Goal: Information Seeking & Learning: Learn about a topic

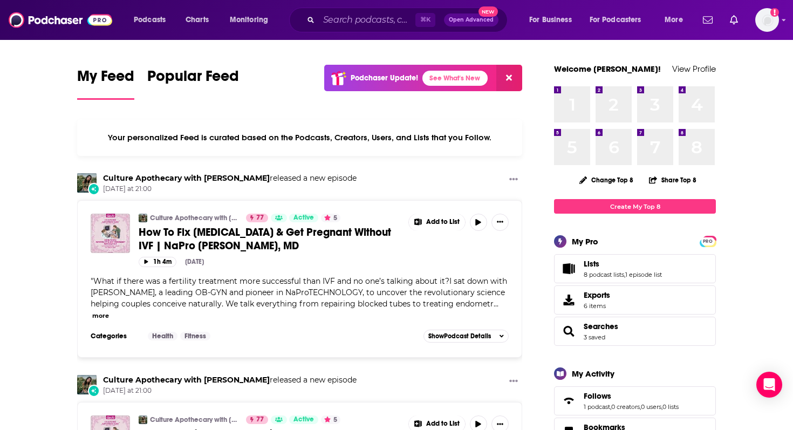
click at [370, 8] on div "⌘ K Open Advanced New" at bounding box center [398, 20] width 218 height 25
click at [365, 18] on input "Search podcasts, credits, & more..." at bounding box center [367, 19] width 97 height 17
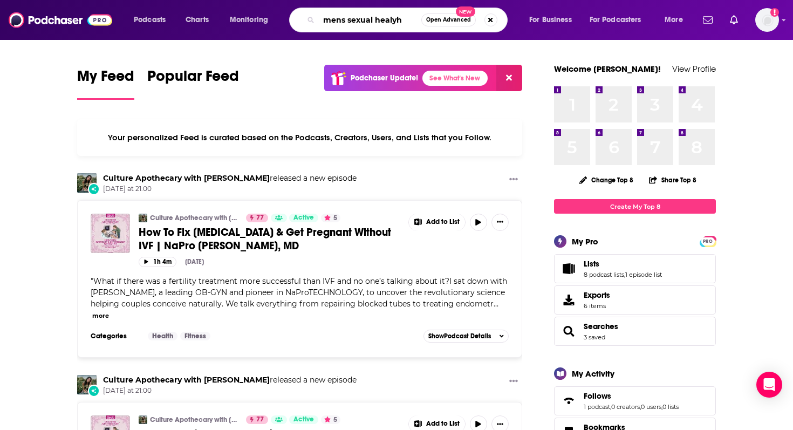
type input "mens sexual healyh"
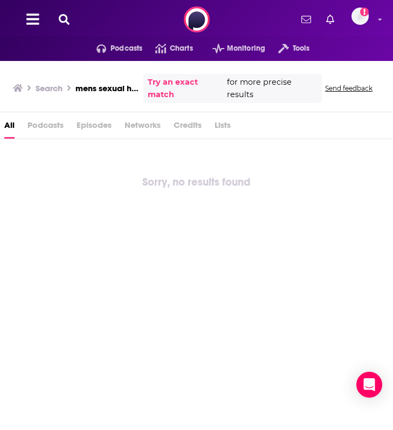
click at [136, 132] on span "Networks" at bounding box center [143, 128] width 36 height 22
click at [62, 15] on icon at bounding box center [64, 19] width 11 height 11
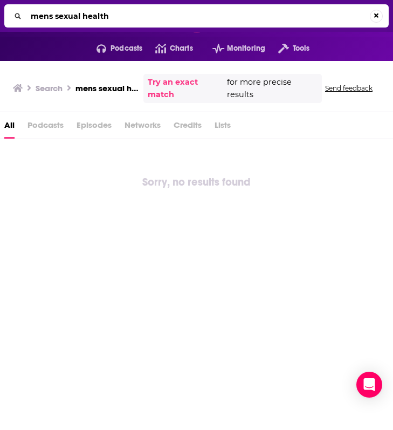
type input "mens sexual health"
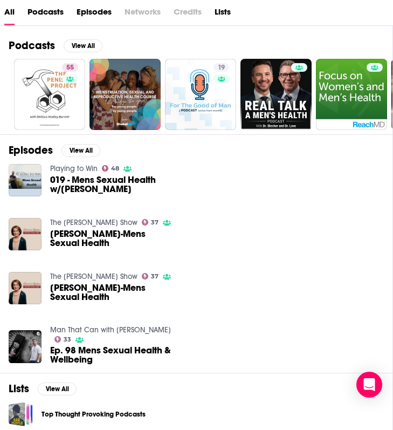
scroll to position [115, 0]
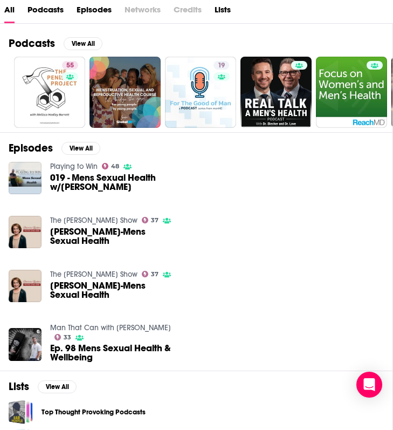
click at [99, 328] on link "Man That Can with Lachlan Stuart" at bounding box center [110, 327] width 121 height 9
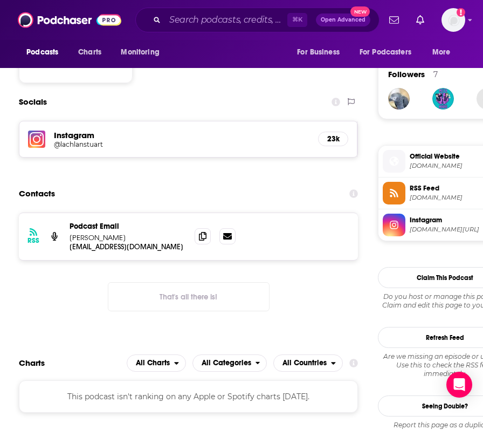
scroll to position [766, 0]
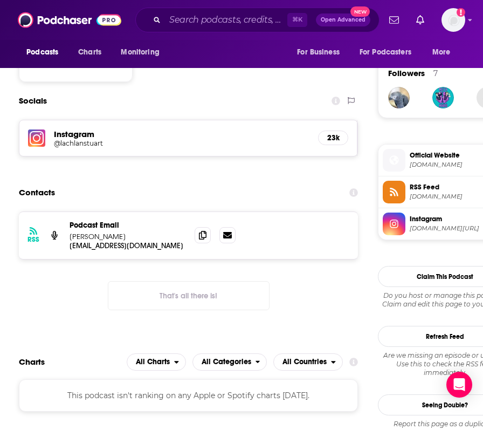
click at [58, 134] on h5 "Instagram" at bounding box center [182, 134] width 256 height 10
click at [76, 138] on h5 "Instagram" at bounding box center [182, 134] width 256 height 10
click at [433, 155] on span "Official Website" at bounding box center [459, 155] width 98 height 10
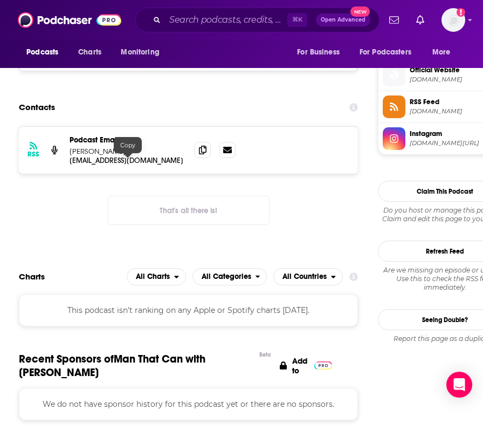
scroll to position [840, 0]
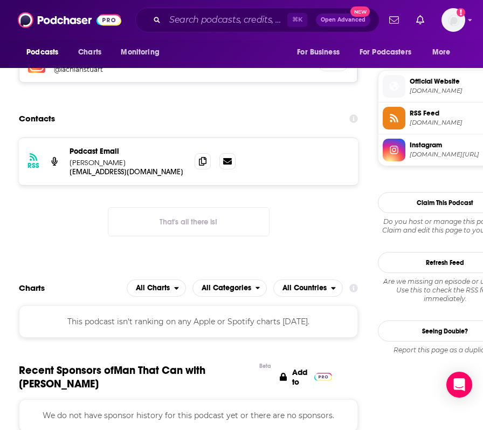
click at [129, 160] on p "Lachie Stuart" at bounding box center [128, 162] width 117 height 9
click at [227, 162] on icon at bounding box center [227, 160] width 9 height 9
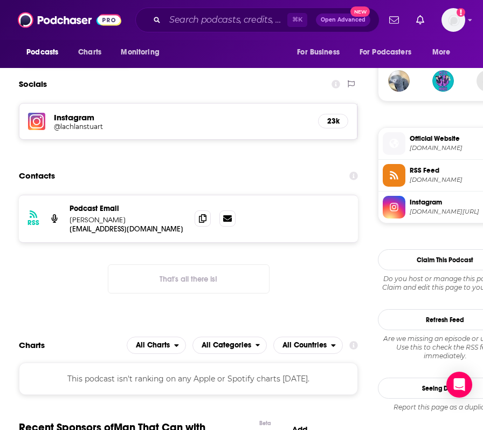
scroll to position [766, 0]
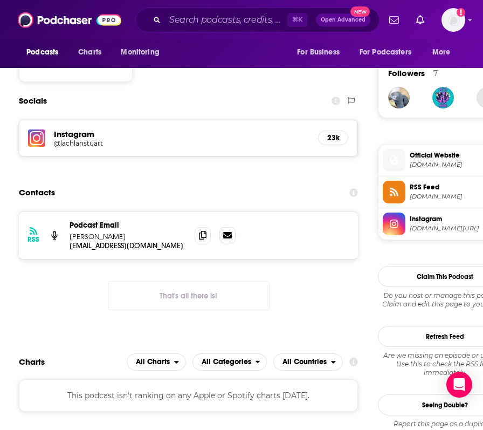
click at [428, 159] on span "Official Website" at bounding box center [459, 155] width 98 height 10
click at [451, 229] on span "instagram.com/lachlanstuart" at bounding box center [459, 228] width 98 height 8
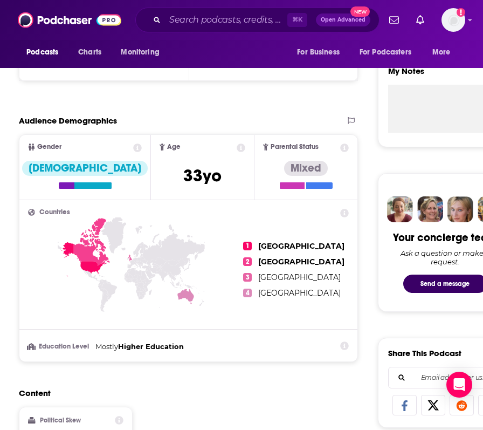
scroll to position [0, 0]
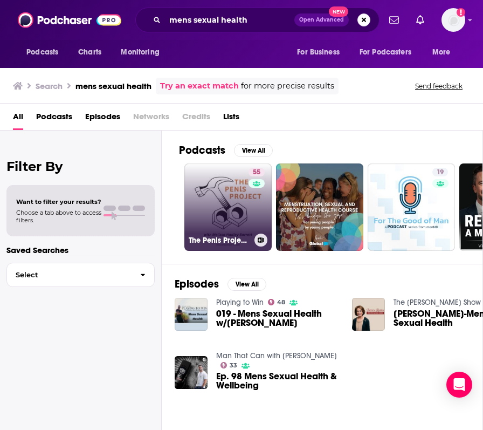
click at [216, 204] on link "55 The Penis Project Podcast: Breaking Taboos in Men’s Sexual Health" at bounding box center [227, 206] width 87 height 87
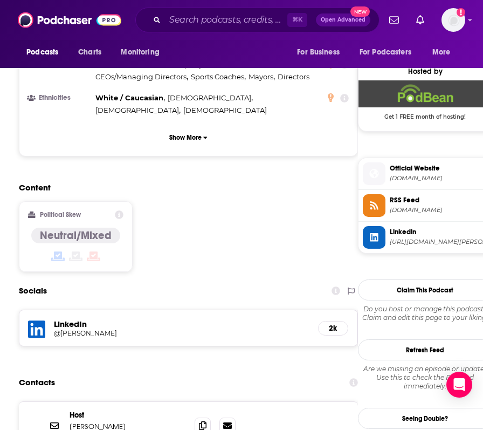
scroll to position [766, 0]
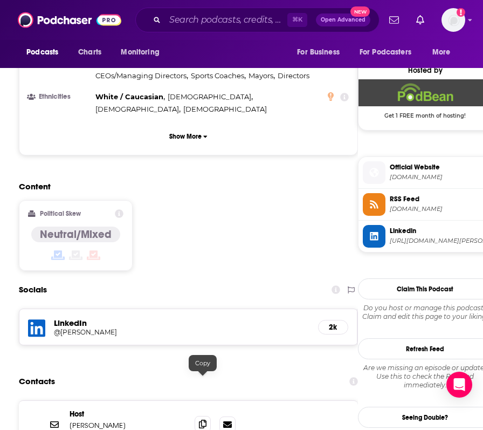
click at [204, 420] on icon at bounding box center [203, 424] width 8 height 9
click at [425, 177] on span "thepenisproject.podbean.com" at bounding box center [439, 177] width 98 height 8
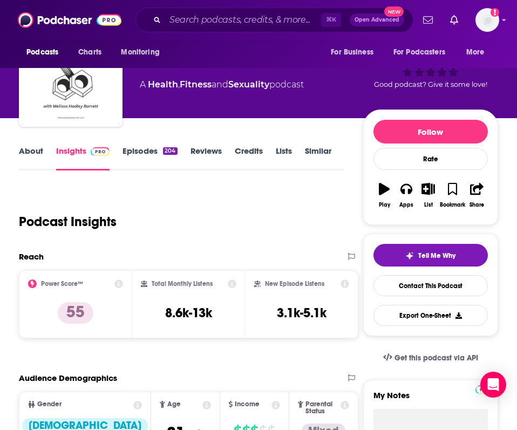
scroll to position [0, 0]
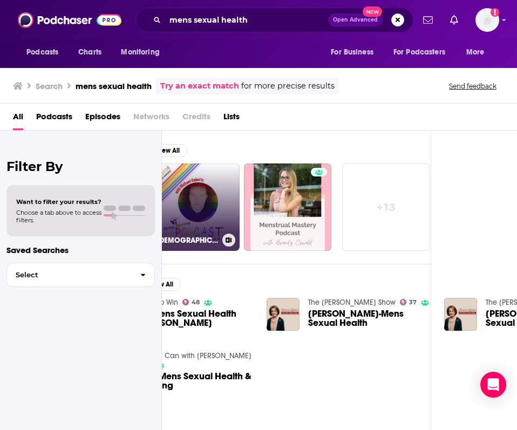
scroll to position [0, 499]
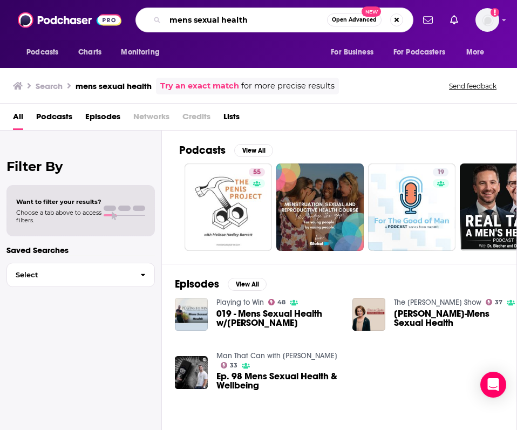
click at [248, 16] on input "mens sexual health" at bounding box center [246, 19] width 162 height 17
drag, startPoint x: 252, startPoint y: 22, endPoint x: 154, endPoint y: 21, distance: 98.2
click at [154, 21] on div "mens sexual health Open Advanced New" at bounding box center [274, 20] width 278 height 25
type input "Gay sex"
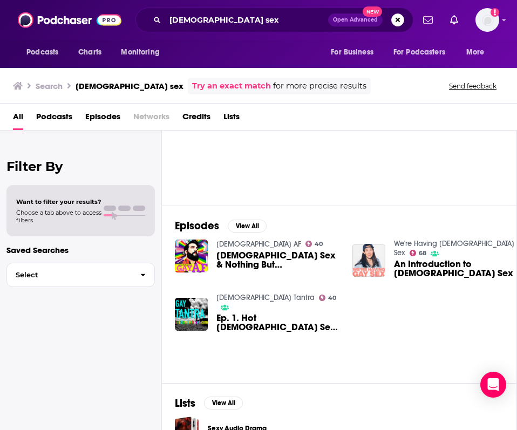
scroll to position [59, 0]
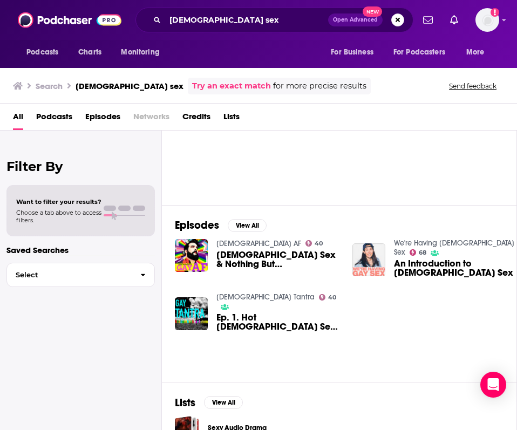
click at [284, 252] on span "Gay Sex & Nothing But Gay Sex! PLUS "Bussy" Premiere!" at bounding box center [277, 259] width 123 height 18
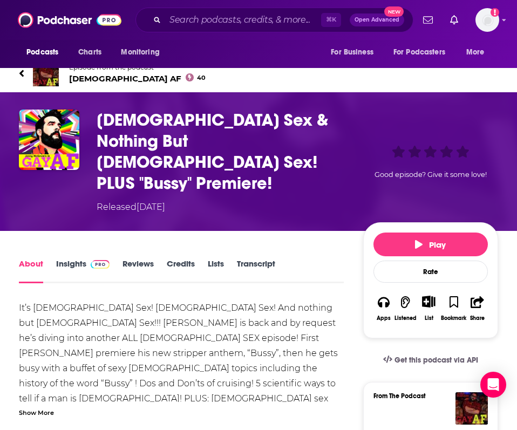
click at [96, 300] on div "It’s Gay Sex! Gay Sex! And nothing but Gay Sex!!! Jonny is back and by request …" at bounding box center [181, 421] width 325 height 242
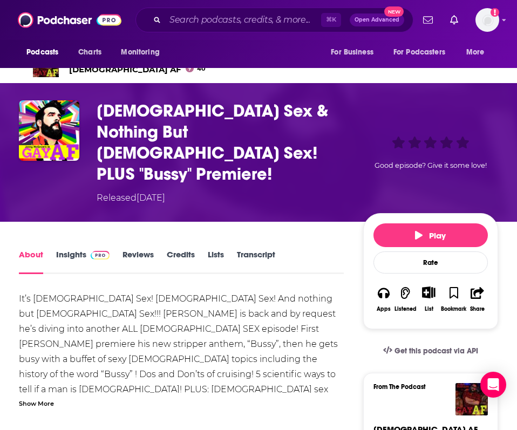
click at [148, 324] on div "It’s Gay Sex! Gay Sex! And nothing but Gay Sex!!! Jonny is back and by request …" at bounding box center [181, 412] width 325 height 242
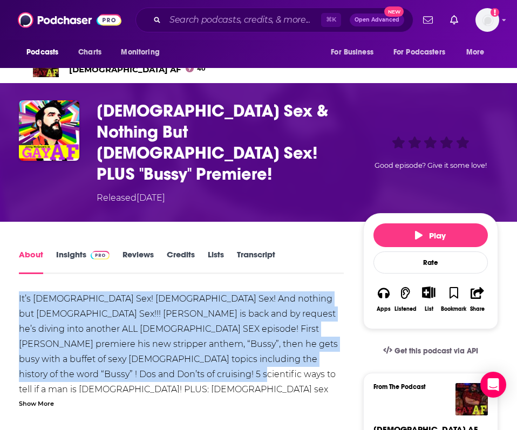
drag, startPoint x: 157, startPoint y: 334, endPoint x: 10, endPoint y: 256, distance: 166.7
copy div "It’s Gay Sex! Gay Sex! And nothing but Gay Sex!!! Jonny is back and by request …"
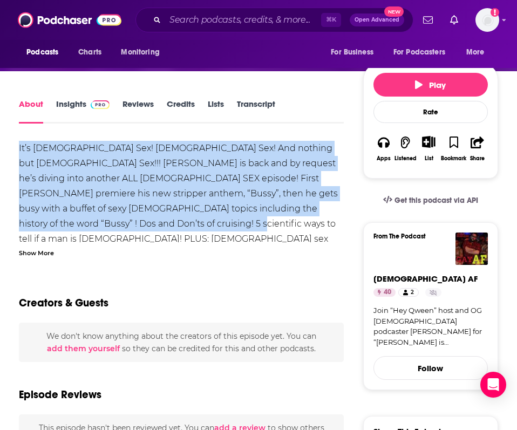
scroll to position [179, 0]
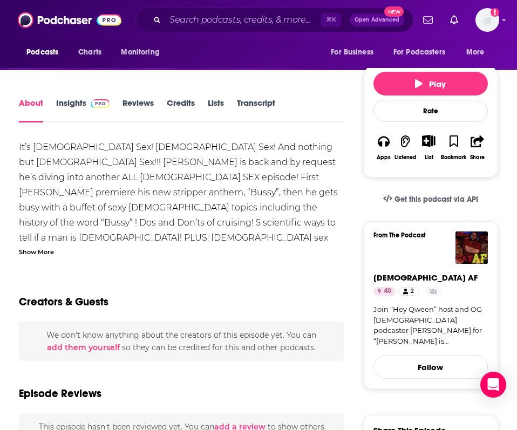
click at [251, 269] on div "Creators & Guests" at bounding box center [181, 295] width 325 height 52
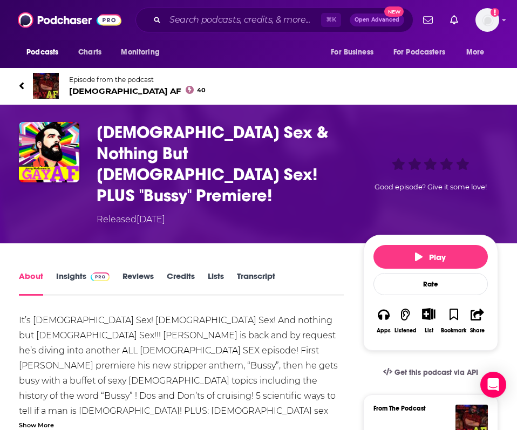
scroll to position [0, 0]
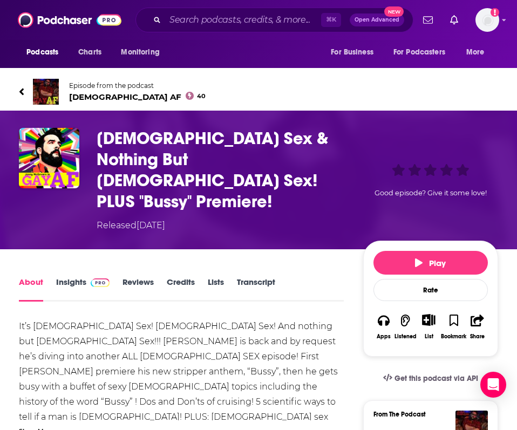
click at [67, 277] on link "Insights" at bounding box center [82, 289] width 53 height 25
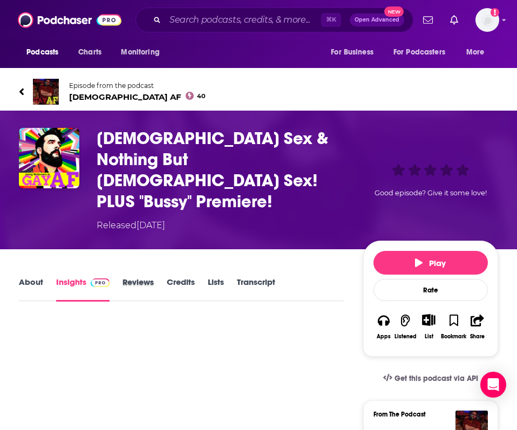
click at [155, 277] on div "Reviews" at bounding box center [144, 289] width 44 height 25
click at [179, 277] on link "Credits" at bounding box center [181, 289] width 28 height 25
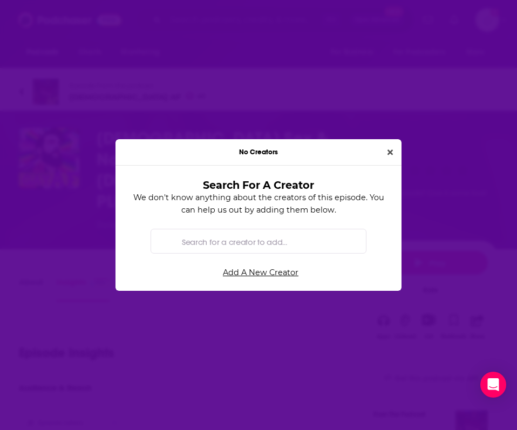
click at [380, 151] on div "No Creators" at bounding box center [258, 152] width 286 height 26
click at [388, 150] on icon "Close" at bounding box center [389, 151] width 5 height 5
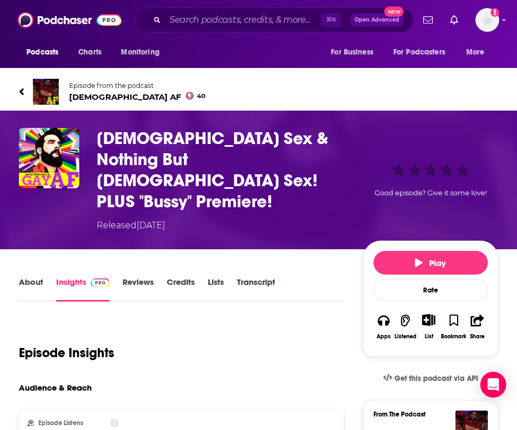
click at [28, 277] on link "About" at bounding box center [31, 289] width 24 height 25
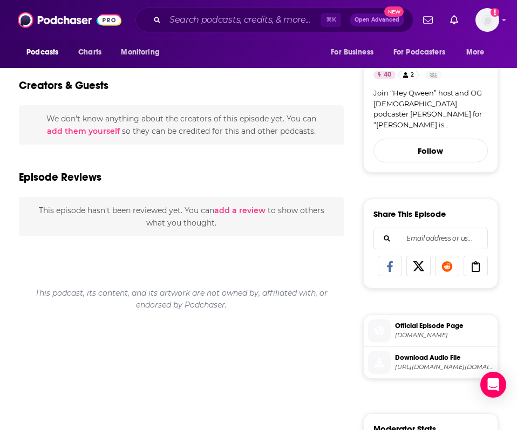
scroll to position [396, 0]
click at [428, 320] on span "Official Episode Page" at bounding box center [444, 325] width 98 height 10
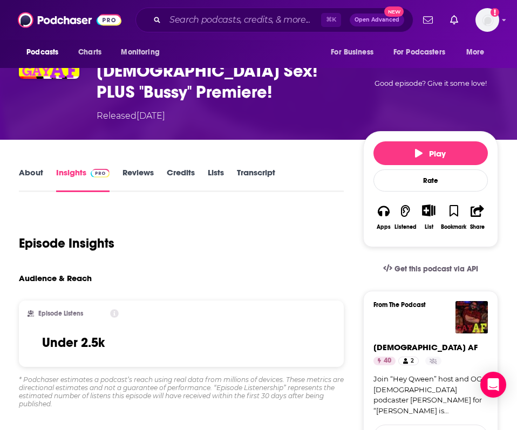
scroll to position [158, 0]
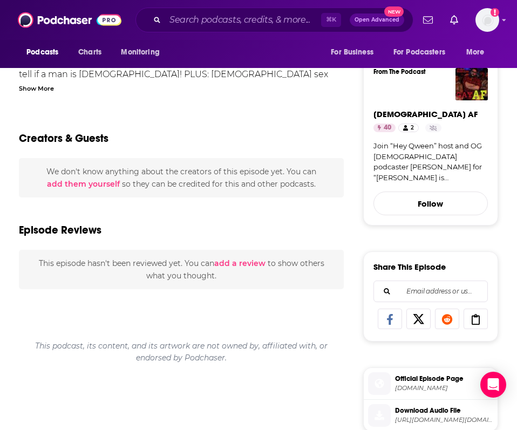
scroll to position [397, 0]
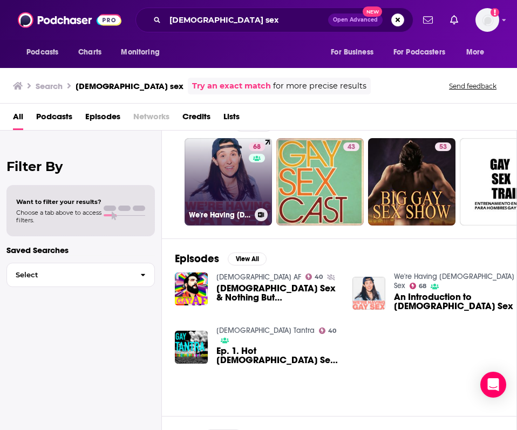
scroll to position [26, 0]
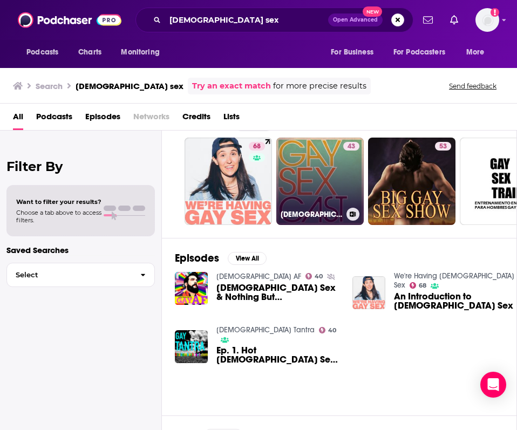
click at [296, 184] on link "43 Gay Sex Cast - Erotic Audiobooks | Gay Tube | Gay Books" at bounding box center [319, 181] width 87 height 87
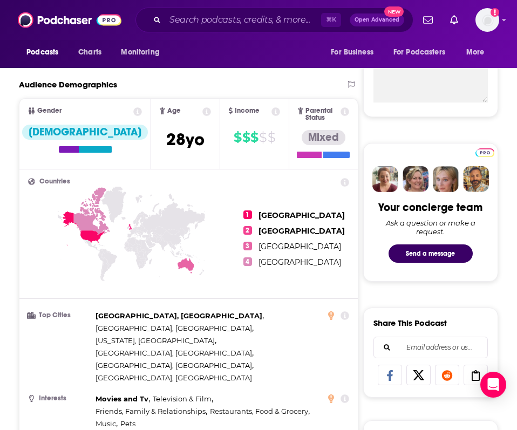
scroll to position [394, 0]
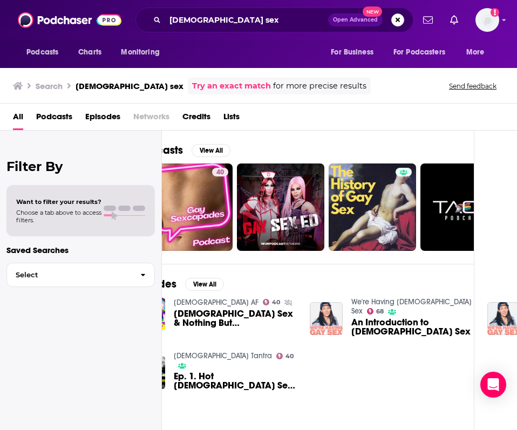
scroll to position [0, 36]
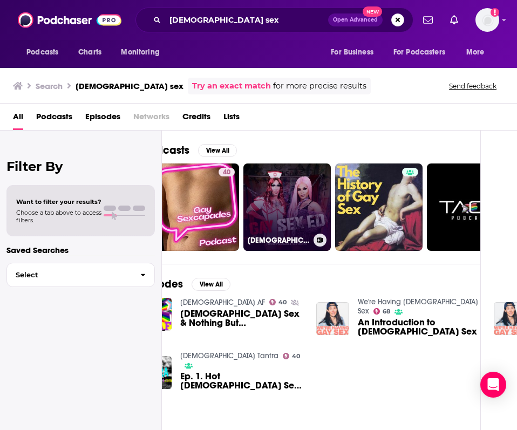
click at [297, 181] on link "Gay Sex Ed" at bounding box center [286, 206] width 87 height 87
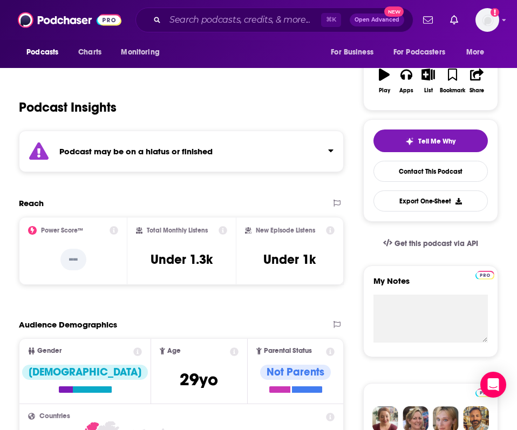
scroll to position [164, 0]
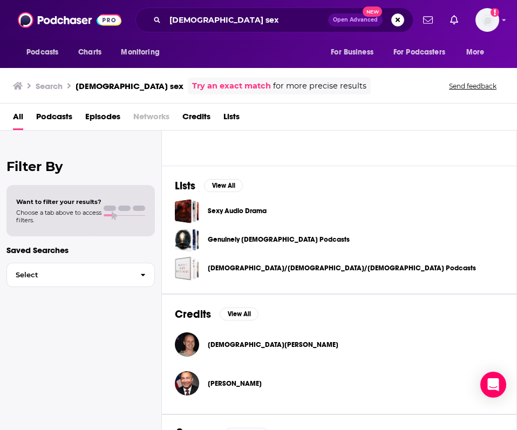
scroll to position [379, 0]
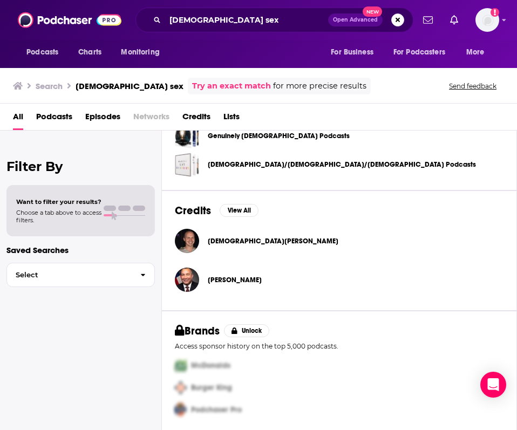
click at [192, 87] on link "Try an exact match" at bounding box center [231, 86] width 79 height 12
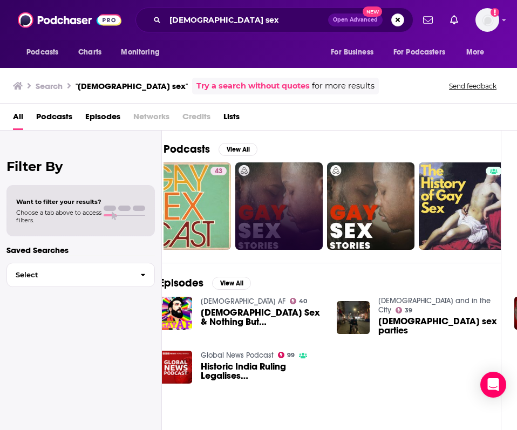
scroll to position [1, 0]
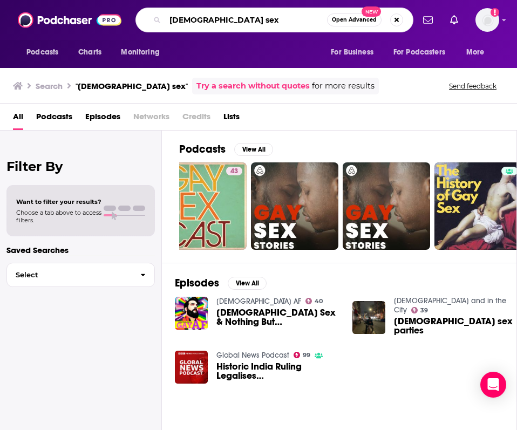
click at [209, 18] on input "Gay sex" at bounding box center [246, 19] width 162 height 17
drag, startPoint x: 209, startPoint y: 20, endPoint x: 159, endPoint y: 8, distance: 51.7
click at [147, 13] on div "Gay sex Open Advanced New" at bounding box center [274, 20] width 278 height 25
drag, startPoint x: 170, startPoint y: 20, endPoint x: 192, endPoint y: 19, distance: 21.6
click at [192, 20] on input ""Ga" at bounding box center [246, 19] width 162 height 17
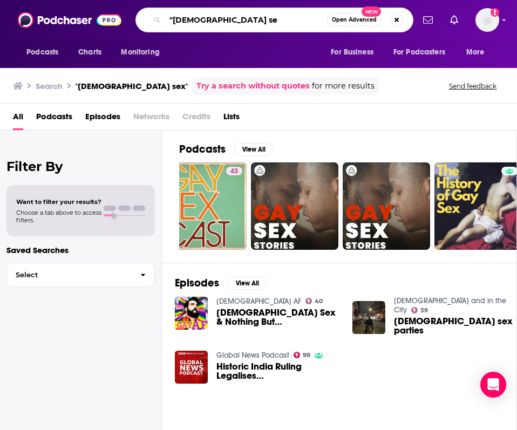
type input ""Gay se"
click at [350, 18] on span "Open Advanced" at bounding box center [354, 19] width 45 height 5
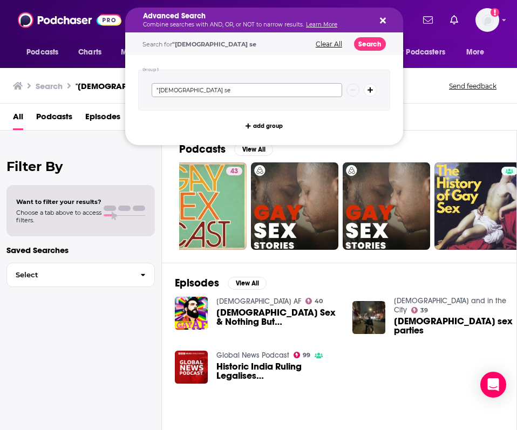
click at [186, 90] on input ""Gay se" at bounding box center [247, 90] width 190 height 14
drag, startPoint x: 186, startPoint y: 90, endPoint x: 144, endPoint y: 90, distance: 41.5
click at [144, 90] on div ""Gay se" at bounding box center [264, 90] width 252 height 41
type input "Sex Education"
click at [251, 130] on button "add group" at bounding box center [264, 125] width 45 height 13
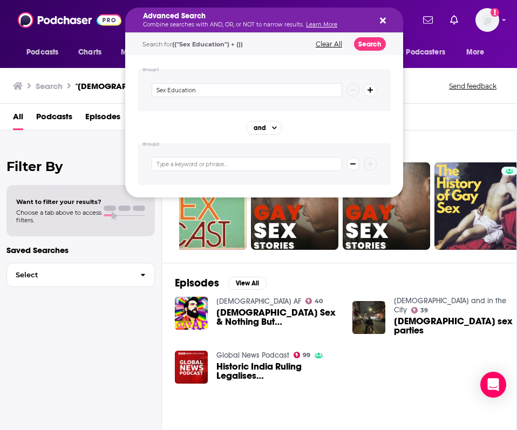
click at [217, 161] on input "Search podcasts, credits, & more..." at bounding box center [247, 164] width 190 height 14
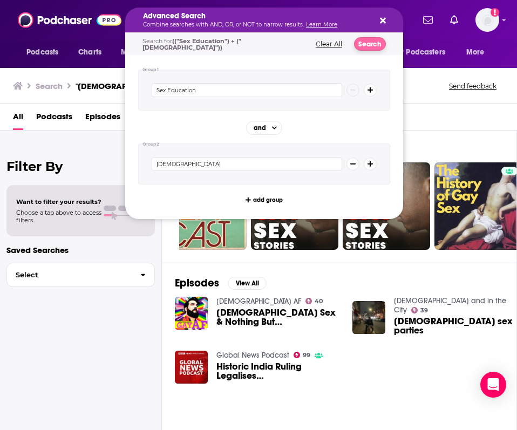
type input "LGBTQ"
click at [377, 42] on button "Search" at bounding box center [370, 43] width 32 height 13
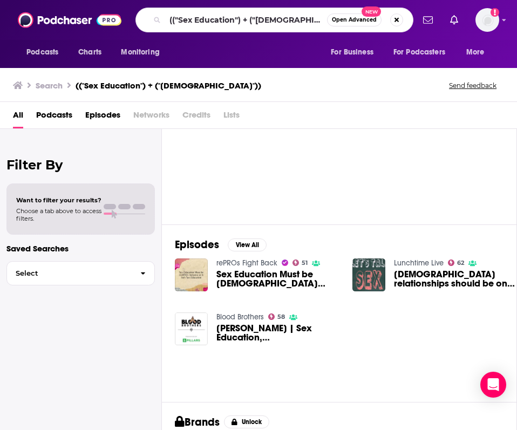
scroll to position [55, 0]
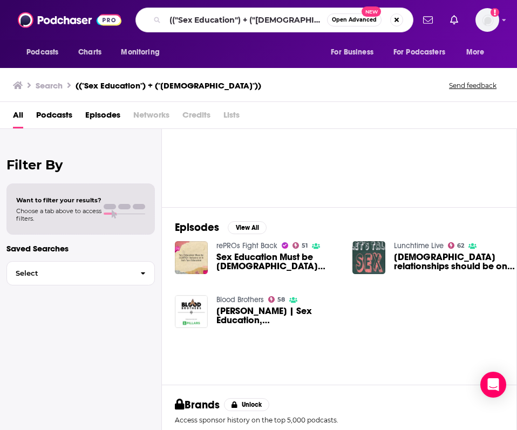
click at [256, 349] on div "Episodes View All rePROs Fight Back 51 Sex Education Must be LGBTQ+ Inclusive o…" at bounding box center [339, 295] width 355 height 177
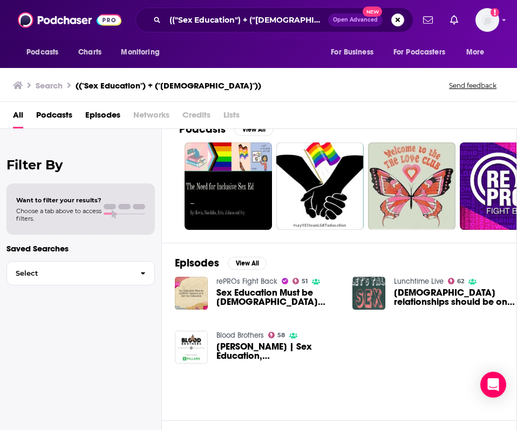
scroll to position [0, 0]
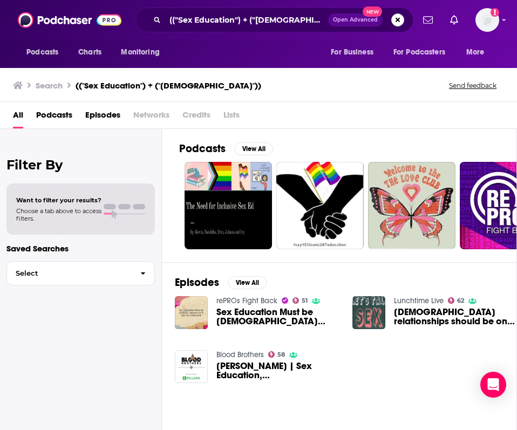
click at [241, 87] on div "Search (("Sex Education") + ("LGBTQ")) Send feedback" at bounding box center [256, 85] width 487 height 15
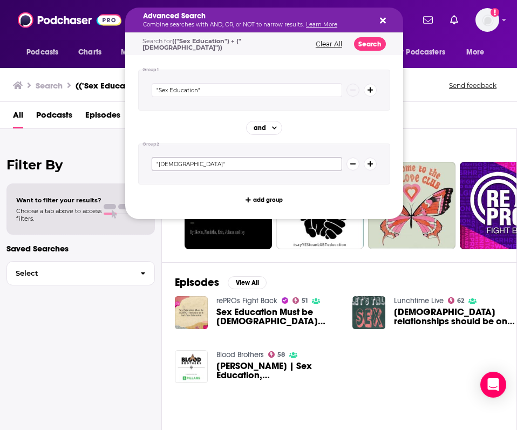
click at [194, 167] on input ""LGBTQ"" at bounding box center [247, 164] width 190 height 14
type input """
type input "Gay"
click at [365, 39] on button "Search" at bounding box center [370, 43] width 32 height 13
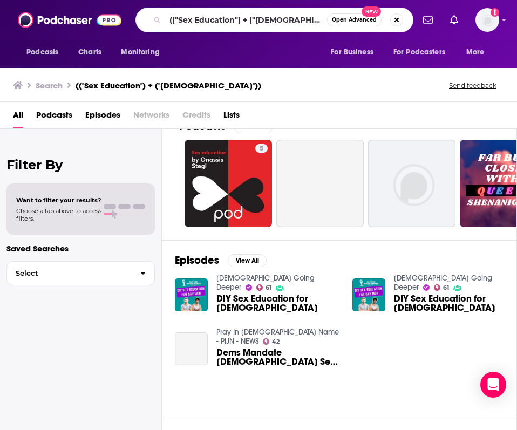
scroll to position [23, 0]
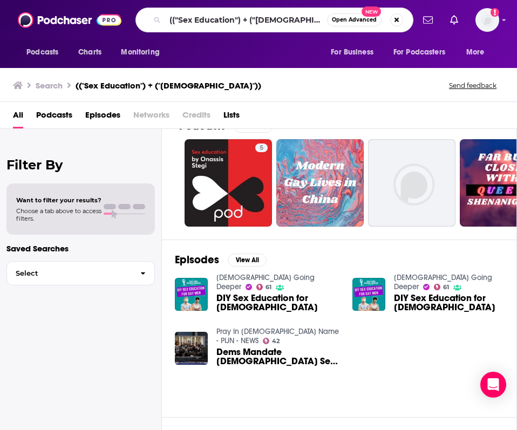
click at [268, 277] on link "Gay Men Going Deeper" at bounding box center [265, 282] width 98 height 18
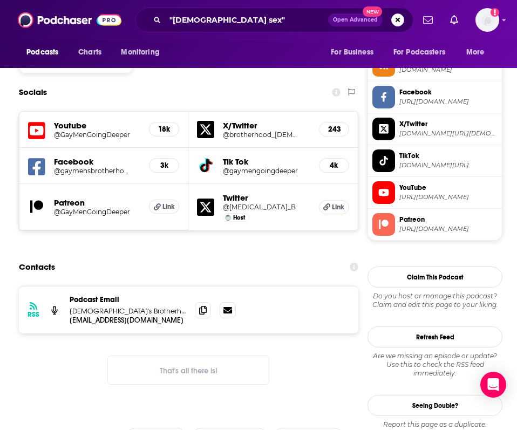
scroll to position [891, 0]
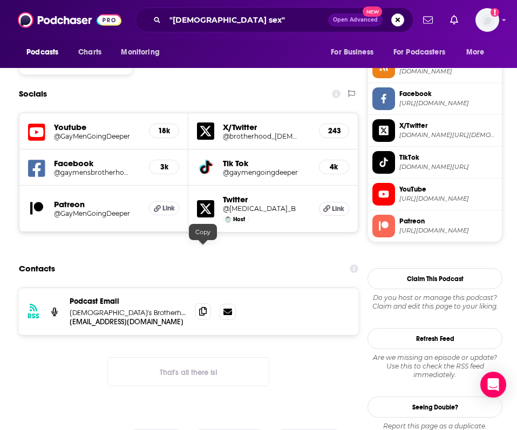
click at [200, 307] on icon at bounding box center [203, 311] width 8 height 9
click at [419, 171] on span "tiktok.com/@gaymengoingdeeper" at bounding box center [448, 167] width 98 height 8
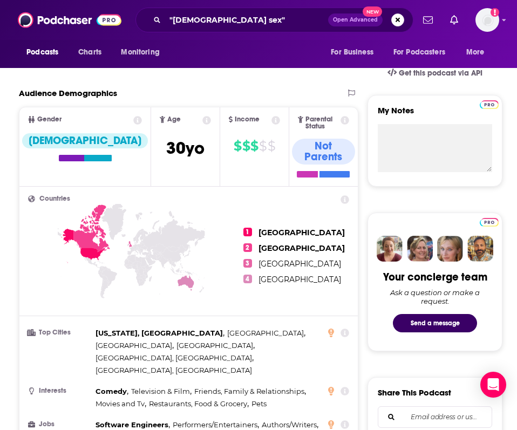
scroll to position [825, 0]
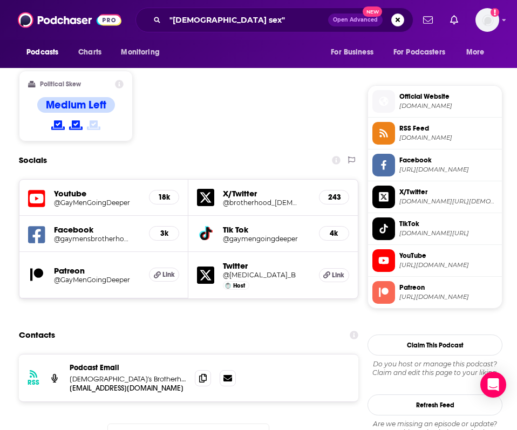
click at [415, 100] on span "Official Website" at bounding box center [448, 97] width 98 height 10
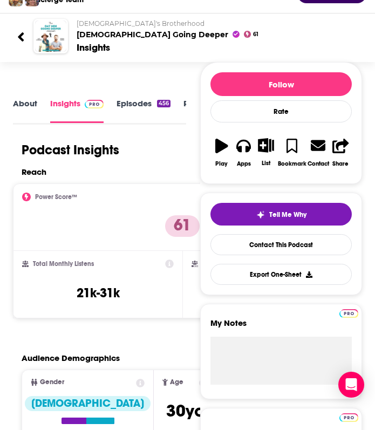
scroll to position [122, 0]
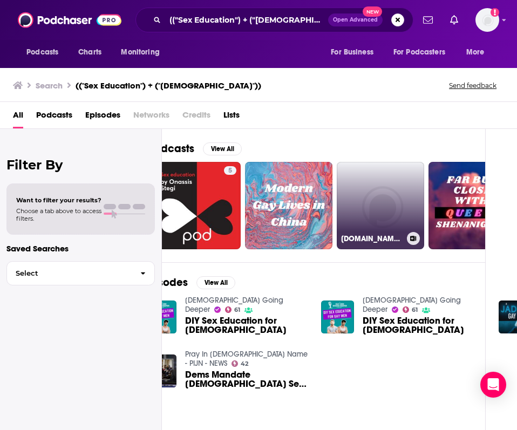
click at [386, 204] on link "thehotboysworld.com/podcast" at bounding box center [380, 205] width 87 height 87
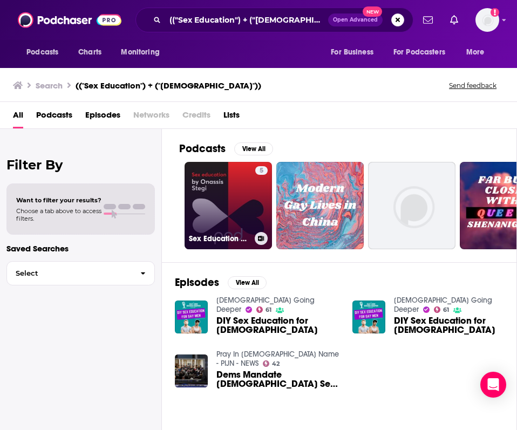
click at [231, 186] on link "5 Sex Education by Onassis Stegi" at bounding box center [227, 205] width 87 height 87
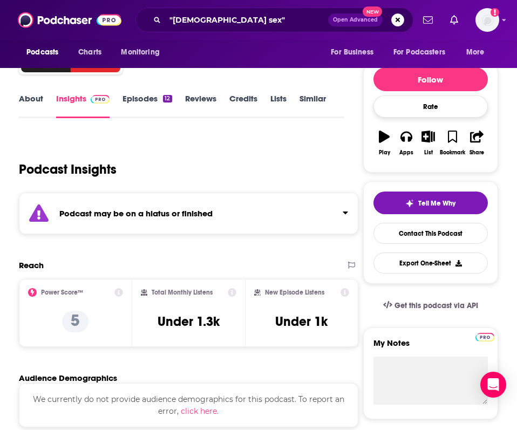
scroll to position [102, 0]
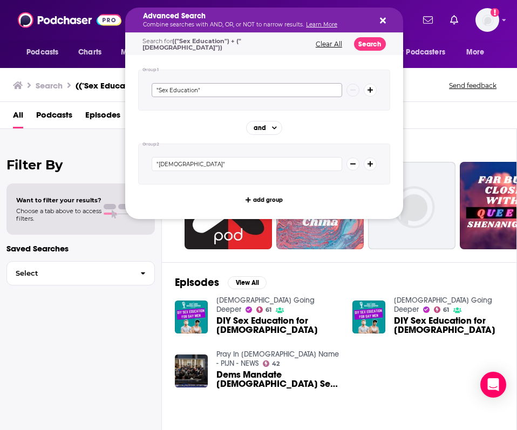
click at [210, 92] on input ""Sex Education"" at bounding box center [247, 90] width 190 height 14
drag, startPoint x: 205, startPoint y: 92, endPoint x: 133, endPoint y: 92, distance: 71.7
click at [133, 92] on div "Group 1 "Sex Education" Group 2 and "Gay" add group" at bounding box center [264, 137] width 278 height 164
type input ""Sex""
click at [365, 42] on button "Search" at bounding box center [370, 43] width 32 height 13
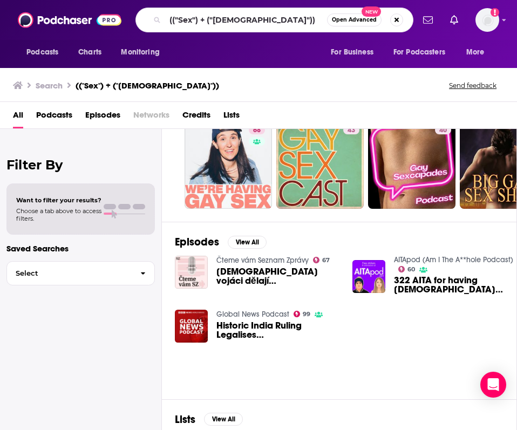
scroll to position [30, 0]
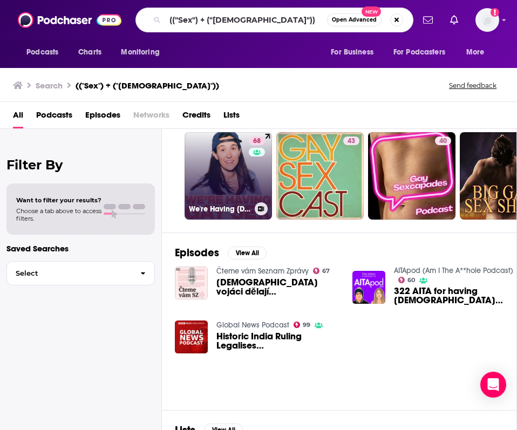
click at [241, 178] on link "68 We're Having Gay Sex" at bounding box center [227, 175] width 87 height 87
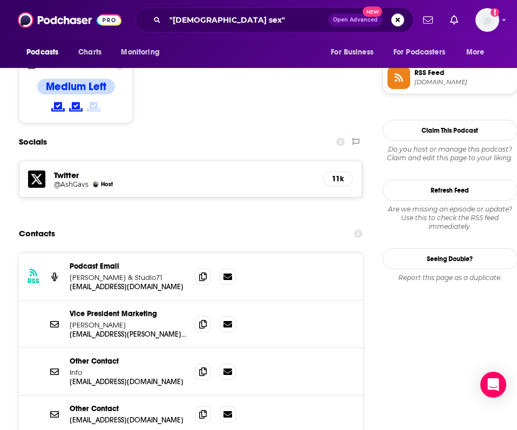
scroll to position [881, 0]
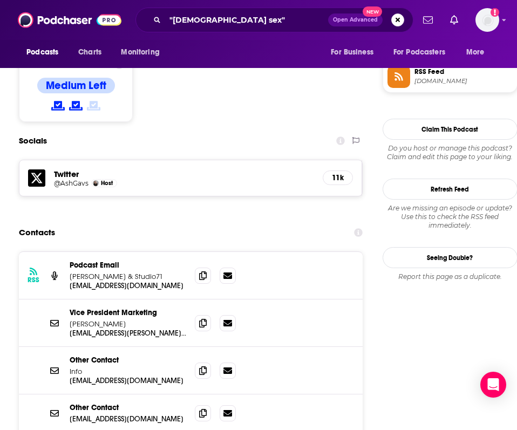
click at [128, 261] on div "Podcast Email Demetria L. Lucas & Studio71" at bounding box center [128, 271] width 117 height 20
click at [126, 272] on p "[PERSON_NAME] & Studio71" at bounding box center [128, 276] width 117 height 9
click at [128, 281] on p "[EMAIL_ADDRESS][DOMAIN_NAME]" at bounding box center [128, 285] width 117 height 9
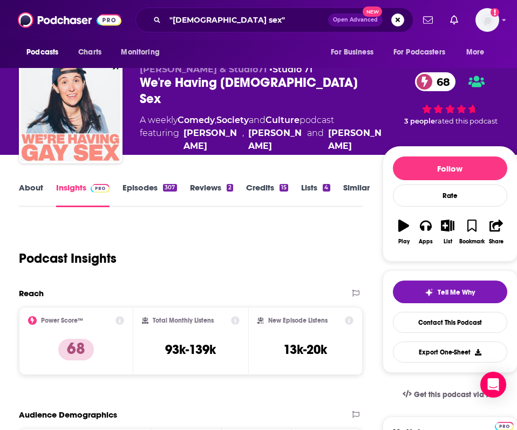
scroll to position [0, 0]
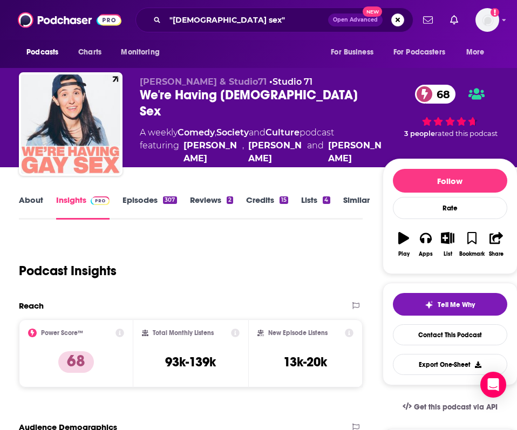
click at [30, 204] on link "About" at bounding box center [31, 207] width 24 height 25
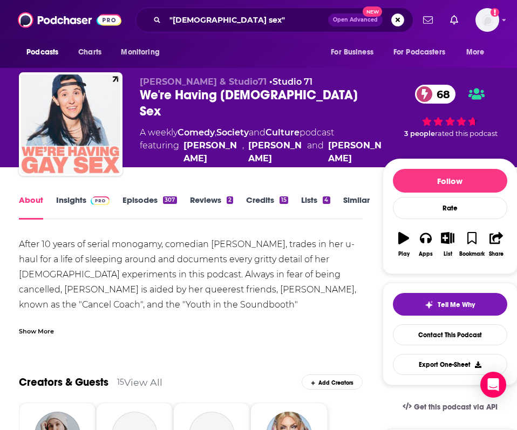
click at [46, 252] on div "After 10 years of serial monogamy, comedian Ashley Gavin, trades in her u-haul …" at bounding box center [191, 342] width 344 height 211
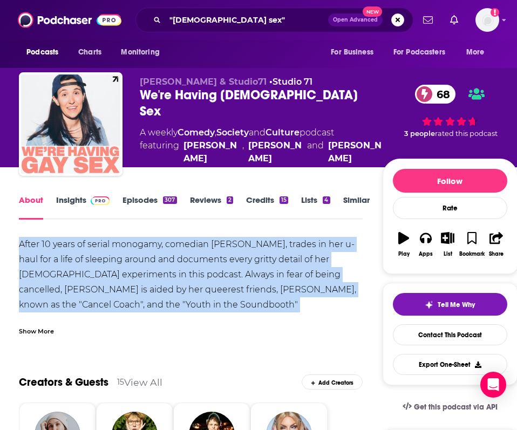
drag, startPoint x: 8, startPoint y: 249, endPoint x: 368, endPoint y: 309, distance: 365.2
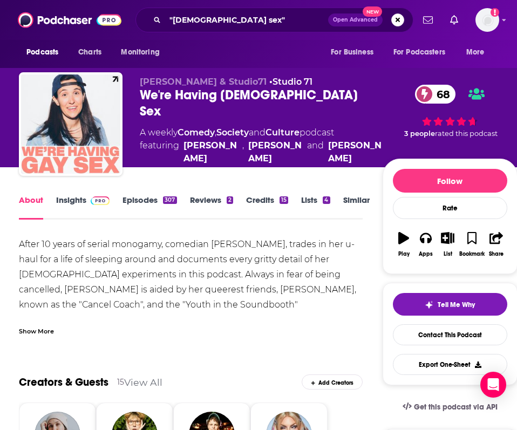
click at [28, 333] on div "Show More" at bounding box center [36, 330] width 35 height 10
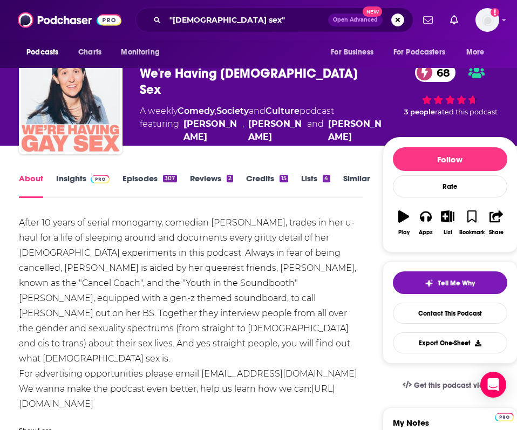
scroll to position [22, 0]
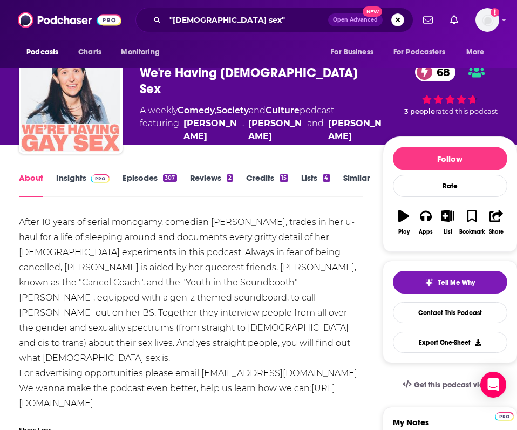
click at [190, 262] on div "After 10 years of serial monogamy, comedian Ashley Gavin, trades in her u-haul …" at bounding box center [191, 320] width 344 height 211
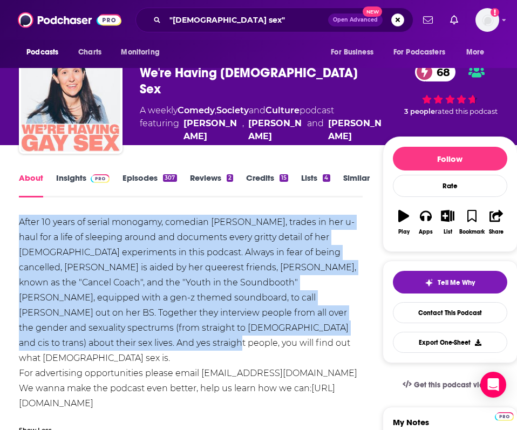
drag, startPoint x: 16, startPoint y: 223, endPoint x: 369, endPoint y: 323, distance: 367.0
copy div "After 10 years of serial monogamy, comedian Ashley Gavin, trades in her u-haul …"
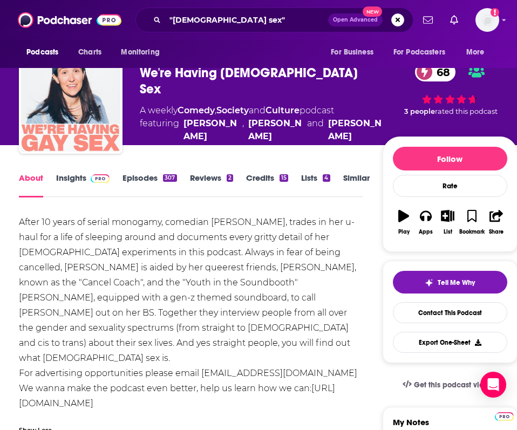
click at [193, 264] on div "After 10 years of serial monogamy, comedian Ashley Gavin, trades in her u-haul …" at bounding box center [191, 320] width 344 height 211
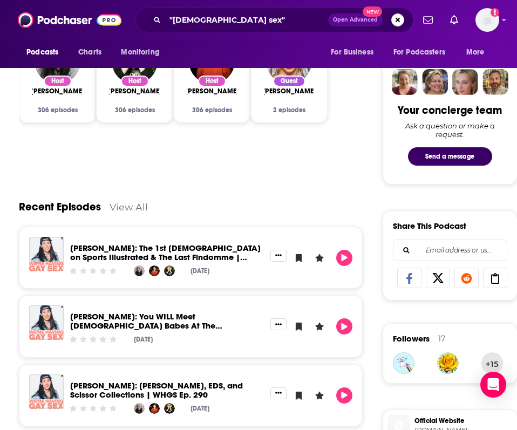
scroll to position [614, 0]
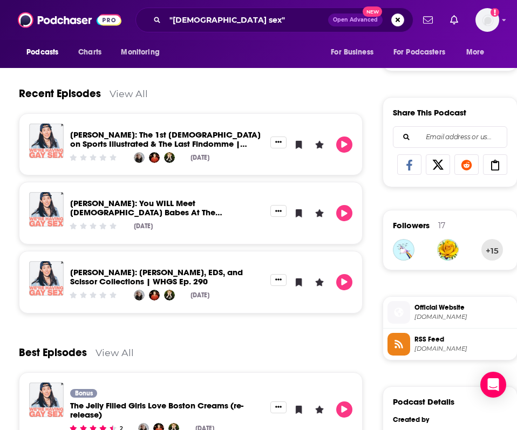
click at [428, 315] on span "studio71.com" at bounding box center [463, 317] width 98 height 8
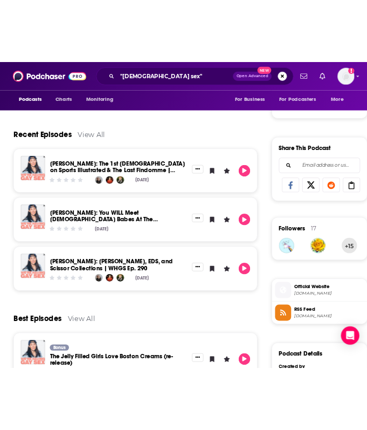
scroll to position [604, 0]
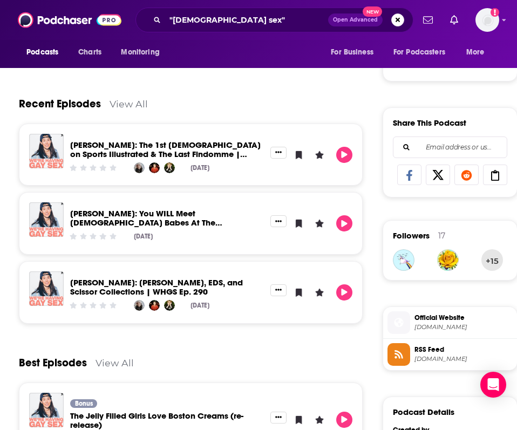
click at [434, 176] on icon at bounding box center [437, 175] width 23 height 11
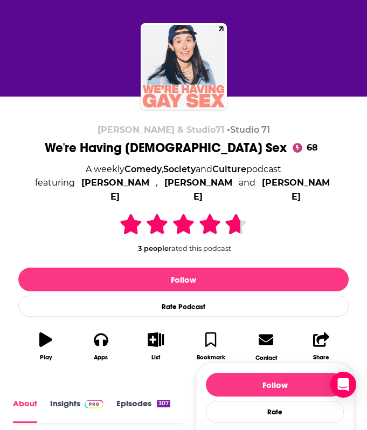
scroll to position [0, 0]
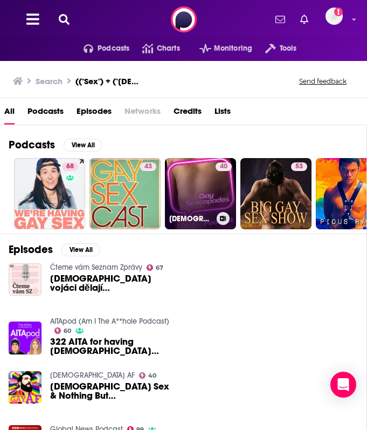
click at [197, 182] on link "40 Gay Sexcapades" at bounding box center [200, 193] width 71 height 71
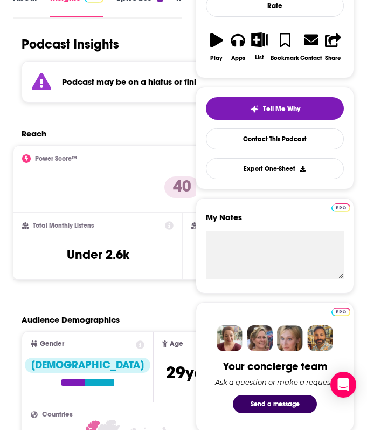
scroll to position [178, 0]
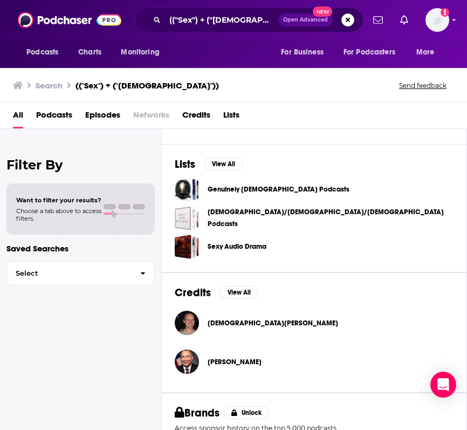
scroll to position [379, 0]
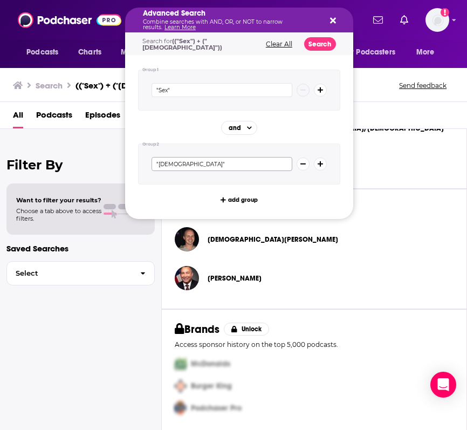
click at [180, 162] on input ""Gay"" at bounding box center [222, 164] width 141 height 14
click at [335, 19] on icon "Search podcasts, credits, & more..." at bounding box center [333, 21] width 6 height 6
drag, startPoint x: 261, startPoint y: 18, endPoint x: 153, endPoint y: 20, distance: 107.9
click at [282, 45] on button "Clear All" at bounding box center [279, 44] width 33 height 8
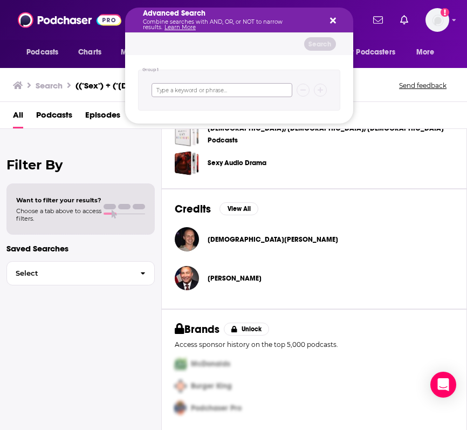
click at [227, 90] on input "Search podcasts, credits, & more..." at bounding box center [222, 90] width 141 height 14
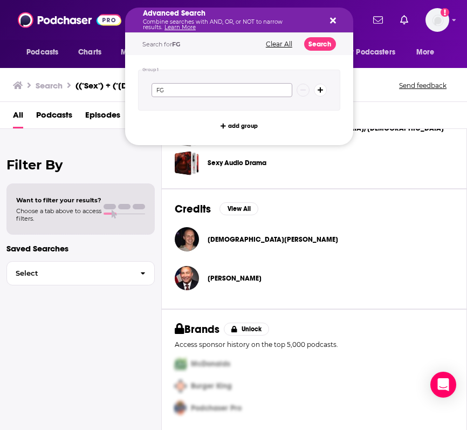
type input "F"
type input "GAY SEX"
click at [320, 46] on button "Search" at bounding box center [320, 43] width 32 height 13
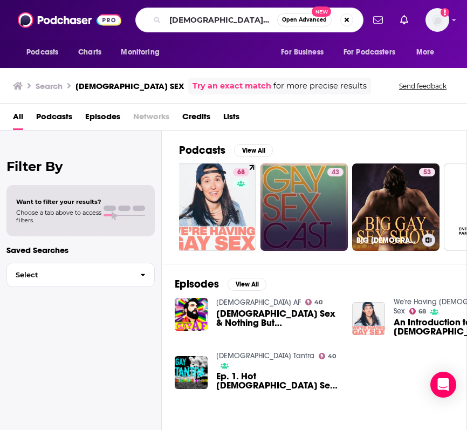
scroll to position [0, 16]
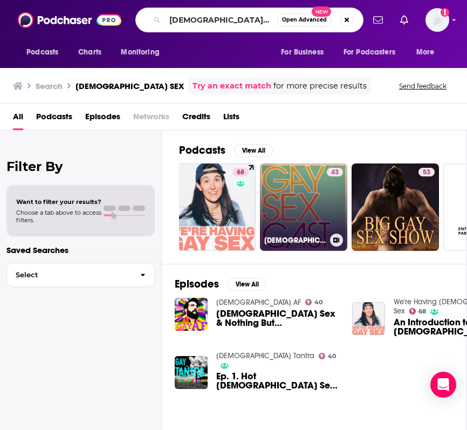
click at [303, 199] on link "43 Gay Sex Cast - Erotic Audiobooks | Gay Tube | Gay Books" at bounding box center [303, 206] width 87 height 87
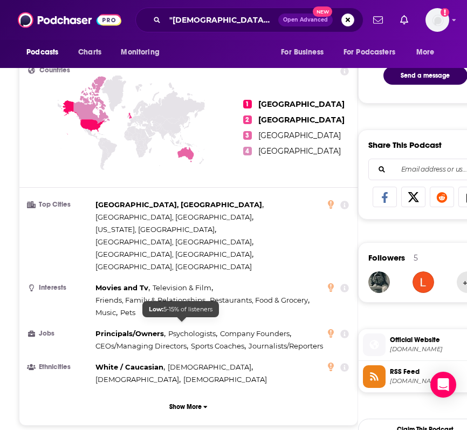
scroll to position [584, 0]
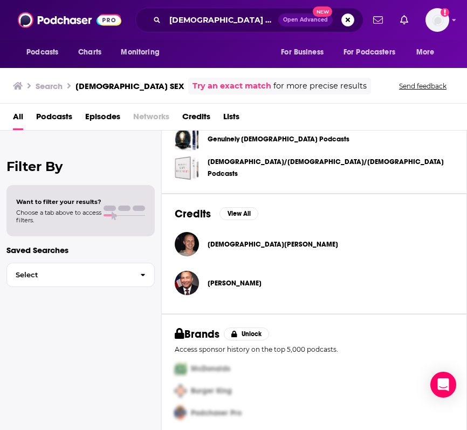
scroll to position [379, 0]
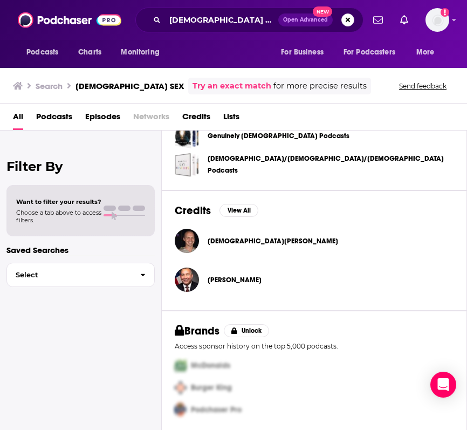
click at [51, 118] on span "Podcasts" at bounding box center [54, 119] width 36 height 22
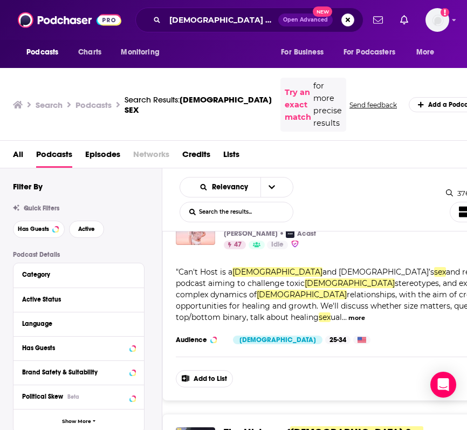
scroll to position [1256, 0]
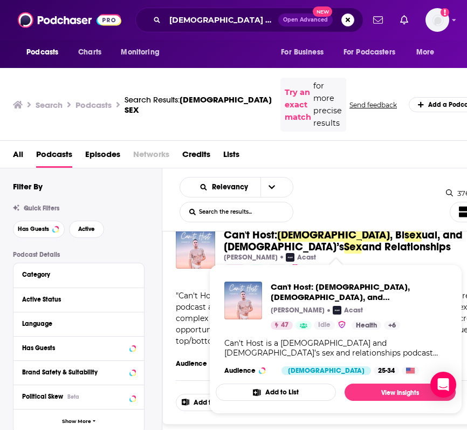
click at [275, 237] on span "Can't Host:" at bounding box center [250, 234] width 53 height 13
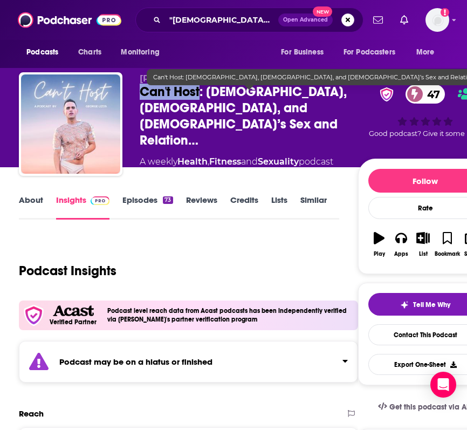
drag, startPoint x: 141, startPoint y: 93, endPoint x: 199, endPoint y: 97, distance: 58.3
click at [199, 97] on span "Can't Host: Gay, Bisexual, and Queer Men’s Sex and Relation…" at bounding box center [249, 116] width 218 height 65
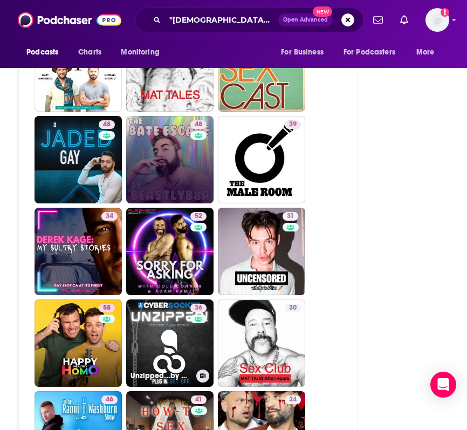
scroll to position [2530, 0]
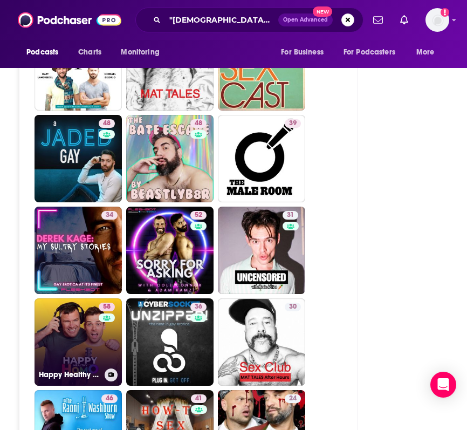
click at [65, 298] on link "58 Happy Healthy Homo" at bounding box center [78, 341] width 87 height 87
type input "https://www.podchaser.com/podcasts/happy-healthy-homo-5212517"
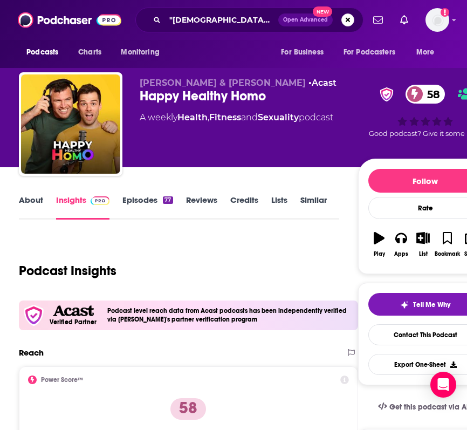
click at [31, 199] on link "About" at bounding box center [31, 207] width 24 height 25
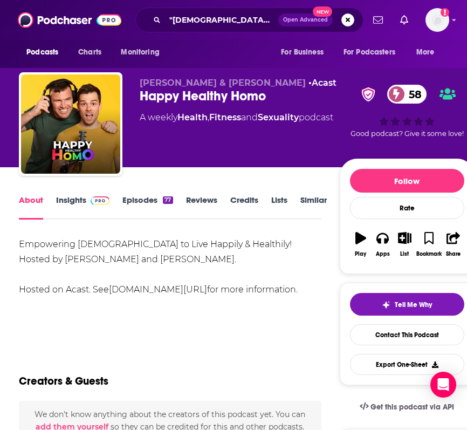
click at [135, 262] on div "Empowering Gay Men to Live Happily & Healthily! Hosted by Keegan Hirst and Joel…" at bounding box center [170, 267] width 303 height 60
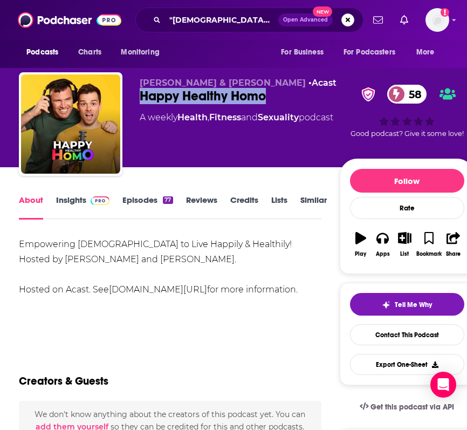
drag, startPoint x: 275, startPoint y: 101, endPoint x: 141, endPoint y: 102, distance: 133.8
click at [140, 101] on div "Happy Healthy Homo 58" at bounding box center [240, 96] width 200 height 16
copy h1 "Happy Healthy Homo"
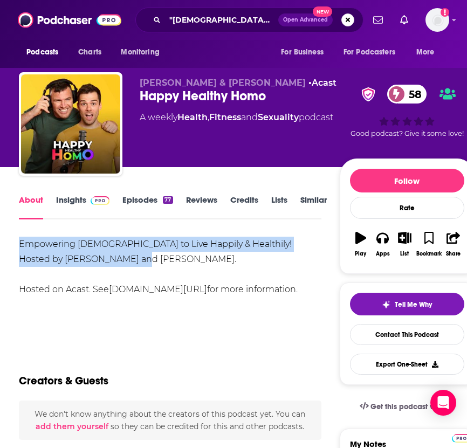
drag, startPoint x: 112, startPoint y: 262, endPoint x: 9, endPoint y: 229, distance: 108.0
copy div "Empowering Gay Men to Live Happily & Healthily! Hosted by Keegan Hirst and Joel…"
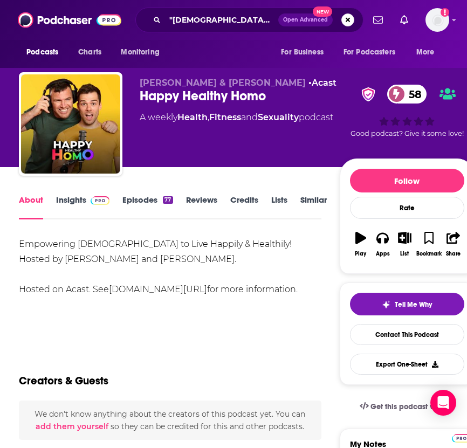
click at [244, 275] on div "Empowering Gay Men to Live Happily & Healthily! Hosted by Keegan Hirst and Joel…" at bounding box center [170, 267] width 303 height 60
drag, startPoint x: 277, startPoint y: 247, endPoint x: 288, endPoint y: 254, distance: 13.2
click at [288, 254] on div "Empowering Gay Men to Live Happily & Healthily! Hosted by Keegan Hirst and Joel…" at bounding box center [170, 267] width 303 height 60
copy div "Keegan Hirst and Joel Wood."
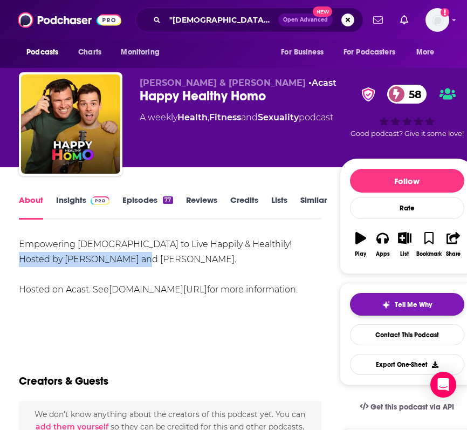
scroll to position [42, 0]
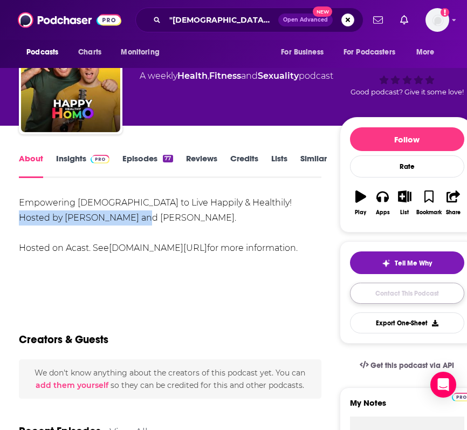
click at [383, 300] on link "Contact This Podcast" at bounding box center [407, 293] width 114 height 21
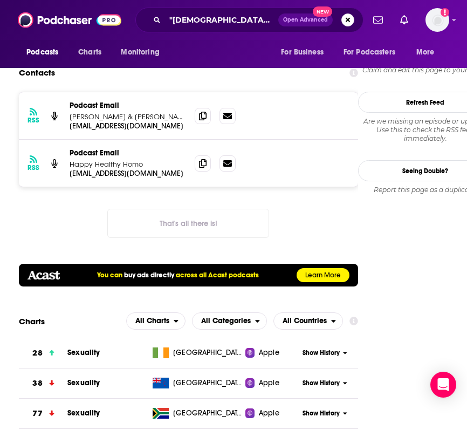
scroll to position [1019, 0]
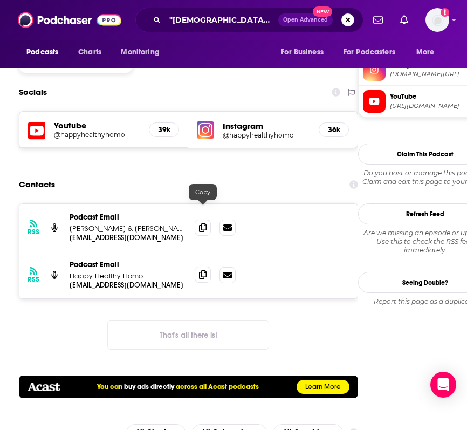
click at [202, 270] on icon at bounding box center [203, 274] width 8 height 9
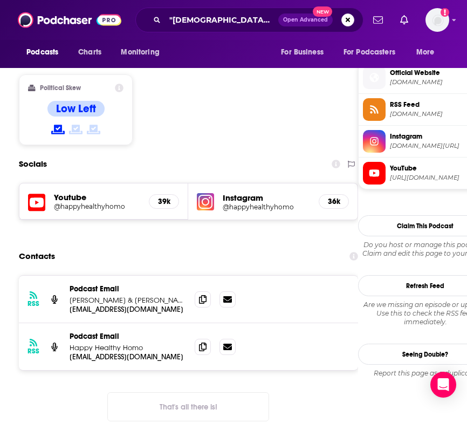
scroll to position [939, 0]
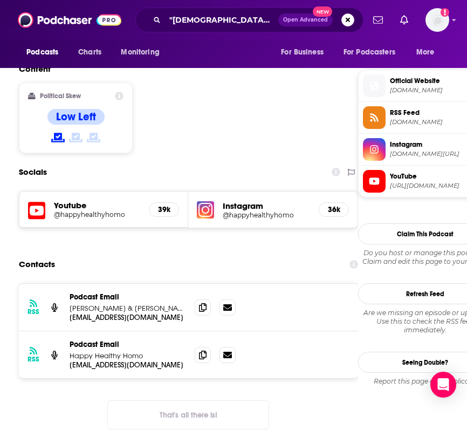
click at [408, 148] on span "Instagram" at bounding box center [439, 145] width 98 height 10
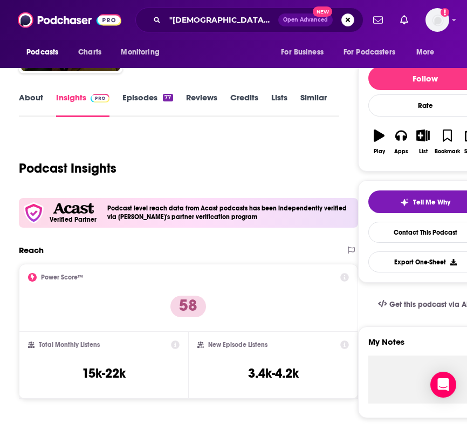
scroll to position [0, 0]
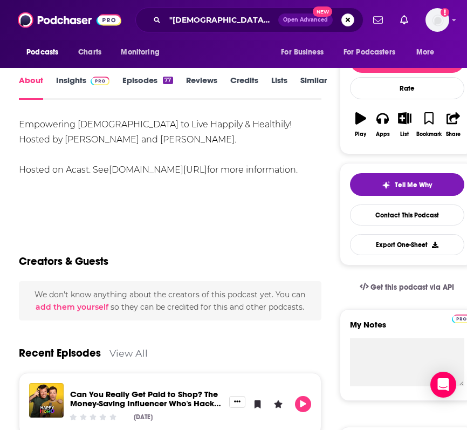
scroll to position [9, 0]
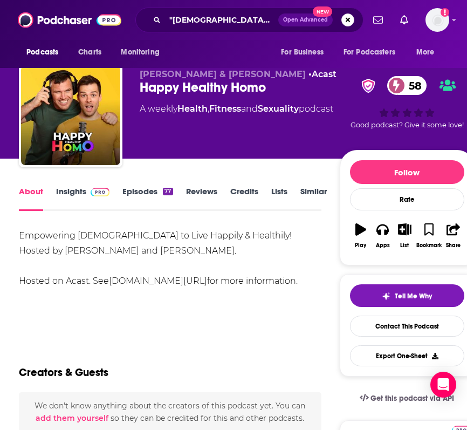
click at [72, 188] on link "Insights" at bounding box center [82, 198] width 53 height 25
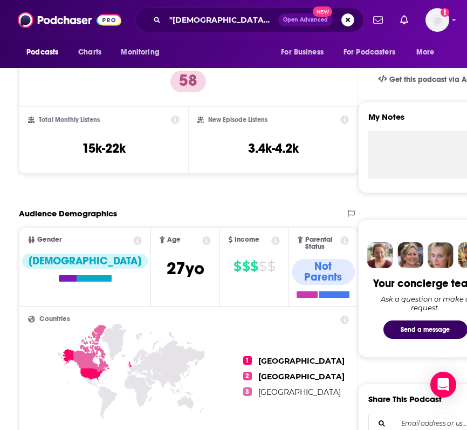
scroll to position [329, 0]
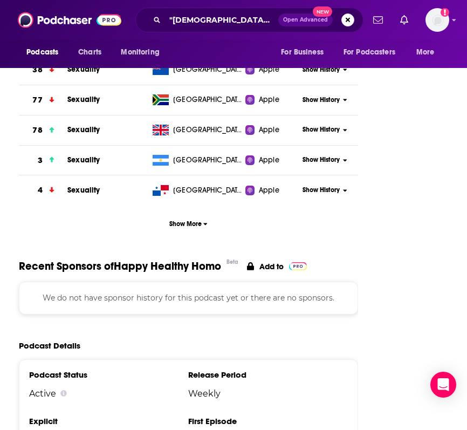
scroll to position [1498, 0]
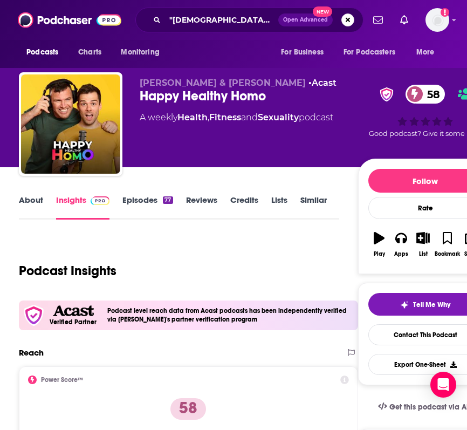
type input "https://www.podchaser.com/podcasts/cant-host-gay-bisexual-and-que-4980221"
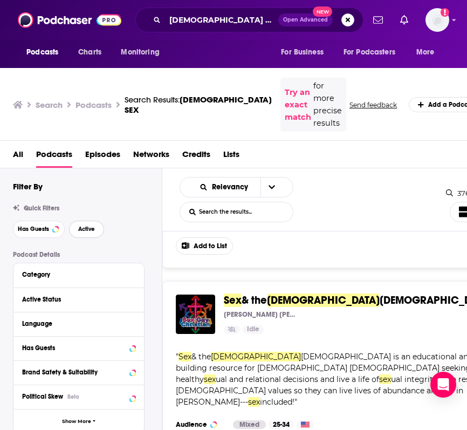
click at [88, 230] on span "Active" at bounding box center [86, 229] width 17 height 6
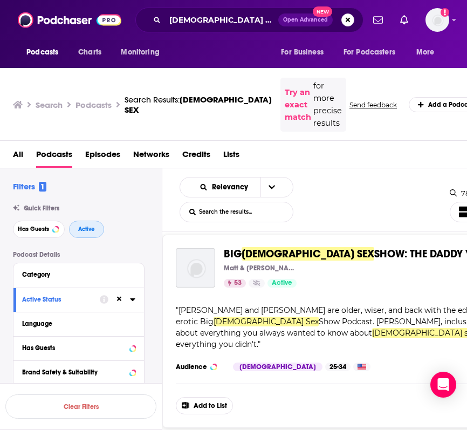
scroll to position [252, 0]
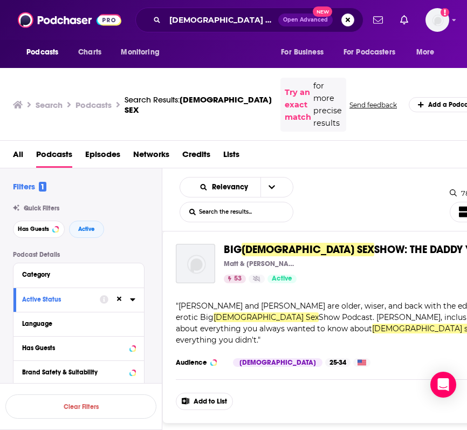
click at [374, 249] on span "SHOW: THE DADDY YEARS" at bounding box center [434, 249] width 121 height 13
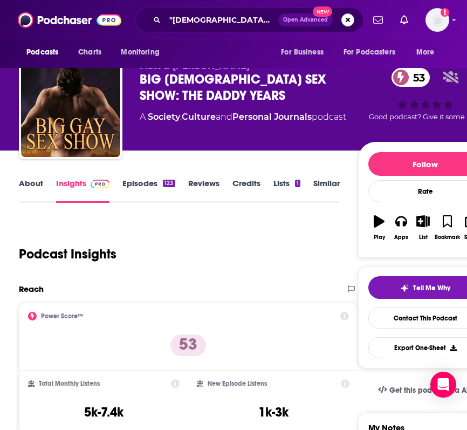
scroll to position [108, 0]
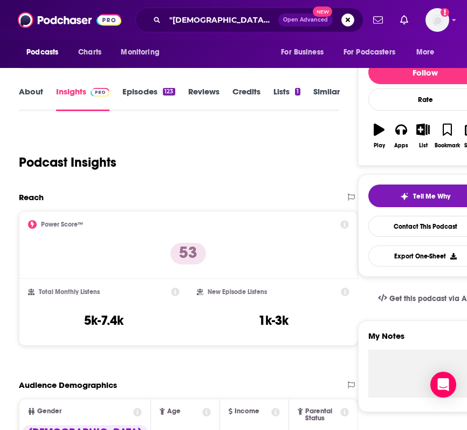
click at [381, 130] on icon "button" at bounding box center [379, 130] width 11 height 12
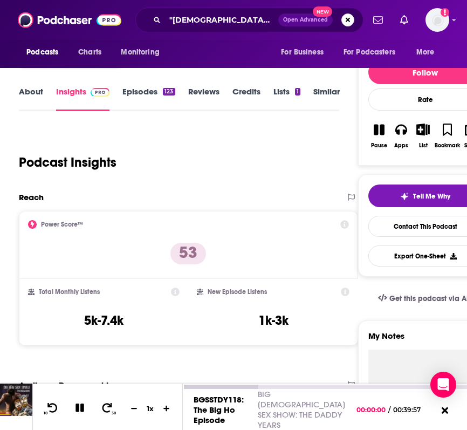
click at [77, 412] on icon at bounding box center [80, 407] width 9 height 9
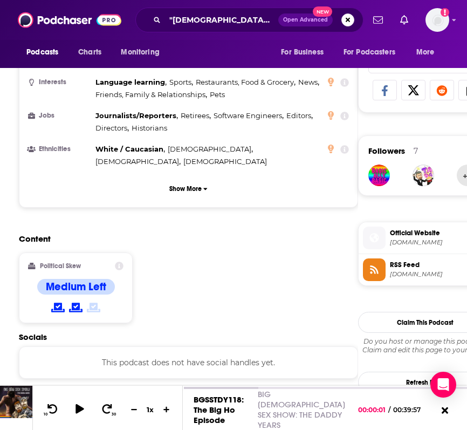
scroll to position [690, 0]
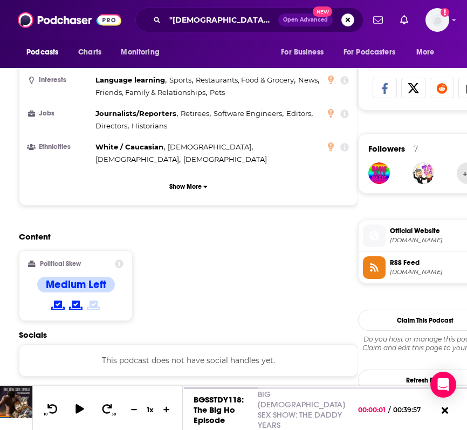
click at [409, 236] on span "Official Website" at bounding box center [439, 231] width 98 height 10
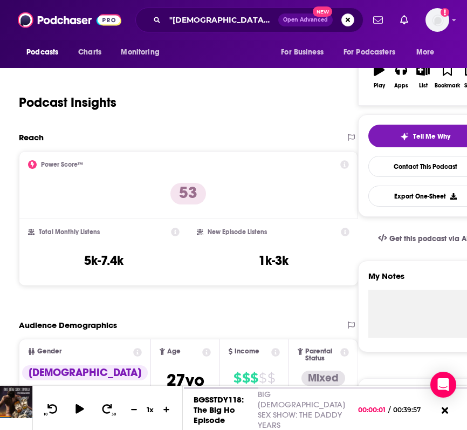
scroll to position [0, 0]
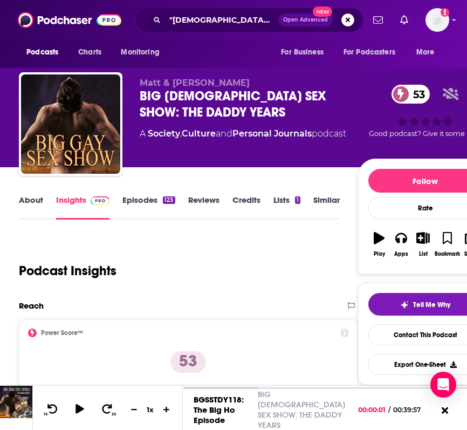
click at [30, 207] on link "About" at bounding box center [31, 207] width 24 height 25
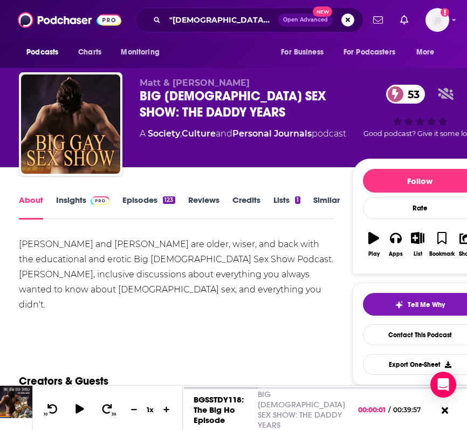
click at [51, 275] on div "Matt and Weegie are older, wiser, and back with the educational and erotic Big …" at bounding box center [176, 275] width 315 height 76
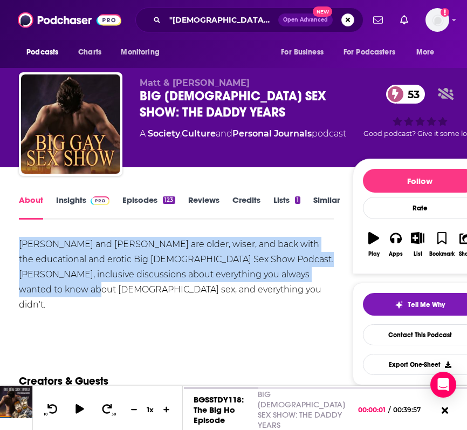
drag, startPoint x: 57, startPoint y: 286, endPoint x: 11, endPoint y: 242, distance: 63.7
copy div "Matt and Weegie are older, wiser, and back with the educational and erotic Big …"
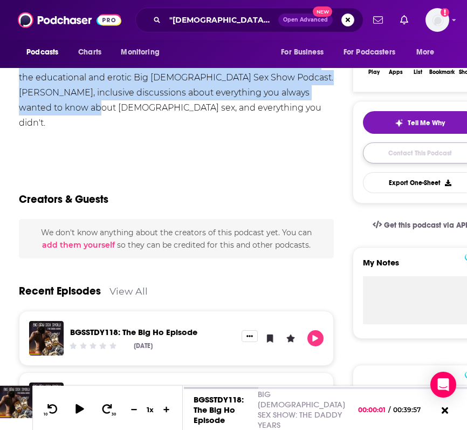
click at [421, 155] on link "Contact This Podcast" at bounding box center [420, 152] width 114 height 21
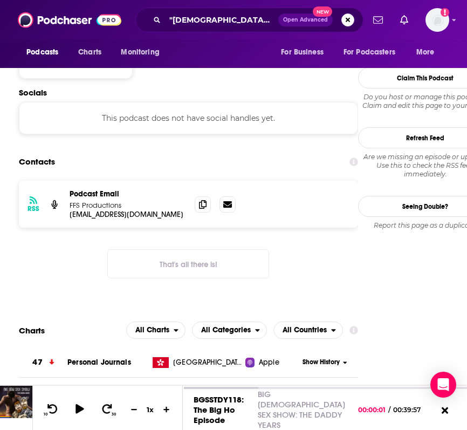
scroll to position [932, 0]
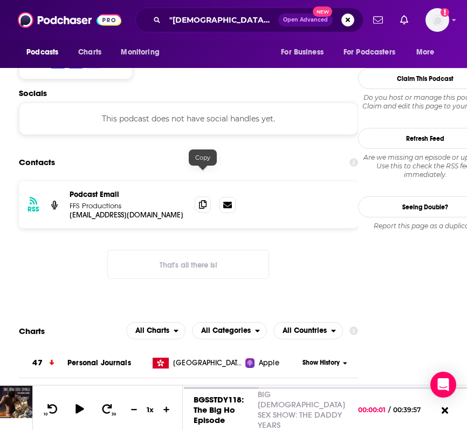
click at [200, 200] on icon at bounding box center [203, 204] width 8 height 9
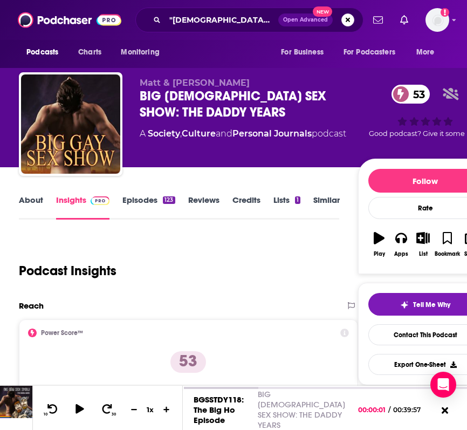
scroll to position [19, 0]
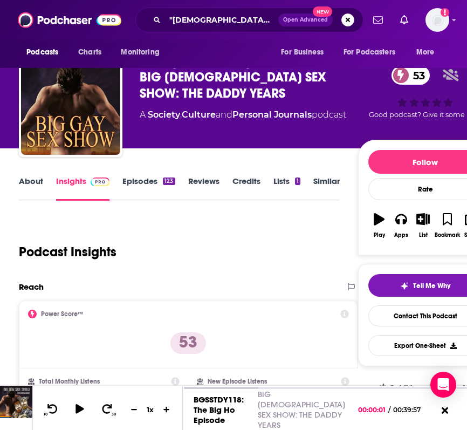
click at [26, 180] on link "About" at bounding box center [31, 188] width 24 height 25
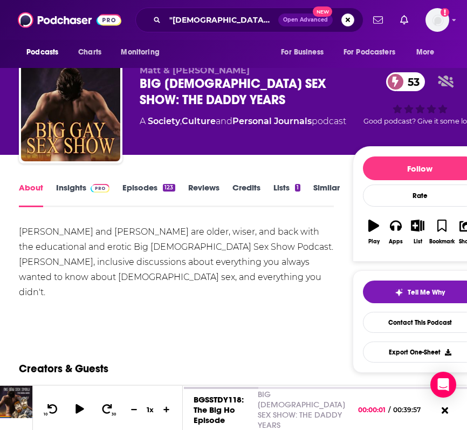
scroll to position [16, 0]
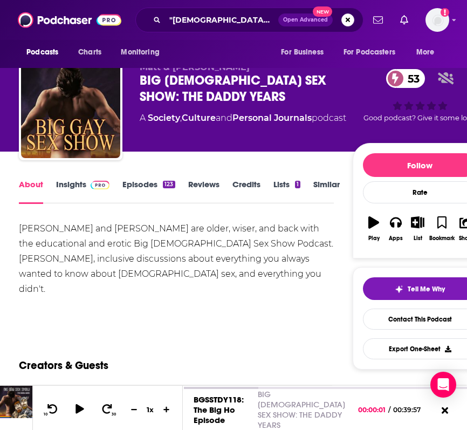
click at [169, 277] on div "Matt and Weegie are older, wiser, and back with the educational and erotic Big …" at bounding box center [176, 259] width 315 height 76
click at [81, 243] on div "Matt and Weegie are older, wiser, and back with the educational and erotic Big …" at bounding box center [176, 259] width 315 height 76
drag, startPoint x: 92, startPoint y: 232, endPoint x: 17, endPoint y: 232, distance: 75.0
copy div "Matt and Weegie"
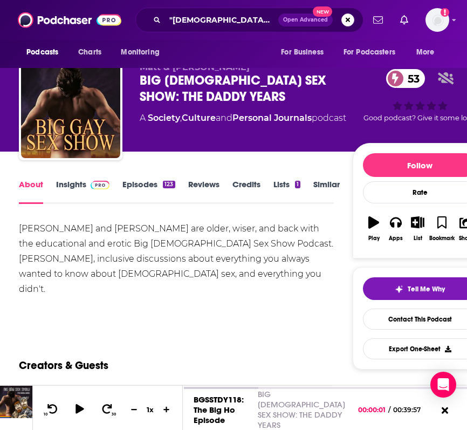
click at [277, 268] on div "Matt and Weegie are older, wiser, and back with the educational and erotic Big …" at bounding box center [176, 259] width 315 height 76
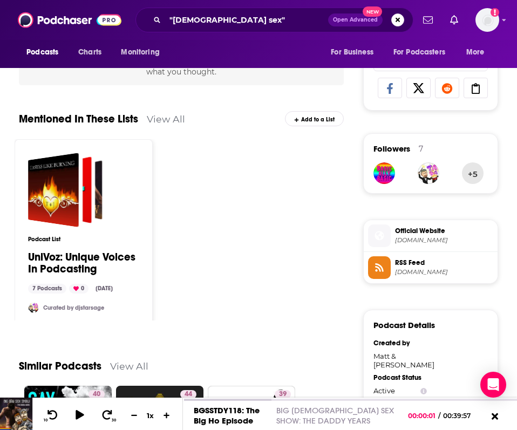
scroll to position [692, 0]
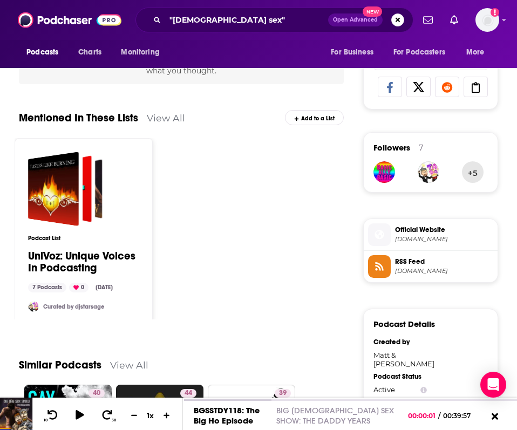
click at [422, 268] on span "RSS Feed feeds.feedburner.com" at bounding box center [442, 266] width 102 height 22
click at [458, 235] on span "Official Website" at bounding box center [444, 230] width 98 height 10
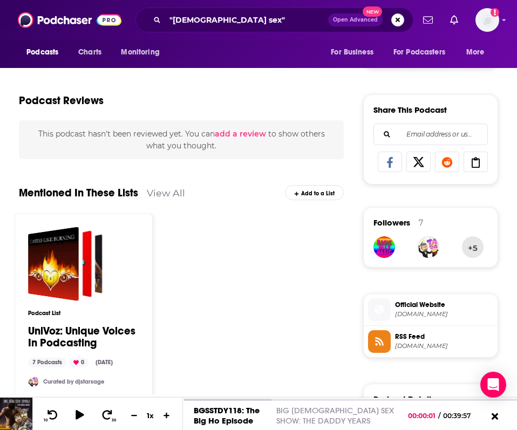
scroll to position [613, 0]
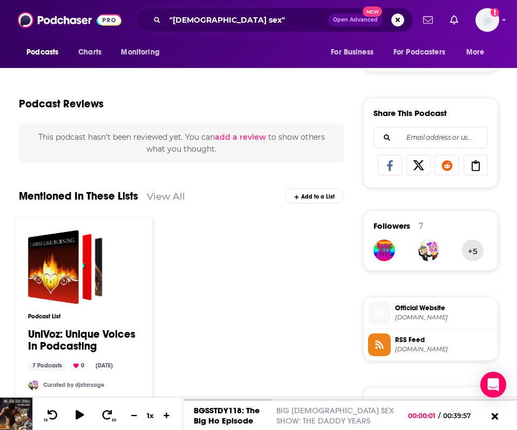
click at [385, 175] on div at bounding box center [389, 164] width 23 height 19
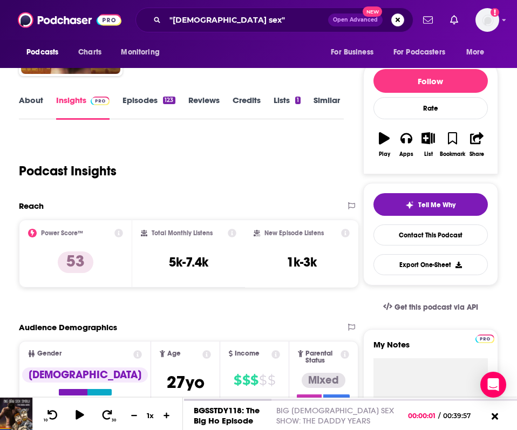
scroll to position [99, 0]
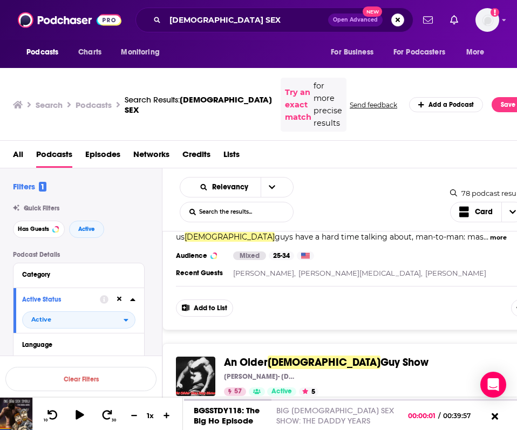
scroll to position [1034, 0]
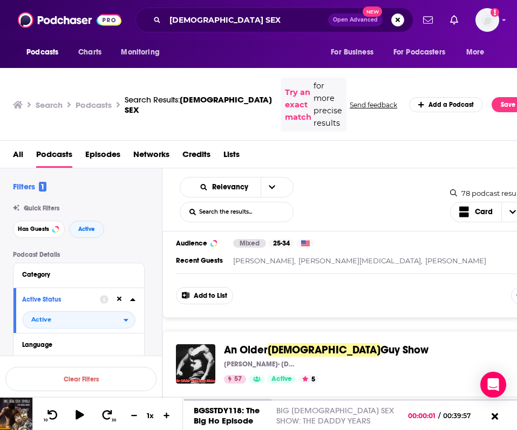
click at [262, 413] on span "life and interests. Just because we are further along in age, it doesn't mean o…" at bounding box center [336, 423] width 320 height 21
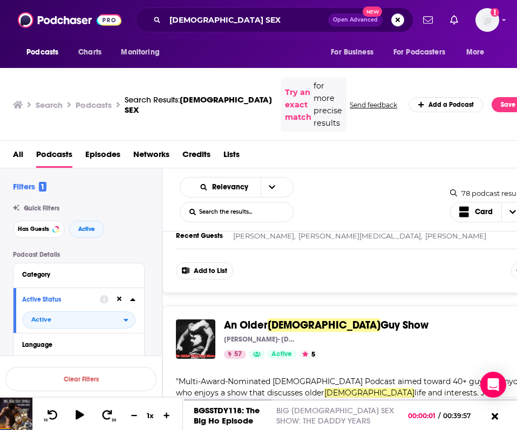
scroll to position [1074, 0]
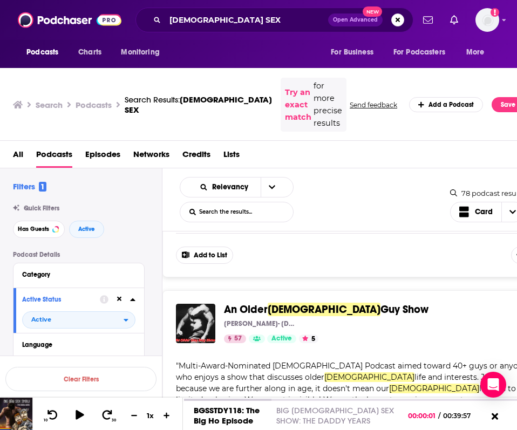
click at [433, 407] on button "more" at bounding box center [424, 411] width 17 height 9
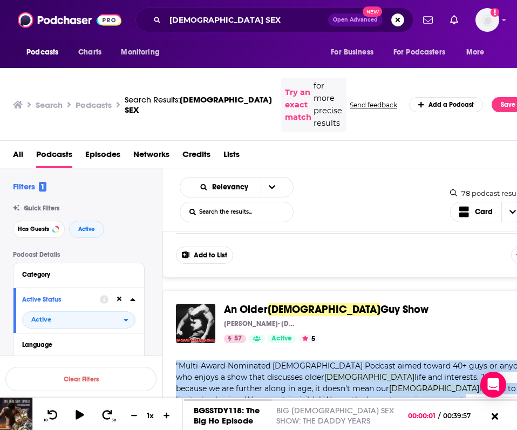
drag, startPoint x: 291, startPoint y: 361, endPoint x: 173, endPoint y: 289, distance: 138.5
click at [173, 290] on div "An Older Gay Guy Show Joey Hernandez- Gay Personal Trainer 57 Active 5 Categori…" at bounding box center [351, 408] width 379 height 237
copy span "" Multi-Award-Nominated LGBTQ Podcast aimed toward 40+ guys or anyone who enjoy…"
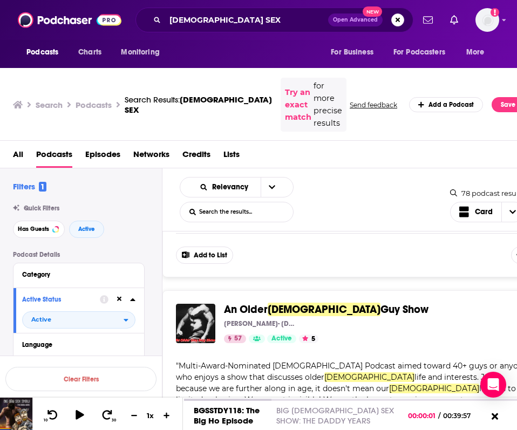
click at [288, 372] on span "life and interests. Just because we are further along in age, it doesn't mean o…" at bounding box center [336, 382] width 320 height 21
click at [287, 303] on span "Gay" at bounding box center [324, 309] width 113 height 13
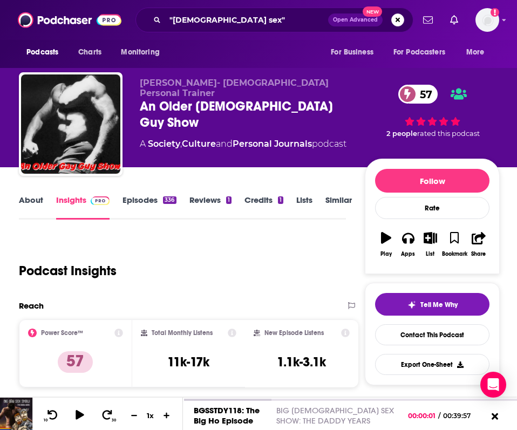
click at [191, 102] on div "An Older Gay Guy Show 57" at bounding box center [252, 114] width 225 height 32
drag, startPoint x: 136, startPoint y: 83, endPoint x: 211, endPoint y: 85, distance: 75.0
click at [211, 85] on div "Joey Hernandez- Gay Personal Trainer An Older Gay Guy Show 57 A Society , Cultu…" at bounding box center [259, 126] width 481 height 108
copy span "Joey Hernandez"
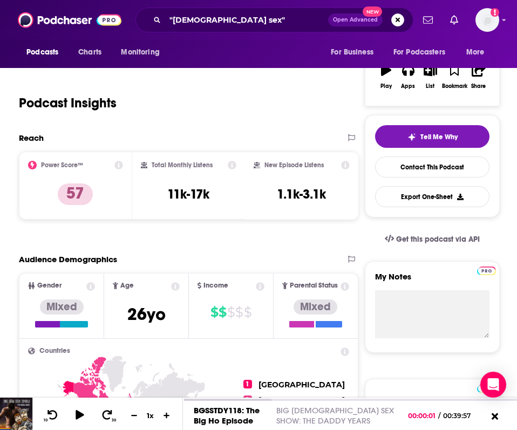
scroll to position [168, 0]
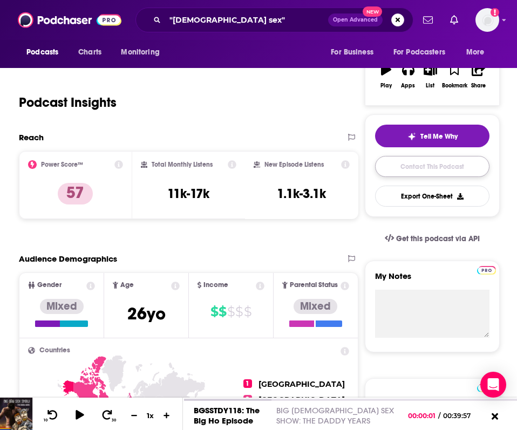
click at [426, 177] on link "Contact This Podcast" at bounding box center [432, 166] width 114 height 21
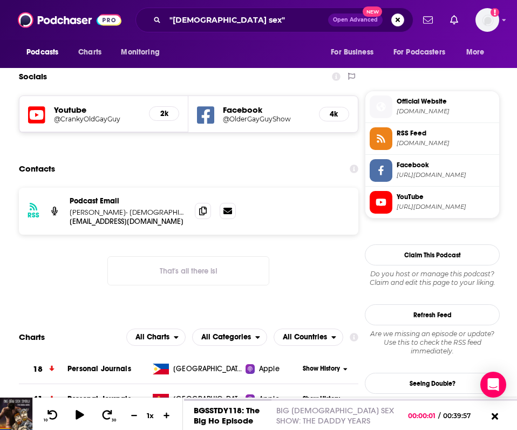
scroll to position [919, 0]
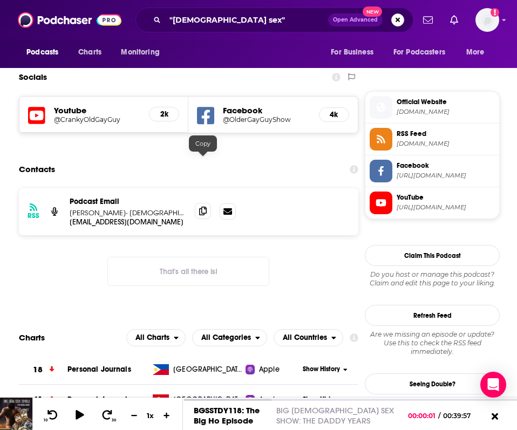
click at [199, 207] on icon at bounding box center [203, 211] width 8 height 9
click at [421, 111] on span "sites.libsyn.com" at bounding box center [445, 112] width 98 height 8
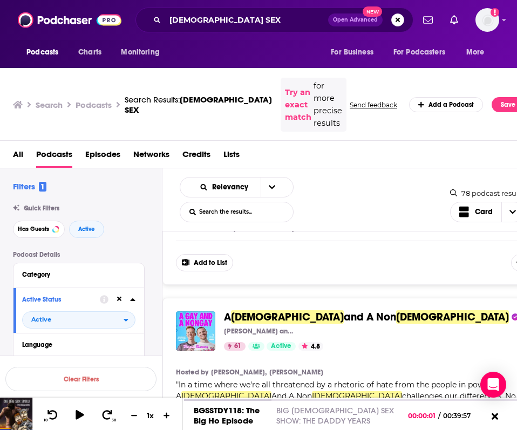
scroll to position [1297, 0]
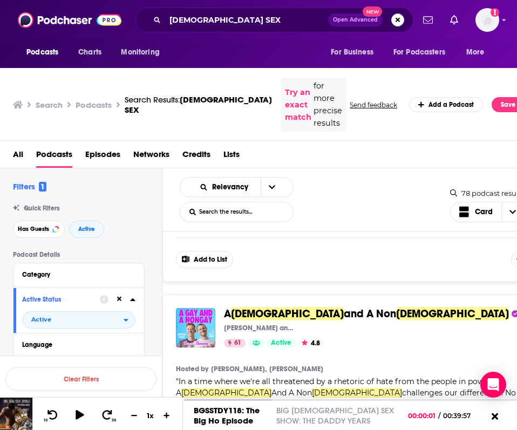
click at [467, 423] on button "more" at bounding box center [498, 427] width 17 height 9
click at [214, 410] on span "'s can & should be friends. 'Highly Recommended' Guardian 'One of the most fund…" at bounding box center [350, 426] width 348 height 32
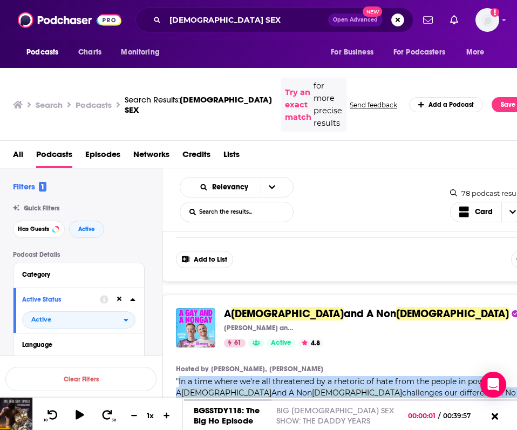
drag, startPoint x: 410, startPoint y: 354, endPoint x: 178, endPoint y: 292, distance: 240.5
click at [178, 377] on span "In a time where we're all threatened by a rhetoric of hate from the people in p…" at bounding box center [350, 427] width 348 height 100
copy span "In a time where we're all threatened by a rhetoric of hate from the people in p…"
click at [344, 307] on span "and A Non" at bounding box center [370, 313] width 52 height 13
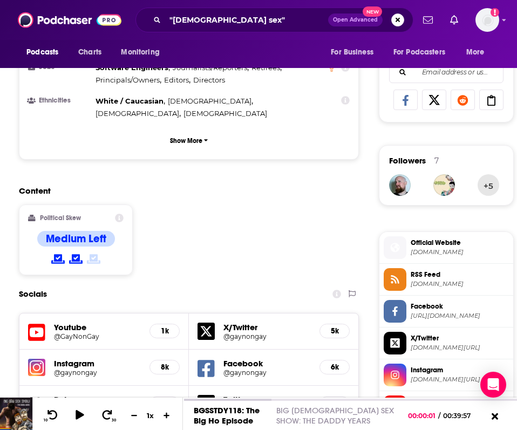
scroll to position [695, 0]
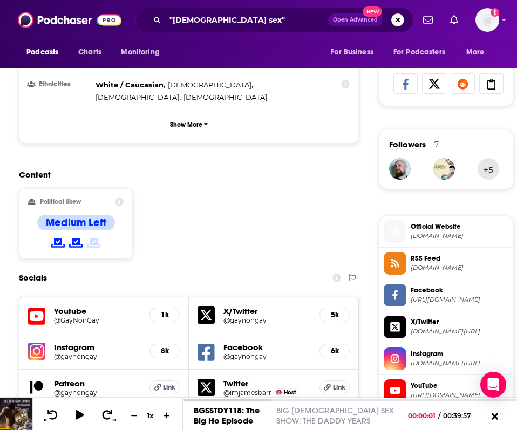
click at [446, 235] on span "gaynongay.com" at bounding box center [459, 236] width 98 height 8
click at [428, 354] on span "Instagram" at bounding box center [459, 354] width 98 height 10
click at [244, 173] on div "Content Political Skew Medium Left" at bounding box center [189, 218] width 340 height 98
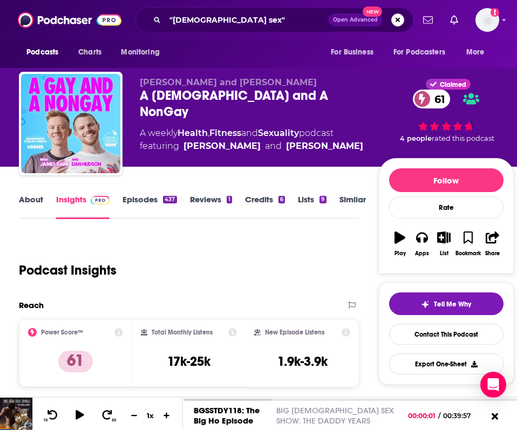
scroll to position [0, 0]
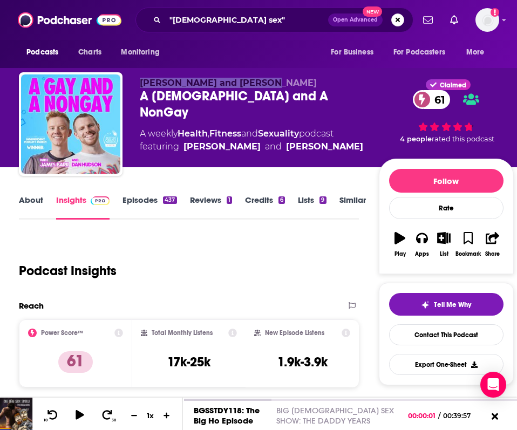
drag, startPoint x: 132, startPoint y: 83, endPoint x: 278, endPoint y: 83, distance: 146.7
click at [278, 83] on div "James Barr and Dan Hudson A Gay and A NonGay 61 A weekly Health , Fitness and S…" at bounding box center [266, 126] width 494 height 108
copy span "[PERSON_NAME] and [PERSON_NAME]"
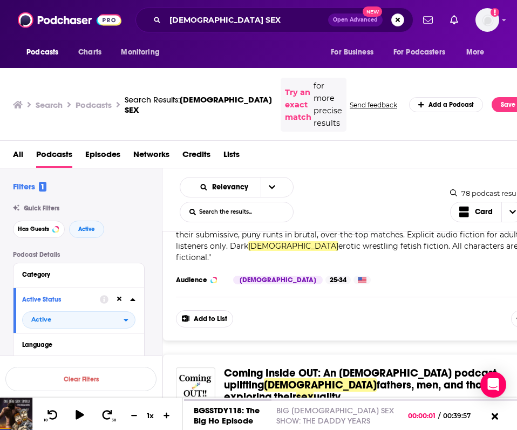
scroll to position [545, 0]
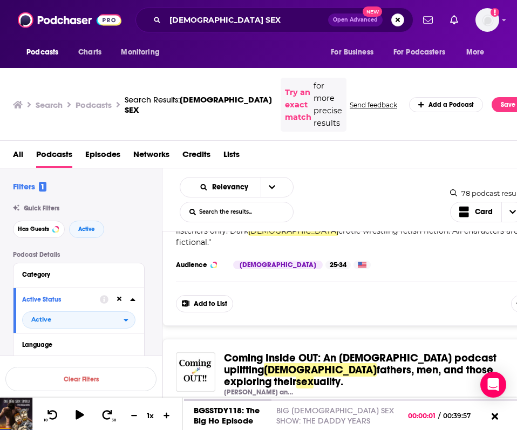
scroll to position [563, 0]
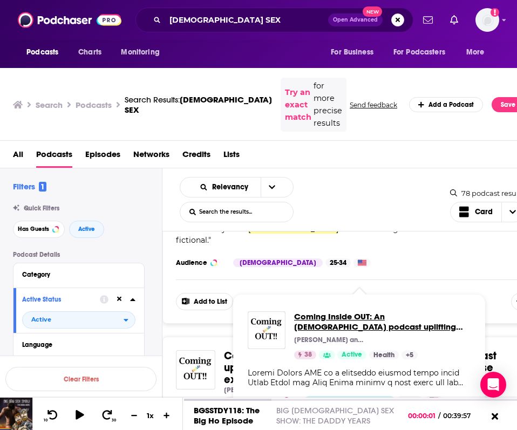
click at [328, 318] on span "Coming Inside OUT: An LGBTQ podcast uplifting gay fathers, men, and those explo…" at bounding box center [382, 321] width 176 height 20
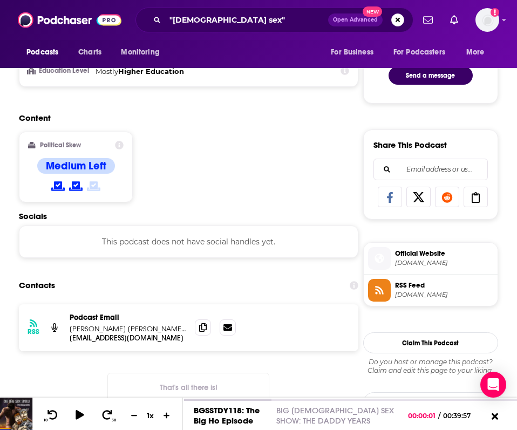
scroll to position [584, 0]
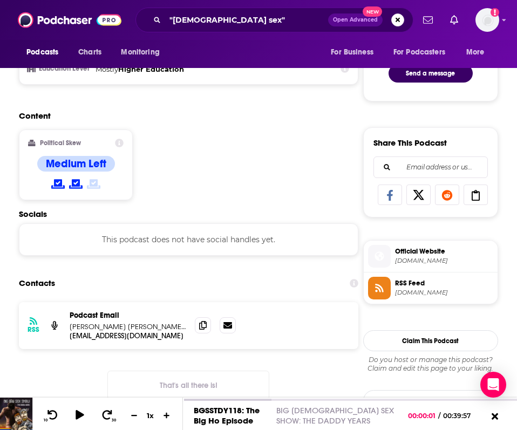
click at [402, 259] on span "cominginsideout.com" at bounding box center [444, 261] width 98 height 8
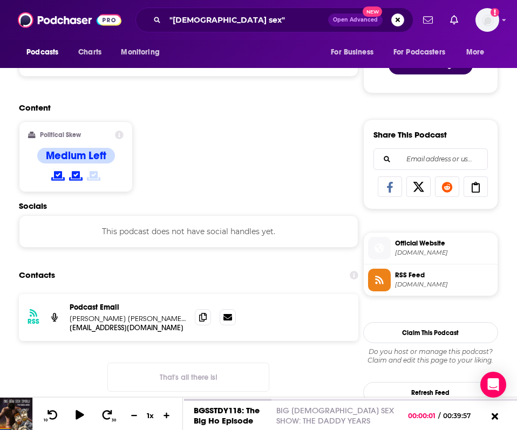
scroll to position [593, 0]
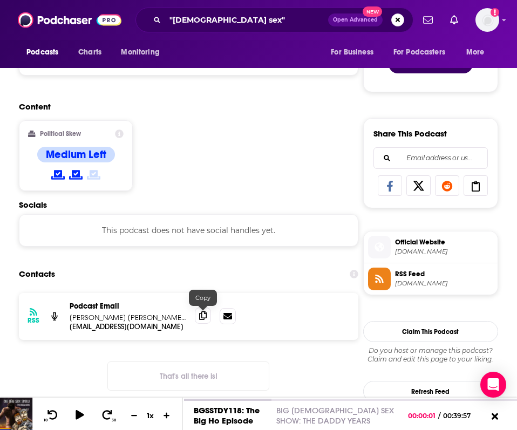
click at [202, 318] on icon at bounding box center [203, 315] width 8 height 9
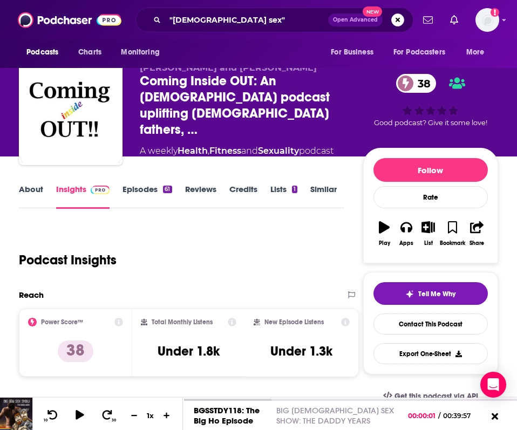
scroll to position [0, 0]
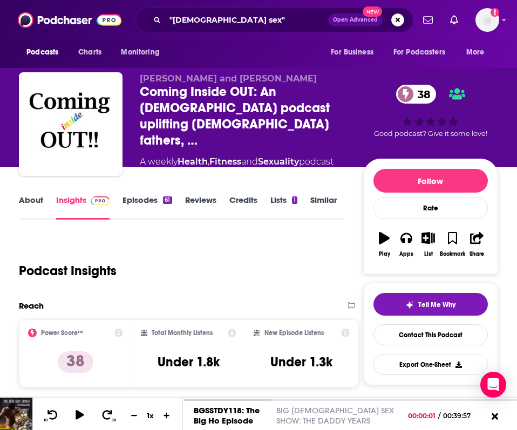
click at [23, 204] on link "About" at bounding box center [31, 207] width 24 height 25
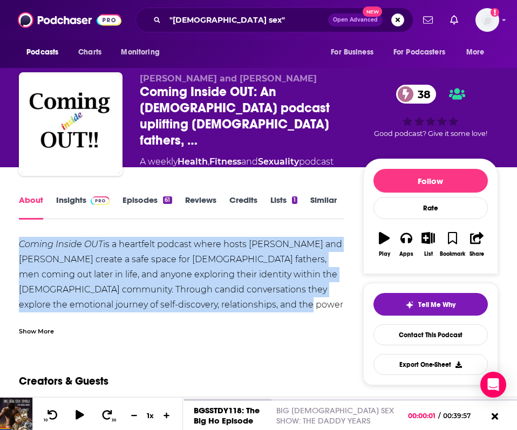
drag, startPoint x: 242, startPoint y: 305, endPoint x: 5, endPoint y: 247, distance: 243.2
copy div "Coming Inside OUT is a heartfelt podcast where hosts Brian Janes and Mark Dembo…"
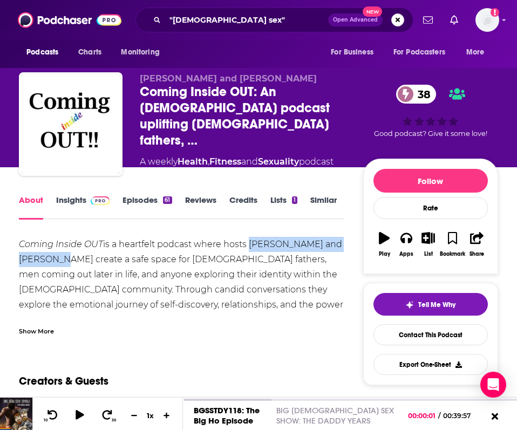
drag, startPoint x: 247, startPoint y: 243, endPoint x: 51, endPoint y: 262, distance: 196.7
copy div "Brian Janes and Mark Dembo"
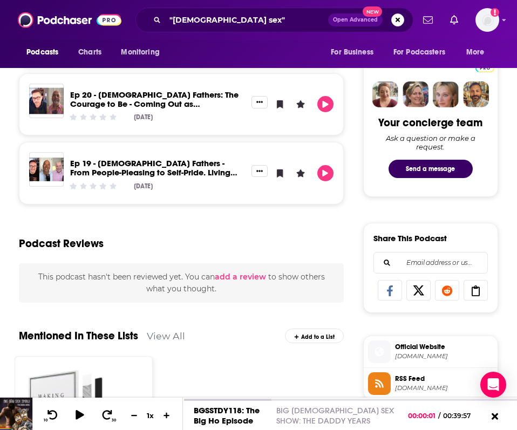
scroll to position [621, 0]
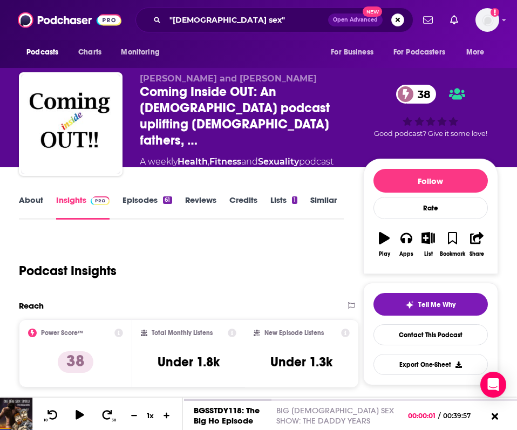
scroll to position [22, 0]
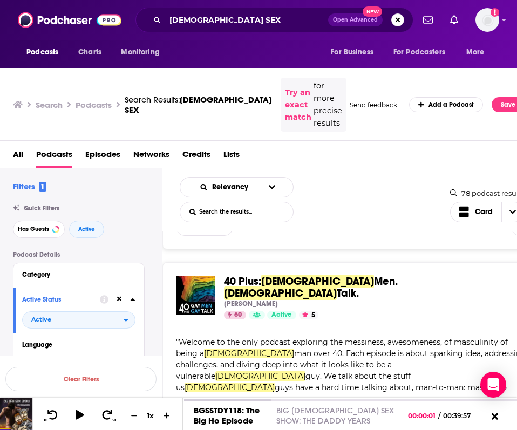
scroll to position [871, 0]
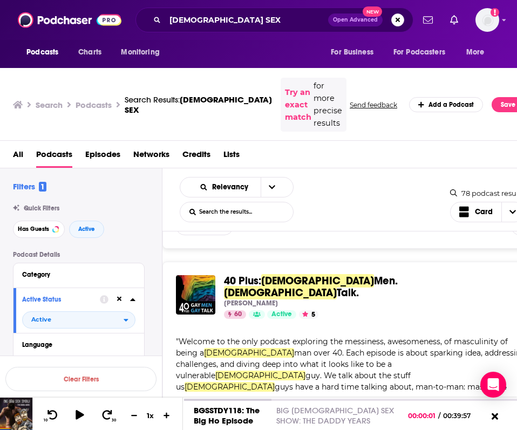
click at [334, 286] on span "Gay" at bounding box center [280, 292] width 113 height 13
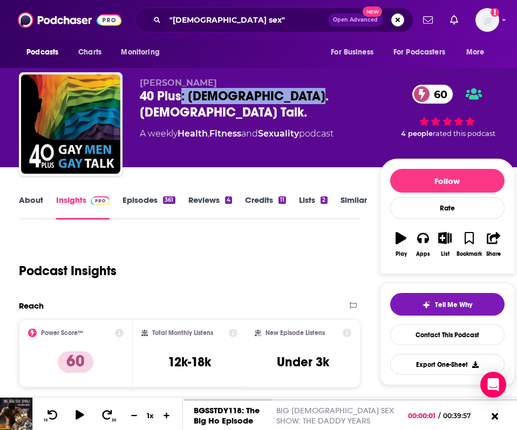
drag, startPoint x: 312, startPoint y: 92, endPoint x: 182, endPoint y: 99, distance: 129.7
click at [182, 99] on div "40 Plus: Gay Men. Gay Talk. 60" at bounding box center [259, 104] width 239 height 32
copy h2 ": Gay Men. Gay Talk."
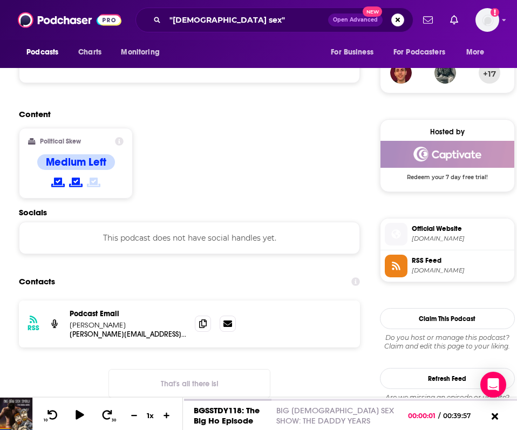
scroll to position [793, 0]
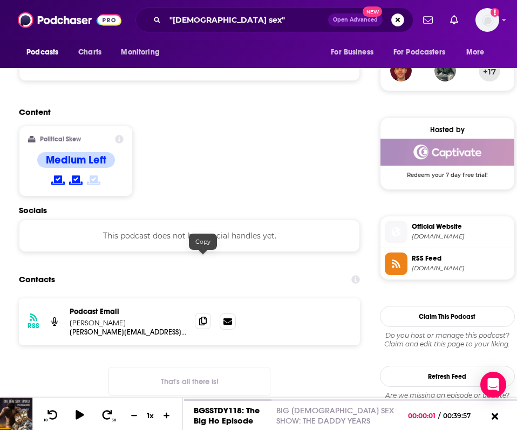
click at [205, 317] on icon at bounding box center [203, 321] width 8 height 9
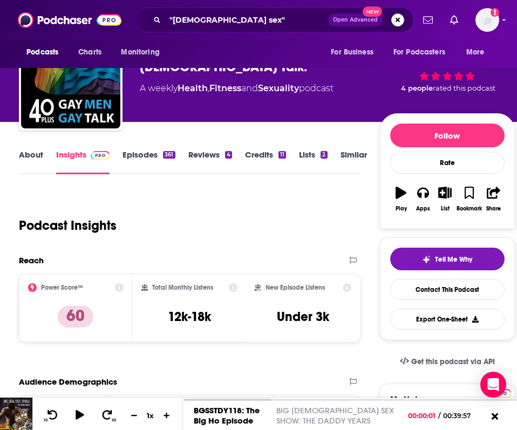
scroll to position [0, 0]
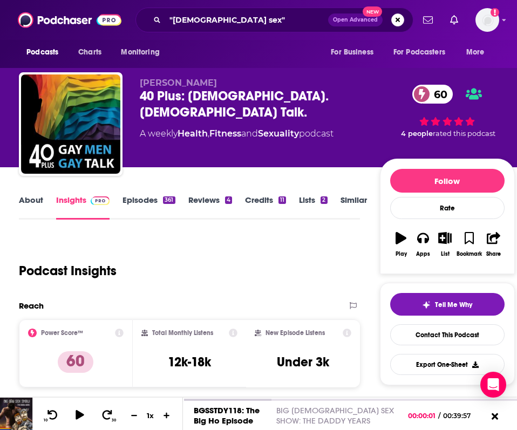
click at [37, 207] on link "About" at bounding box center [31, 207] width 24 height 25
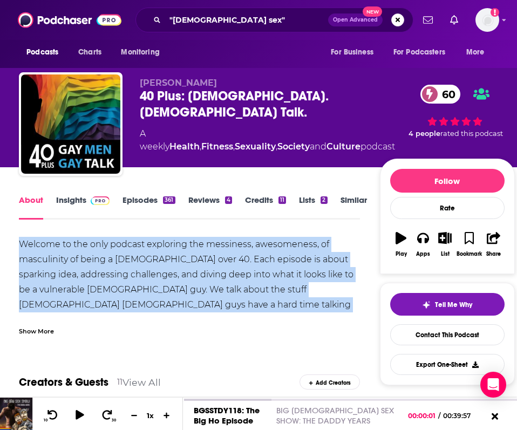
drag, startPoint x: 15, startPoint y: 244, endPoint x: 362, endPoint y: 310, distance: 352.9
copy div "Welcome to the only podcast exploring the messiness, awesomeness, of masculinit…"
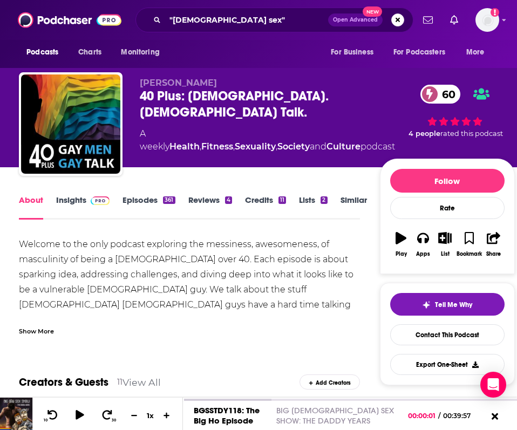
click at [42, 321] on div "Show More" at bounding box center [189, 327] width 341 height 18
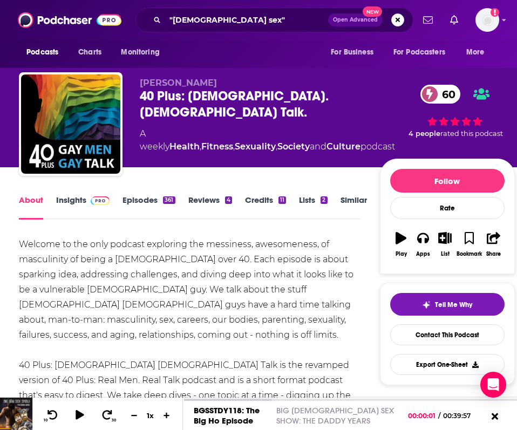
click at [267, 329] on div "Welcome to the only podcast exploring the messiness, awesomeness, of masculinit…" at bounding box center [189, 358] width 341 height 242
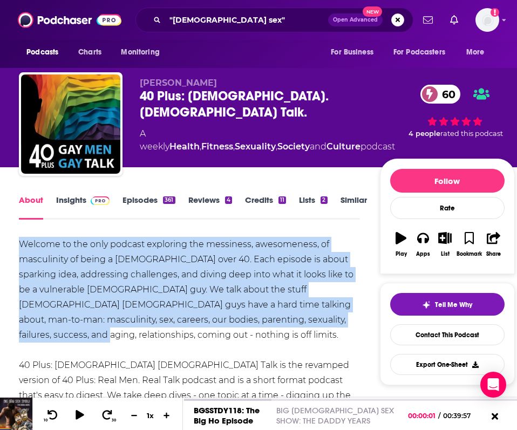
drag, startPoint x: 347, startPoint y: 313, endPoint x: 10, endPoint y: 251, distance: 342.8
click at [188, 141] on link "Health" at bounding box center [184, 146] width 30 height 10
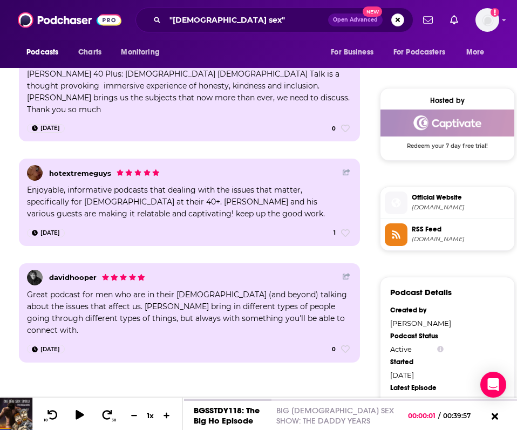
scroll to position [824, 0]
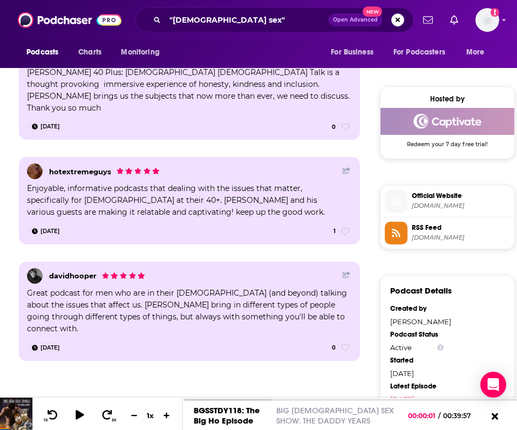
click at [436, 199] on span "Official Website" at bounding box center [461, 196] width 98 height 10
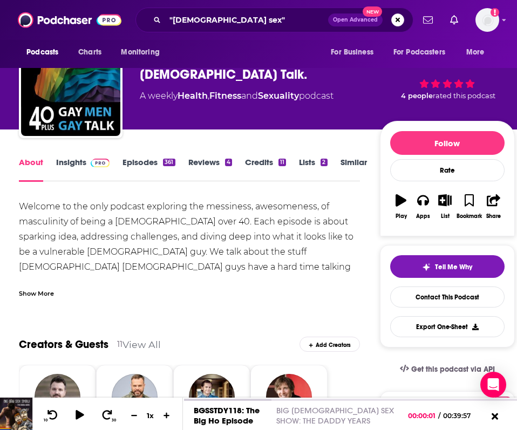
scroll to position [0, 0]
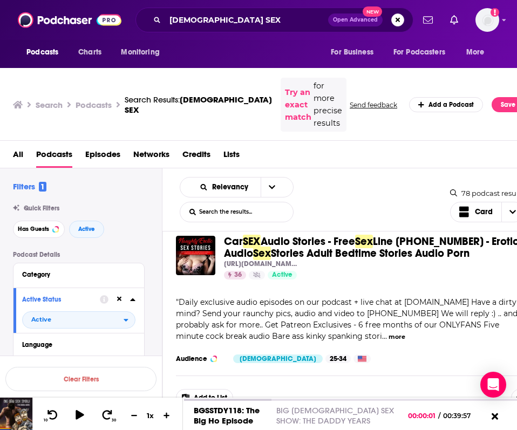
scroll to position [2756, 0]
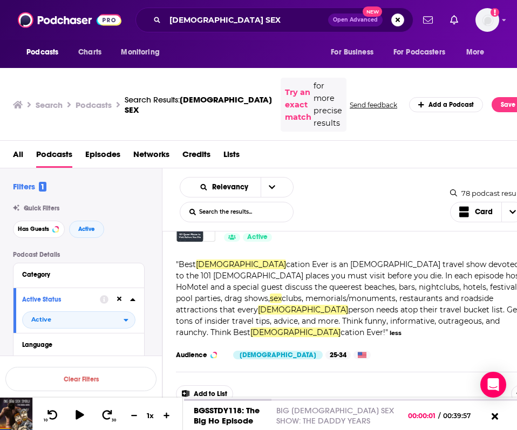
scroll to position [3003, 0]
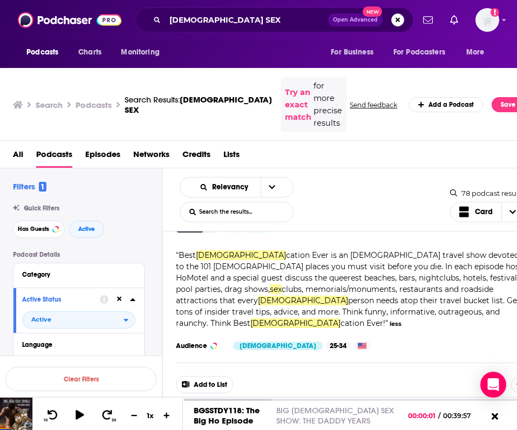
scroll to position [3011, 0]
drag, startPoint x: 177, startPoint y: 290, endPoint x: 409, endPoint y: 324, distance: 233.9
click at [257, 429] on span "ual Heroes" at bounding box center [269, 438] width 54 height 13
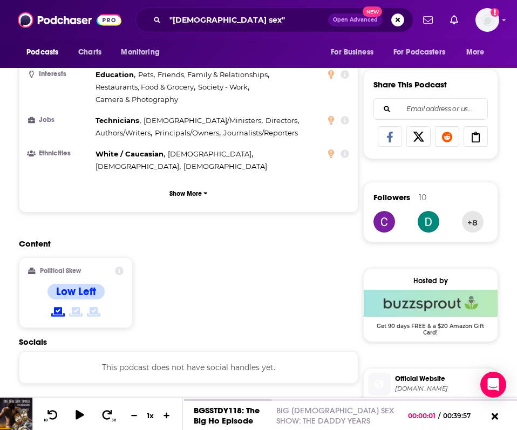
scroll to position [803, 0]
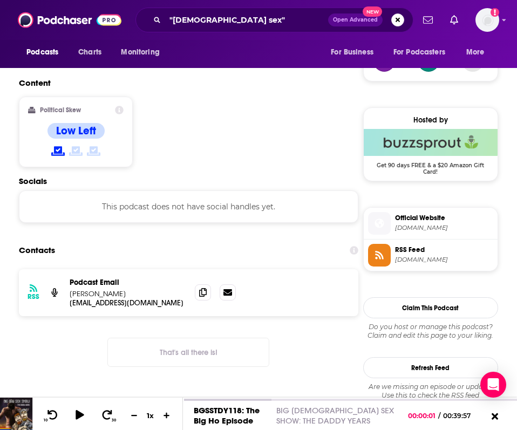
click at [407, 225] on span "sexualheroes.com" at bounding box center [444, 228] width 98 height 8
click at [203, 288] on icon at bounding box center [203, 292] width 8 height 9
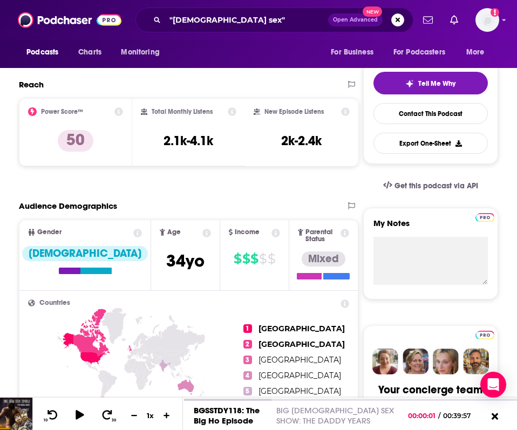
scroll to position [0, 0]
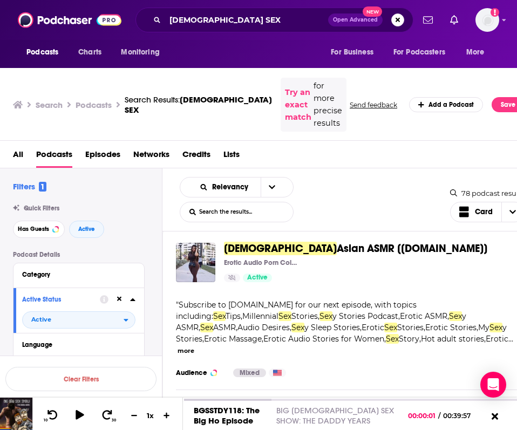
scroll to position [3614, 0]
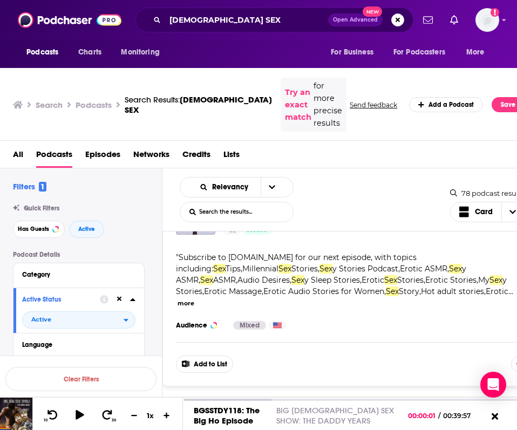
scroll to position [3654, 0]
drag, startPoint x: 410, startPoint y: 361, endPoint x: 175, endPoint y: 261, distance: 255.7
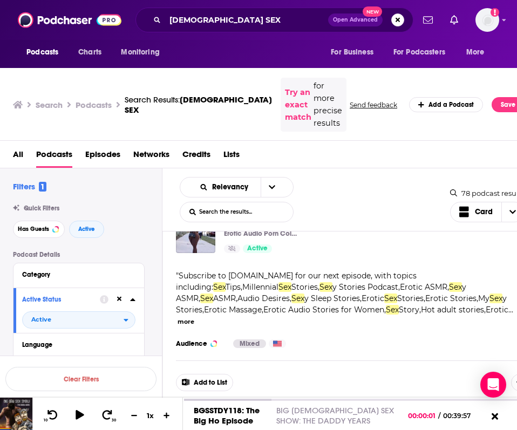
scroll to position [3597, 0]
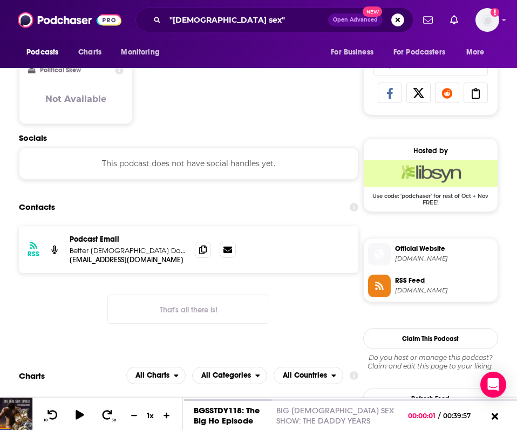
scroll to position [728, 0]
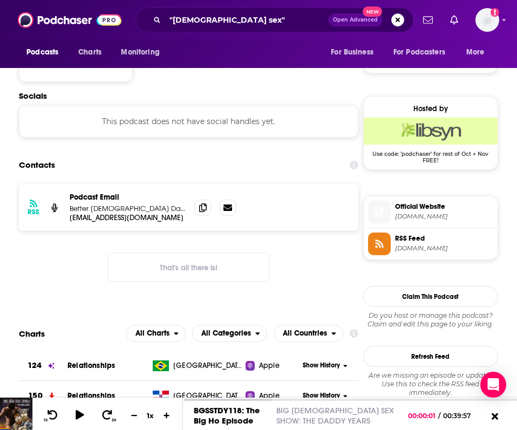
click at [447, 210] on span "Official Website" at bounding box center [444, 207] width 98 height 10
click at [206, 206] on icon at bounding box center [203, 207] width 8 height 9
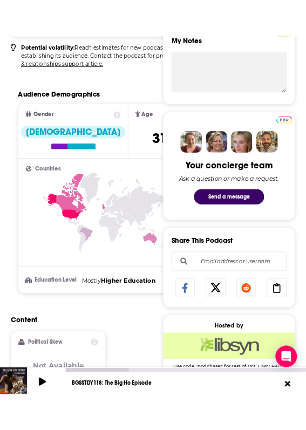
scroll to position [0, 0]
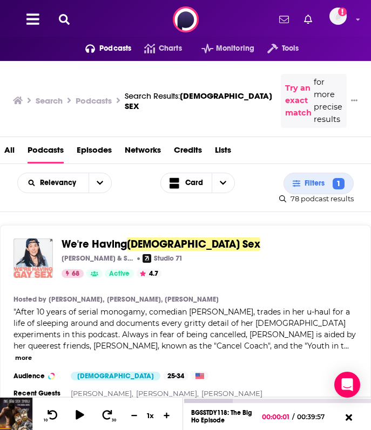
click at [154, 91] on div "Search Results: GAY SEX" at bounding box center [198, 101] width 147 height 20
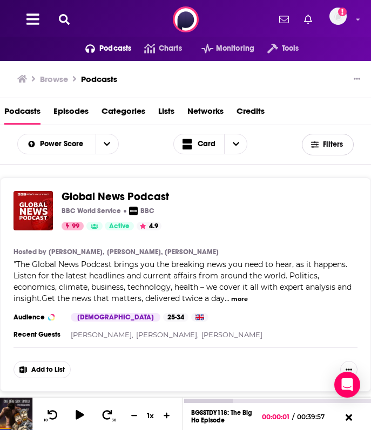
click at [320, 146] on span "Filters" at bounding box center [327, 145] width 51 height 8
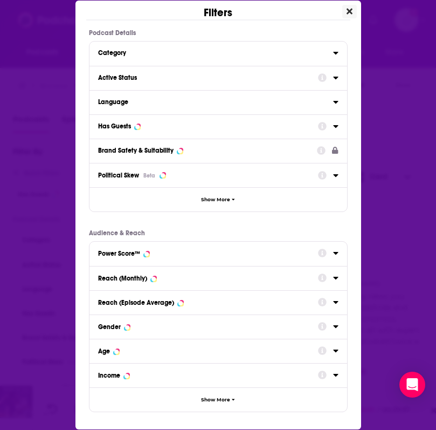
click at [351, 9] on icon "Close" at bounding box center [350, 11] width 6 height 6
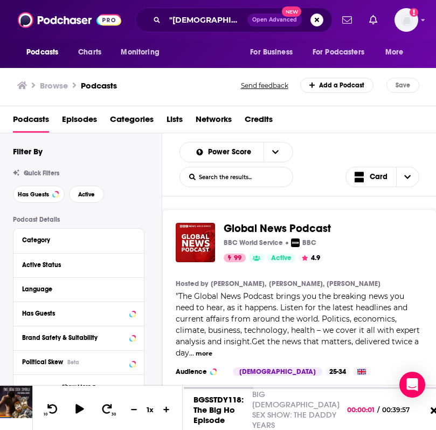
click at [169, 84] on div "Browse Podcasts" at bounding box center [129, 85] width 225 height 15
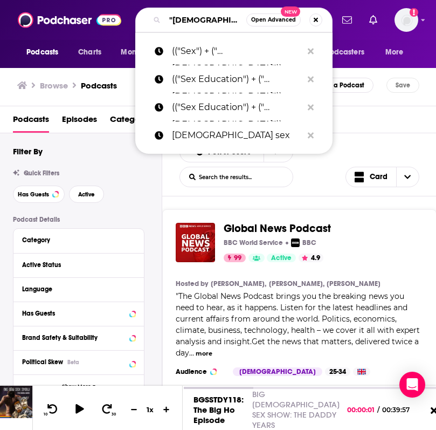
click at [197, 18] on input ""Gay sex"" at bounding box center [205, 19] width 81 height 17
drag, startPoint x: 207, startPoint y: 20, endPoint x: 156, endPoint y: 20, distance: 51.2
click at [156, 20] on div ""Gay sex" Open Advanced New" at bounding box center [233, 20] width 197 height 25
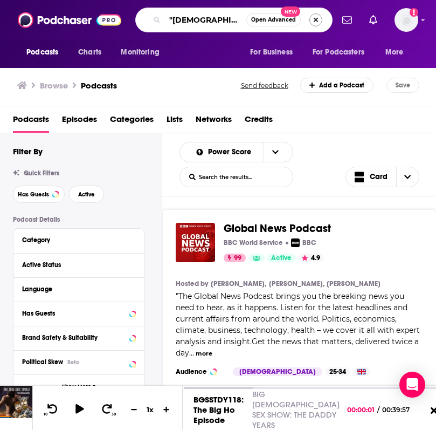
type input ""Gay s"
click at [315, 18] on button "Search podcasts, credits, & more..." at bounding box center [316, 19] width 13 height 13
type input "l"
type input "mens health"
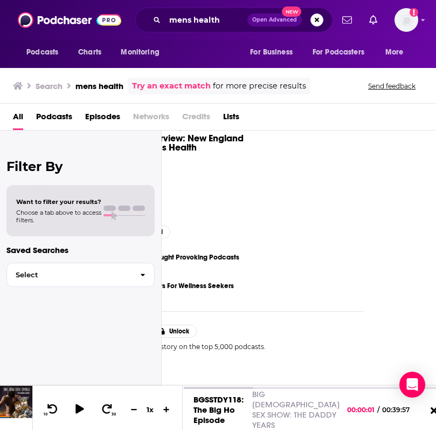
scroll to position [230, 66]
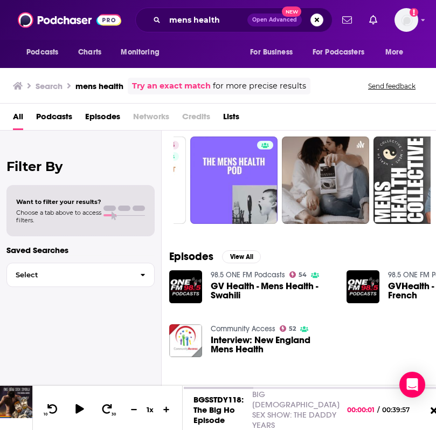
scroll to position [0, 5]
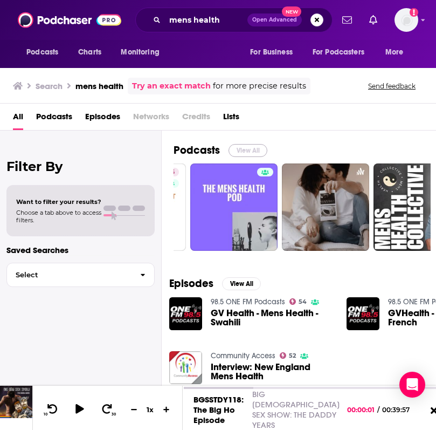
click at [242, 148] on button "View All" at bounding box center [248, 150] width 39 height 13
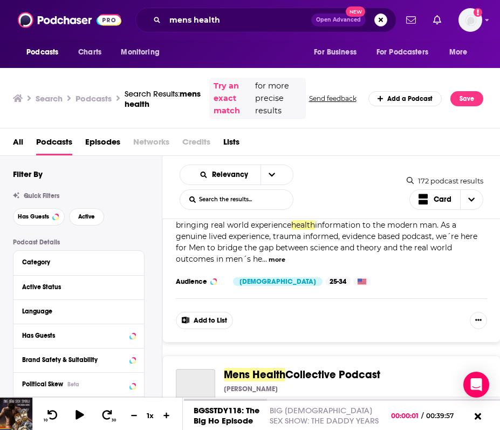
scroll to position [893, 0]
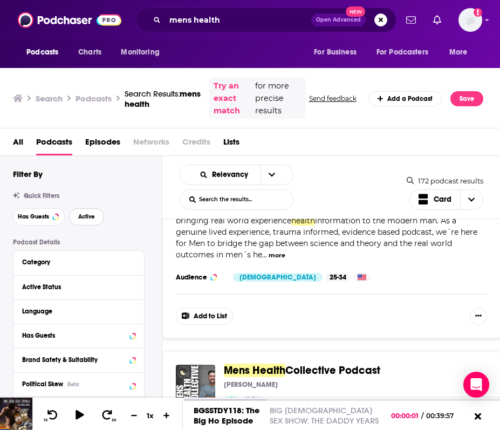
click at [91, 220] on span "Active" at bounding box center [86, 217] width 17 height 6
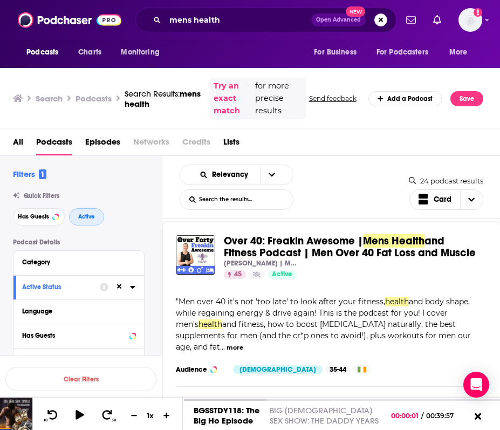
scroll to position [669, 0]
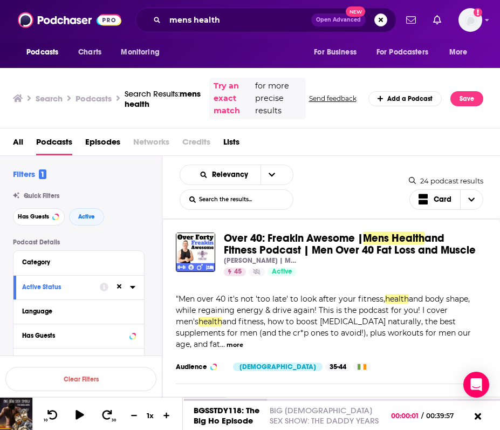
click at [467, 335] on div "Over 40: Freakin Awesome | Mens Health and Fitness Podcast | Men Over 40 Fat Lo…" at bounding box center [331, 323] width 338 height 209
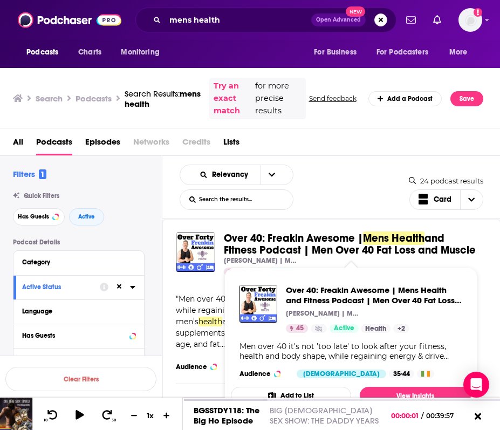
click at [273, 246] on span "and Fitness Podcast | Men Over 40 Fat Loss and Muscle" at bounding box center [350, 243] width 252 height 25
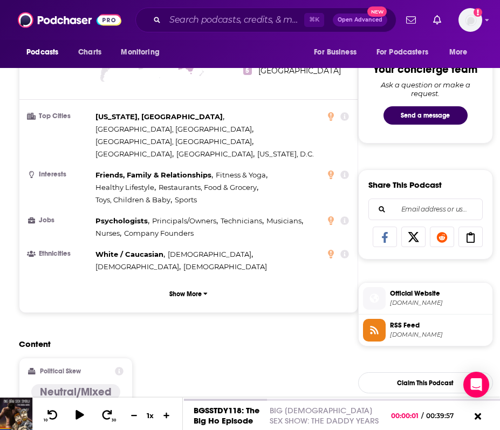
scroll to position [610, 0]
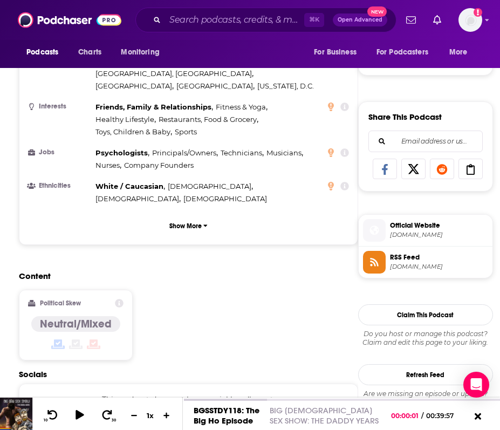
click at [396, 232] on span "ovr40.co" at bounding box center [439, 235] width 98 height 8
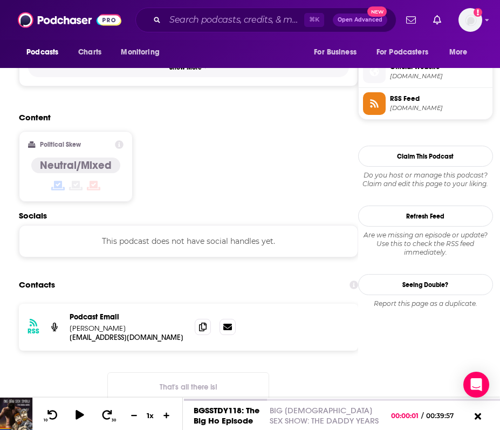
scroll to position [769, 0]
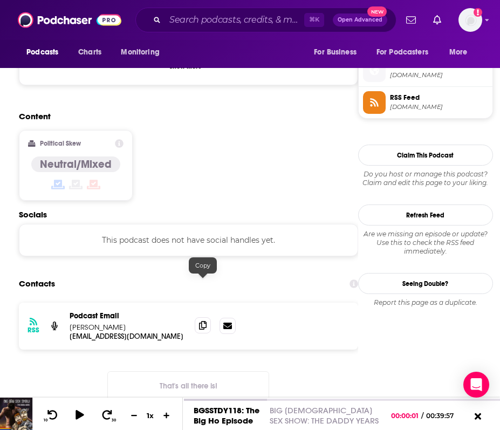
click at [201, 321] on icon at bounding box center [203, 325] width 8 height 9
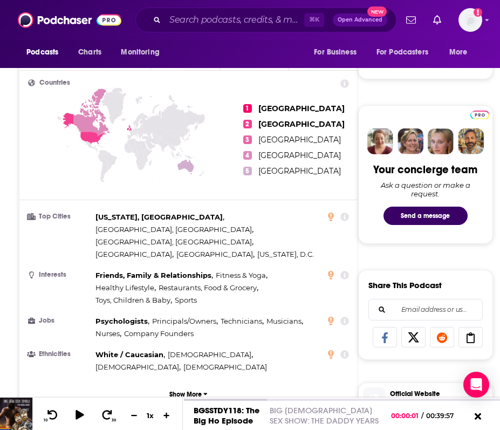
scroll to position [0, 0]
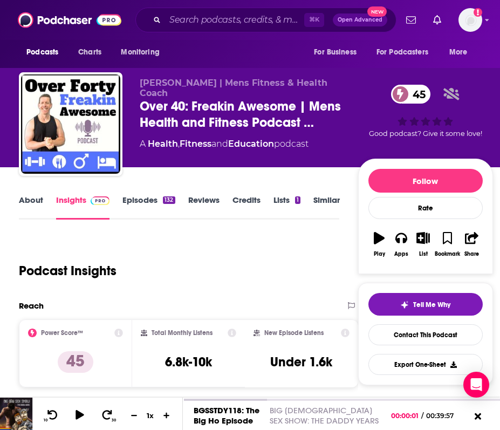
click at [28, 202] on link "About" at bounding box center [31, 207] width 24 height 25
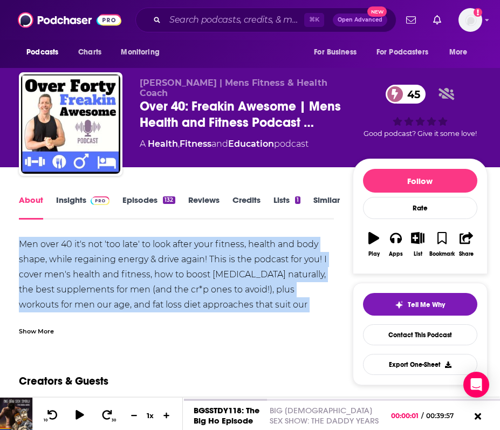
drag, startPoint x: 12, startPoint y: 244, endPoint x: 338, endPoint y: 303, distance: 331.5
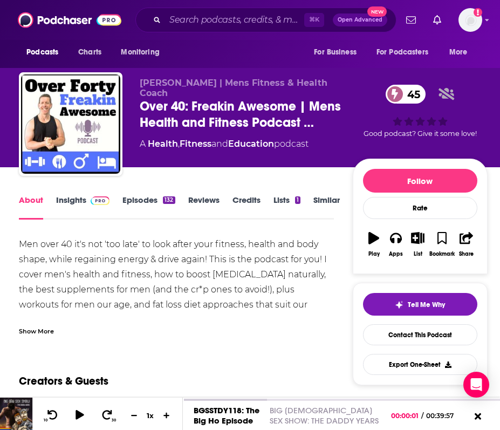
click at [36, 332] on div "Show More" at bounding box center [36, 330] width 35 height 10
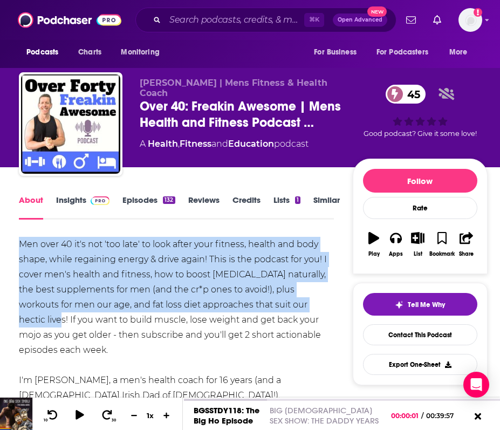
drag, startPoint x: 12, startPoint y: 242, endPoint x: 304, endPoint y: 307, distance: 299.0
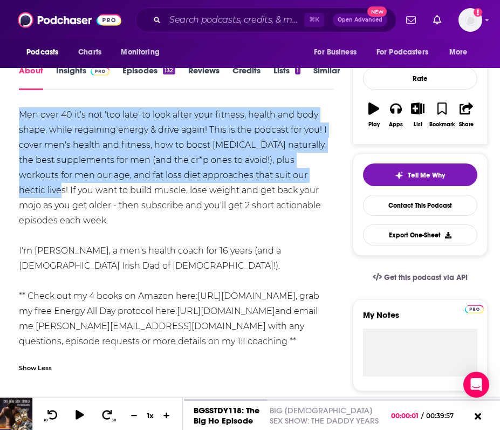
scroll to position [108, 0]
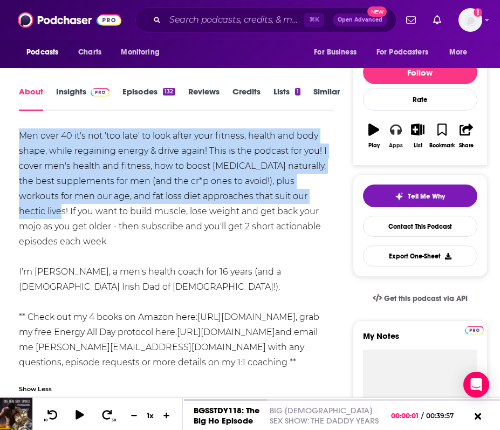
click at [400, 131] on icon "button" at bounding box center [396, 130] width 12 height 11
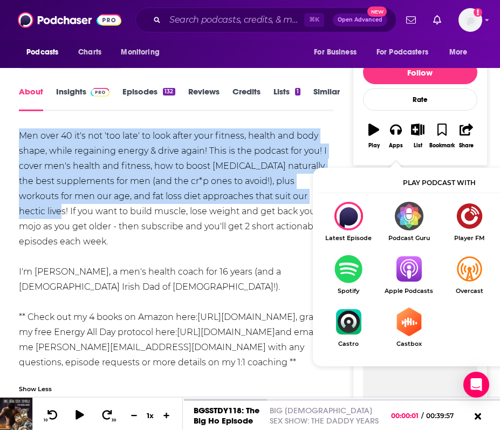
click at [343, 277] on img "Show Listen On dropdown" at bounding box center [348, 269] width 60 height 29
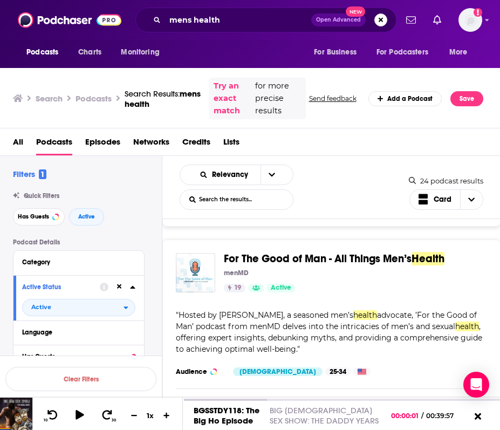
scroll to position [1090, 0]
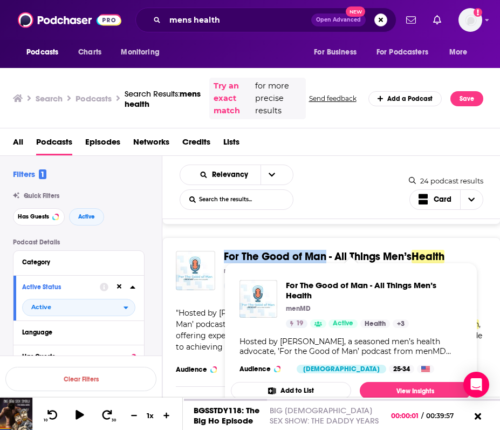
drag, startPoint x: 222, startPoint y: 244, endPoint x: 325, endPoint y: 247, distance: 103.0
click at [325, 251] on div "For The Good of Man - All Things Men’s Health menMD 19 Active Categories Health…" at bounding box center [331, 270] width 311 height 39
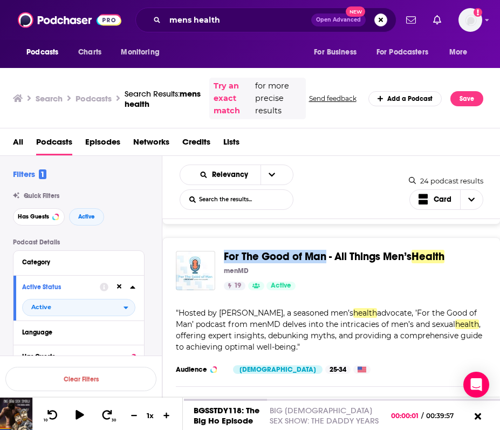
click at [318, 250] on span "For The Good of Man - All Things Men’s" at bounding box center [318, 256] width 188 height 13
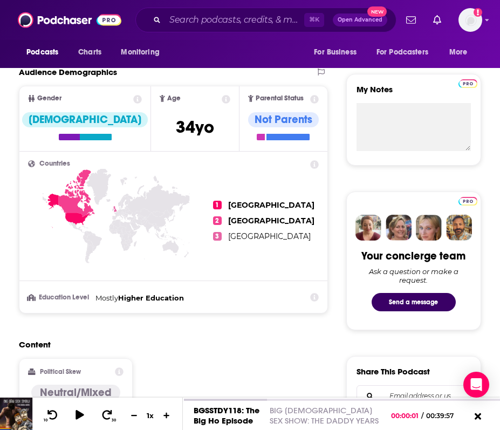
scroll to position [748, 0]
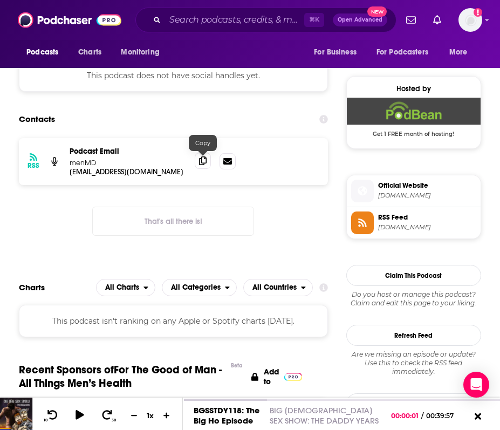
click at [207, 162] on span at bounding box center [203, 161] width 16 height 16
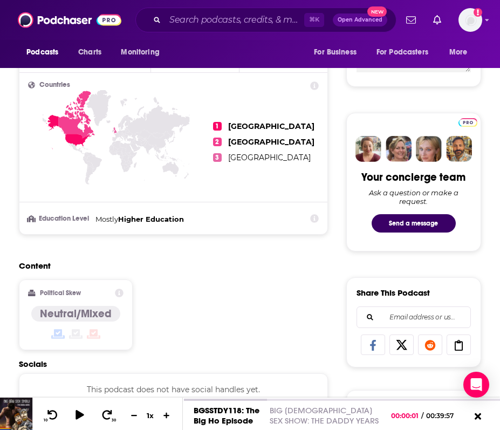
scroll to position [815, 0]
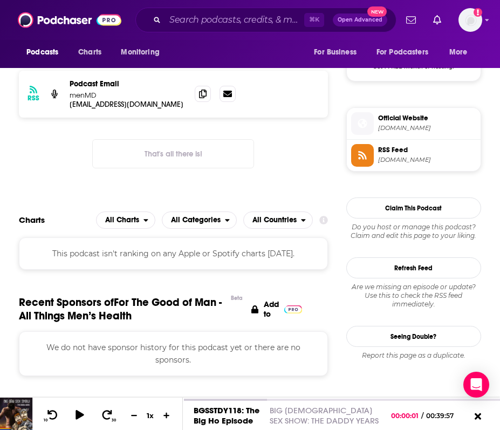
click at [415, 134] on span "Official Website FTGOMpodcast.podbean.com" at bounding box center [425, 123] width 102 height 22
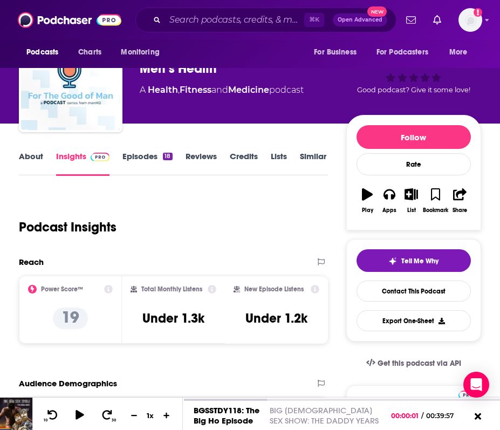
scroll to position [11, 0]
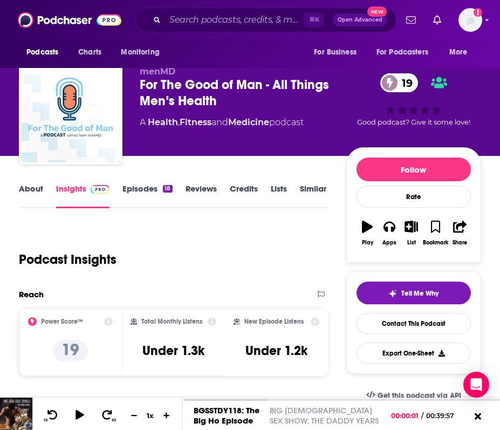
click at [40, 189] on link "About" at bounding box center [31, 195] width 24 height 25
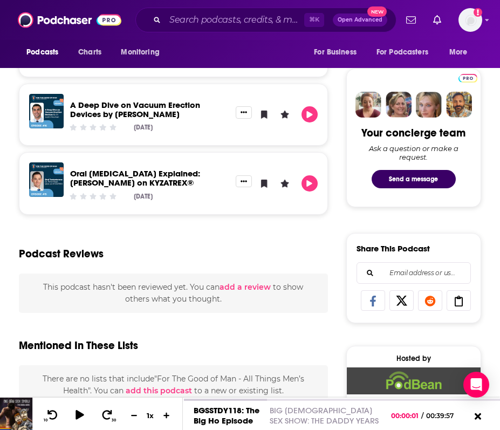
scroll to position [751, 0]
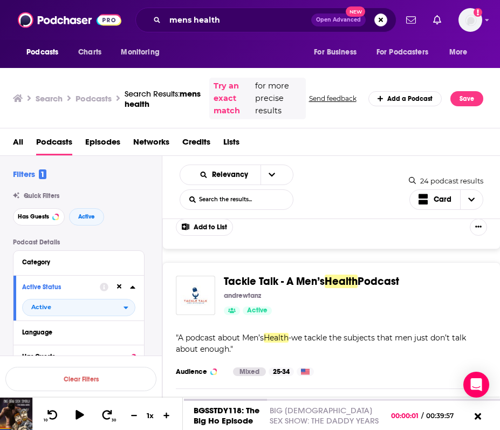
scroll to position [1278, 0]
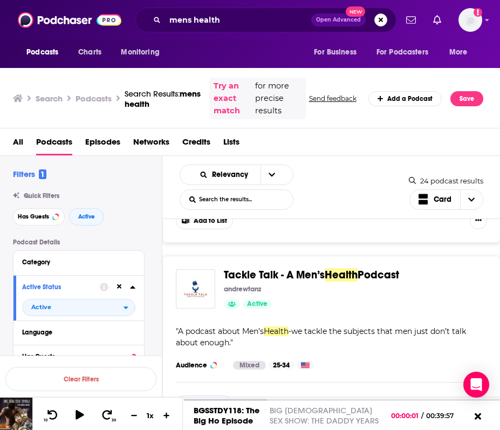
click at [275, 268] on span "Tackle Talk - A Men’s" at bounding box center [274, 274] width 101 height 13
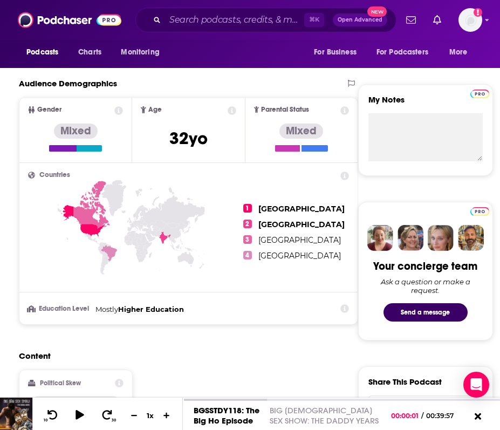
scroll to position [347, 0]
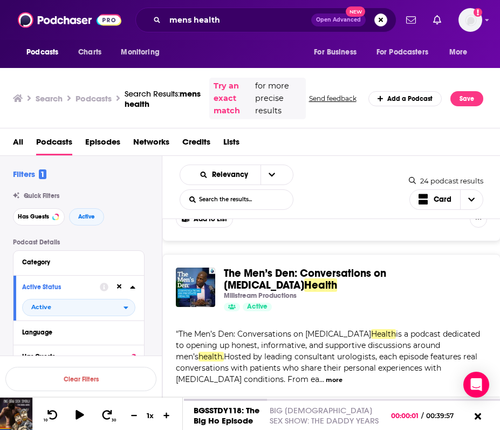
scroll to position [1466, 0]
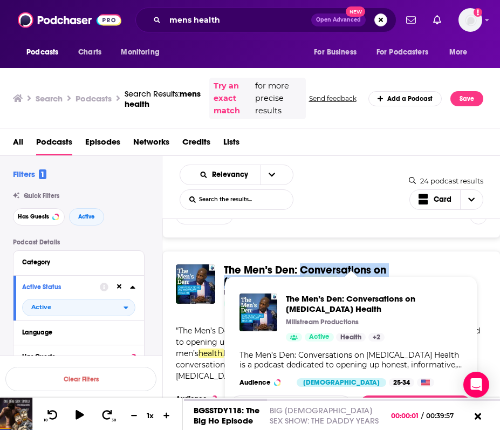
drag, startPoint x: 480, startPoint y: 260, endPoint x: 303, endPoint y: 258, distance: 176.9
click at [303, 264] on div "The Men’s Den: Conversations on Prostate Health Millstream Productions Active C…" at bounding box center [331, 286] width 311 height 44
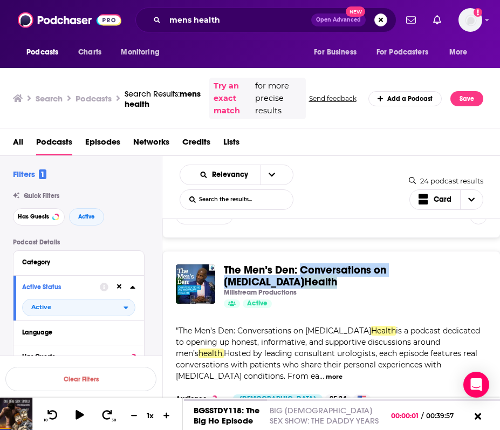
click at [375, 263] on span "The Men’s Den: Conversations on Prostate" at bounding box center [305, 275] width 162 height 25
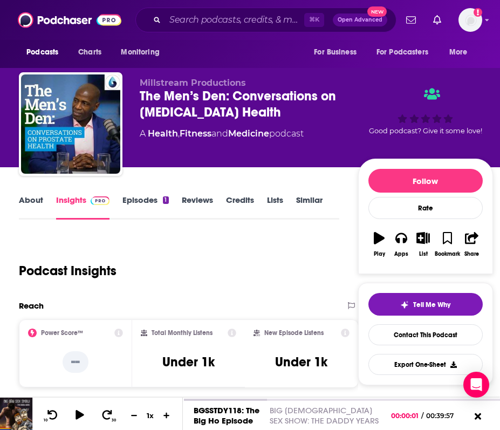
click at [71, 245] on div "Podcast Insights" at bounding box center [174, 264] width 311 height 55
click at [36, 202] on link "About" at bounding box center [31, 207] width 24 height 25
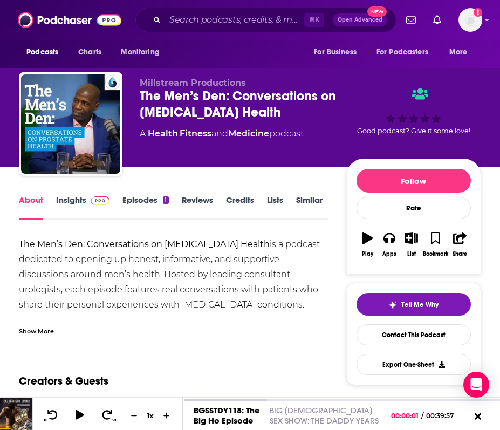
click at [23, 259] on div "The Men’s Den: Conversations on Prostate Health is a podcast dedicated to openi…" at bounding box center [173, 320] width 309 height 166
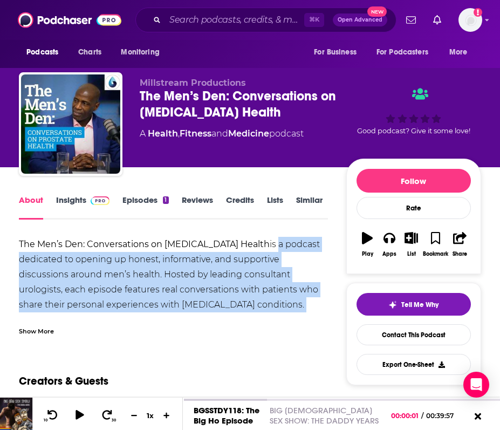
drag, startPoint x: 238, startPoint y: 246, endPoint x: 319, endPoint y: 312, distance: 104.3
click at [319, 312] on div "The Men’s Den: Conversations on Prostate Health is a podcast dedicated to openi…" at bounding box center [173, 320] width 309 height 166
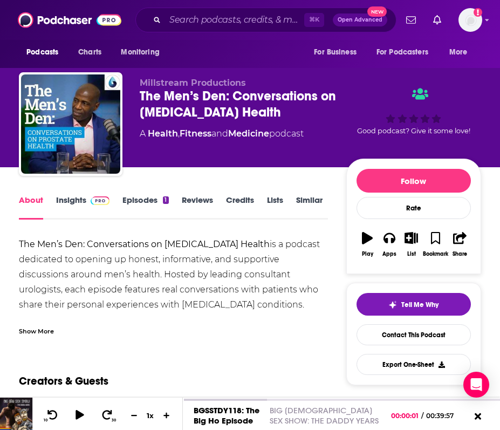
click at [32, 330] on div "Show More" at bounding box center [36, 330] width 35 height 10
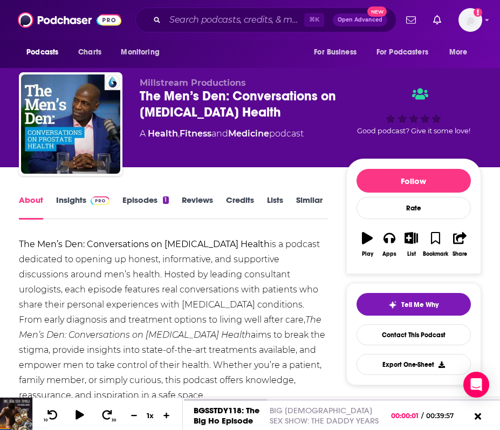
click at [225, 278] on div "The Men’s Den: Conversations on Prostate Health is a podcast dedicated to openi…" at bounding box center [173, 320] width 309 height 166
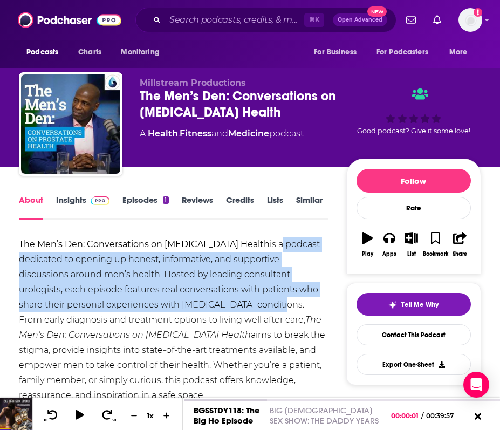
drag, startPoint x: 242, startPoint y: 241, endPoint x: 267, endPoint y: 310, distance: 72.9
click at [267, 310] on div "The Men’s Den: Conversations on Prostate Health is a podcast dedicated to openi…" at bounding box center [173, 320] width 309 height 166
click at [414, 337] on link "Contact This Podcast" at bounding box center [414, 334] width 114 height 21
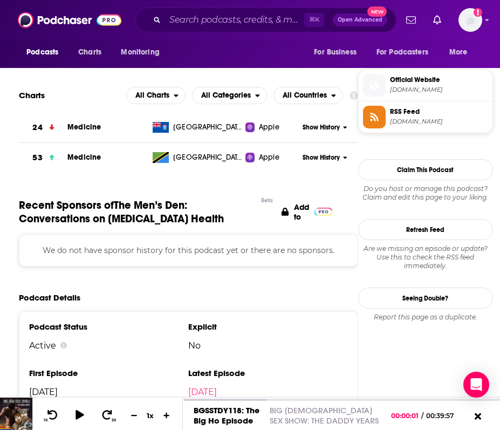
click at [165, 264] on div "We do not have sponsor history for this podcast yet or there are no sponsors." at bounding box center [188, 250] width 339 height 32
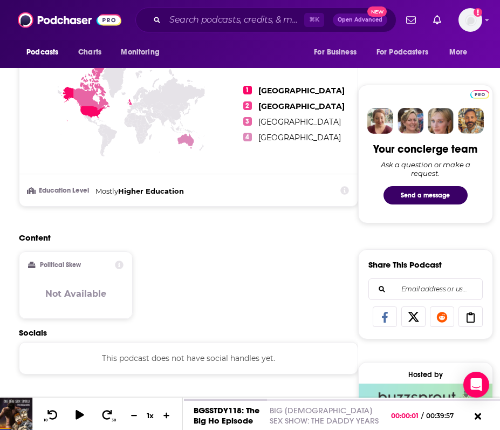
scroll to position [0, 0]
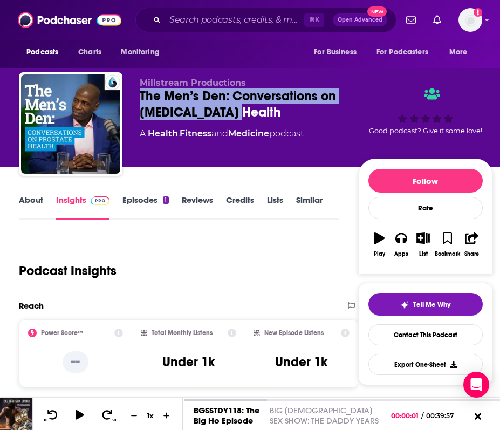
drag, startPoint x: 249, startPoint y: 120, endPoint x: 135, endPoint y: 95, distance: 116.4
click at [135, 95] on div "Millstream Productions The Men’s Den: Conversations on Prostate Health A Health…" at bounding box center [256, 126] width 474 height 108
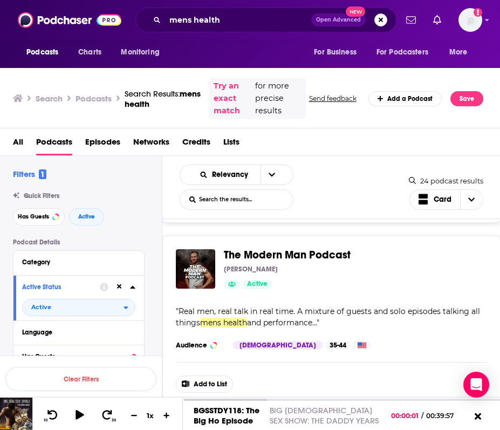
scroll to position [3433, 0]
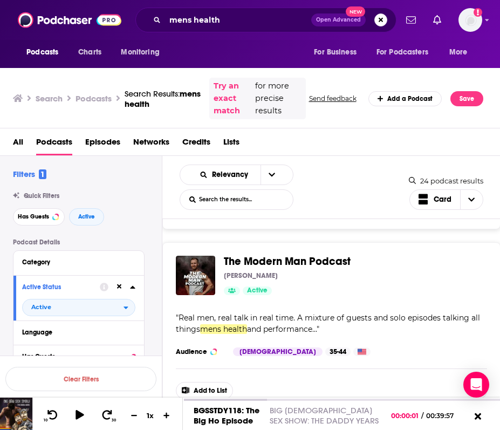
click at [321, 256] on div "The Modern Man Podcast Iwan Williams Active Categories Health + 2" at bounding box center [351, 275] width 255 height 39
click at [321, 255] on span "The Modern Man Podcast" at bounding box center [287, 261] width 127 height 13
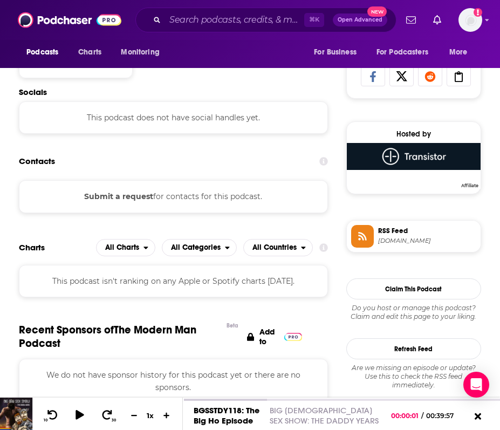
scroll to position [711, 0]
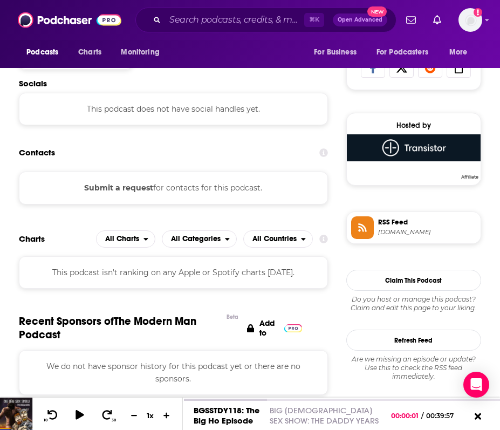
click at [159, 192] on div "Submit a request for contacts for this podcast." at bounding box center [173, 188] width 309 height 32
click at [146, 191] on button "Submit a request" at bounding box center [118, 188] width 69 height 12
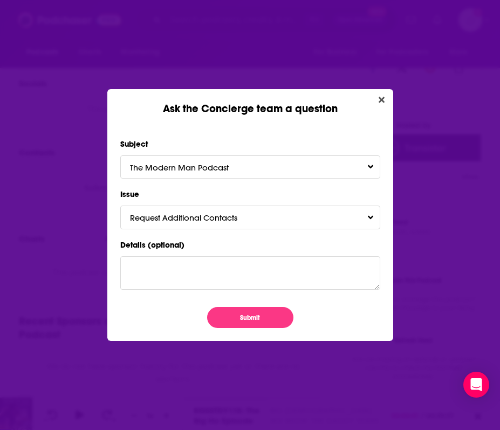
scroll to position [0, 0]
click at [255, 312] on button "Submit" at bounding box center [250, 317] width 86 height 21
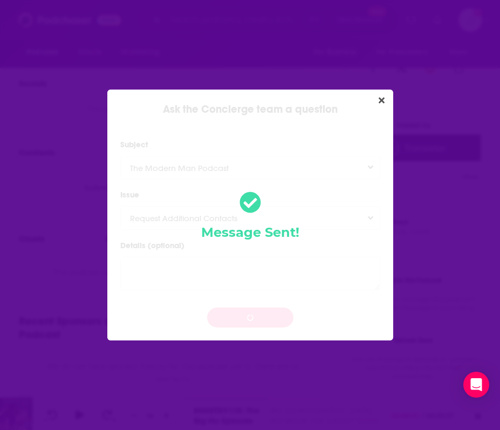
click at [158, 86] on div "Ask the Concierge team a question Subject The Modern Man Podcast Issue Request …" at bounding box center [250, 215] width 500 height 430
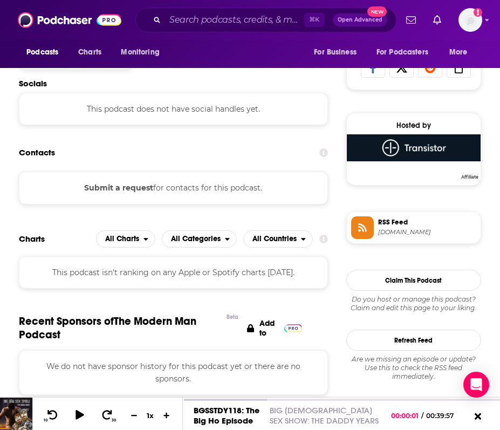
scroll to position [711, 0]
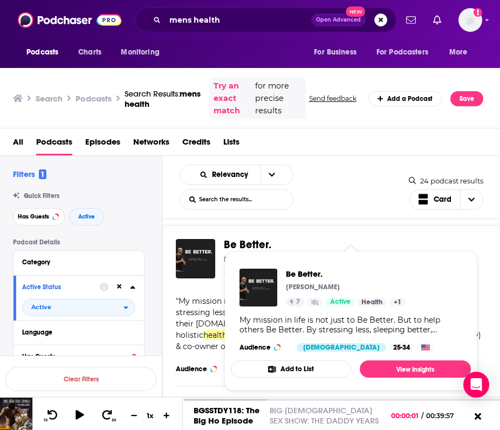
scroll to position [3852, 0]
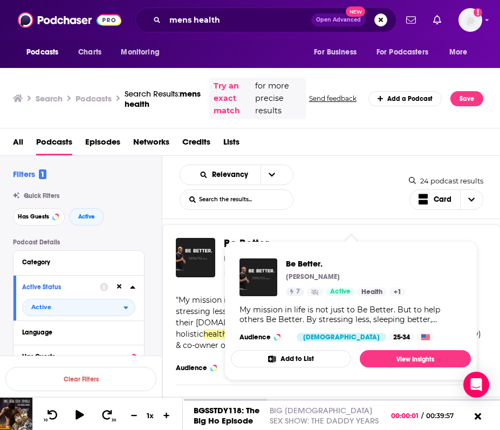
click at [199, 308] on div "" My mission in life is not just to Be Better. But to help others Be Better. By…" at bounding box center [331, 323] width 311 height 57
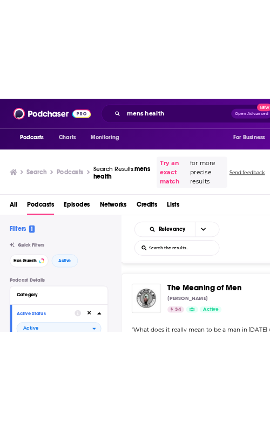
scroll to position [0, 0]
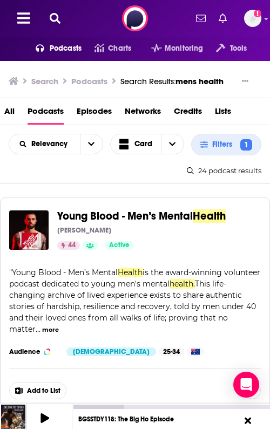
click at [57, 23] on icon at bounding box center [55, 18] width 11 height 11
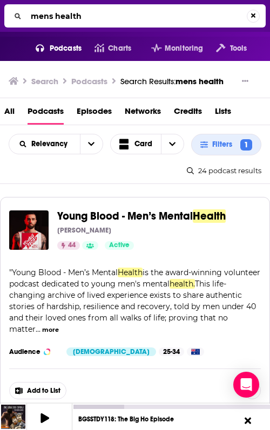
drag, startPoint x: 84, startPoint y: 19, endPoint x: 16, endPoint y: 19, distance: 68.5
click at [16, 19] on div "mens health" at bounding box center [134, 15] width 261 height 23
type input "The Man That Can"
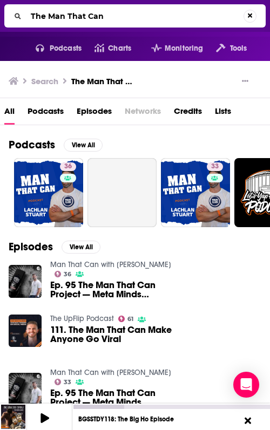
click at [110, 263] on link "Man That Can with Lachlan Stuart" at bounding box center [110, 264] width 121 height 9
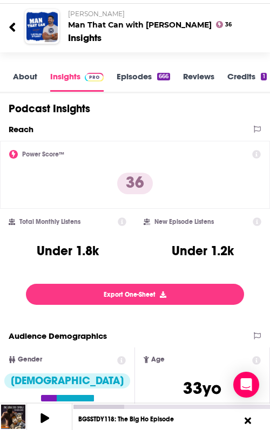
scroll to position [97, 0]
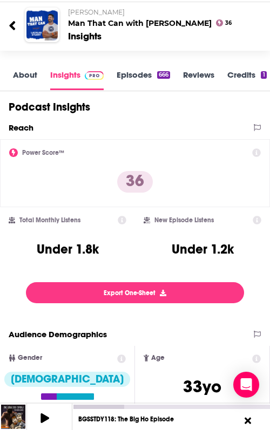
click at [11, 18] on icon at bounding box center [13, 25] width 8 height 15
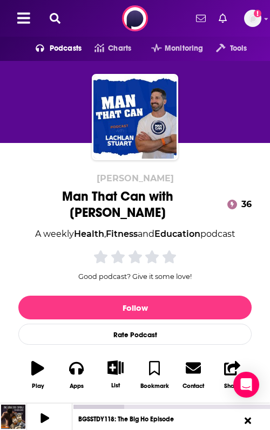
click at [49, 17] on button at bounding box center [54, 18] width 17 height 12
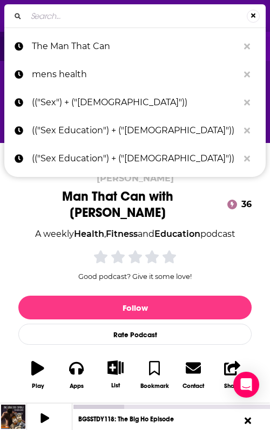
type input "The Penis Project"
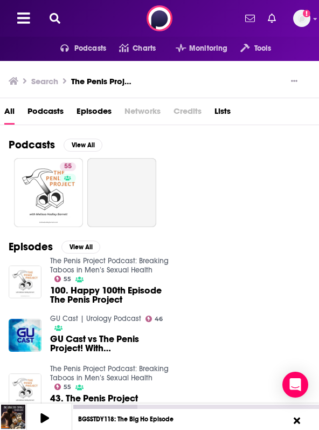
click at [2, 201] on div "Podcasts View All 55 Episodes View All The Penis Project Podcast: Breaking Tabo…" at bounding box center [159, 411] width 319 height 573
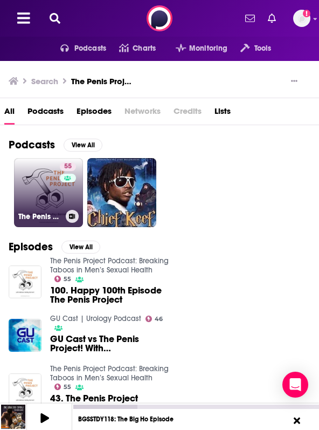
click at [37, 187] on link "55 The Penis Project Podcast: Breaking Taboos in Men’s Sexual Health" at bounding box center [48, 192] width 69 height 69
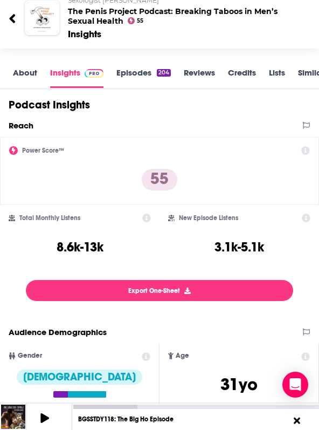
scroll to position [112, 0]
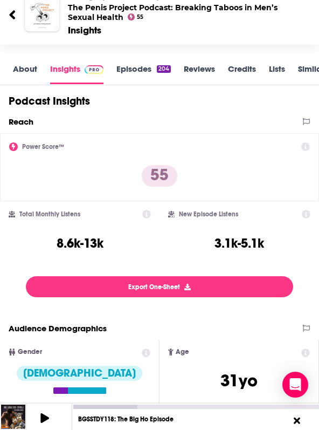
click at [11, 10] on icon at bounding box center [13, 15] width 8 height 15
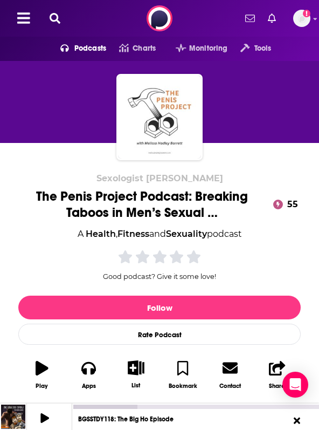
click at [58, 20] on icon at bounding box center [55, 18] width 11 height 11
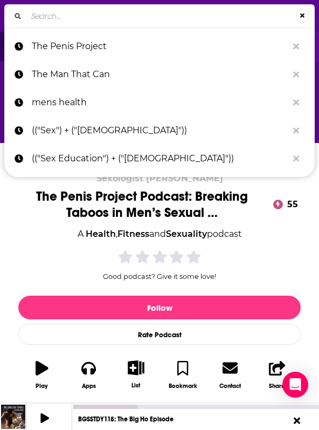
type input "Gay AF"
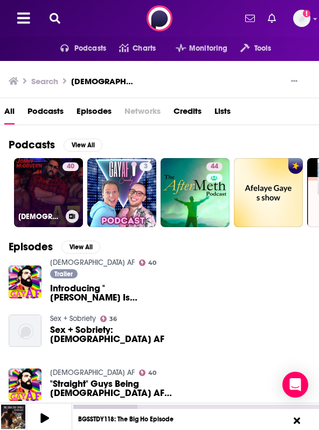
click at [43, 185] on link "40 GAY AF" at bounding box center [48, 192] width 69 height 69
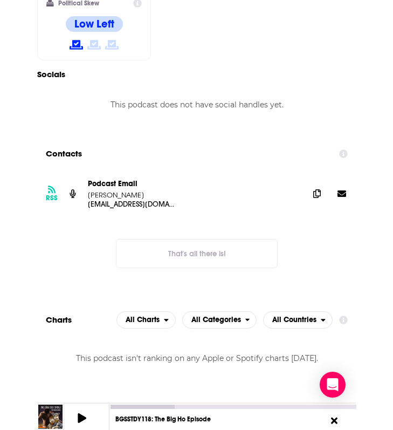
scroll to position [920, 0]
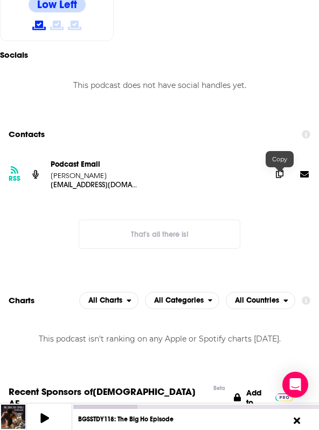
click at [279, 177] on icon at bounding box center [280, 173] width 8 height 9
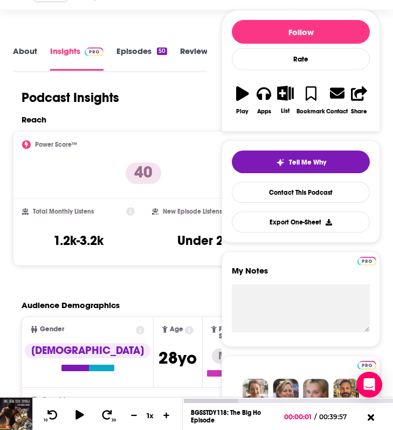
scroll to position [0, 0]
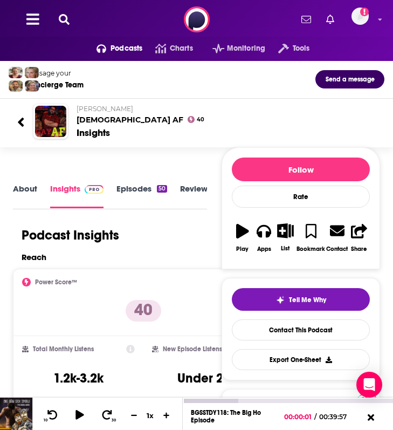
drag, startPoint x: 347, startPoint y: 19, endPoint x: 337, endPoint y: 20, distance: 9.7
click at [344, 19] on div "Add a profile image" at bounding box center [330, 20] width 89 height 24
click at [64, 21] on icon at bounding box center [64, 19] width 11 height 11
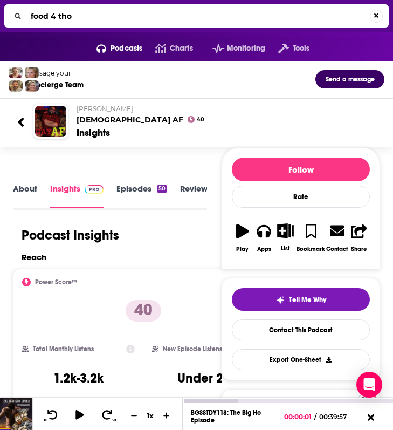
type input "food 4 thot"
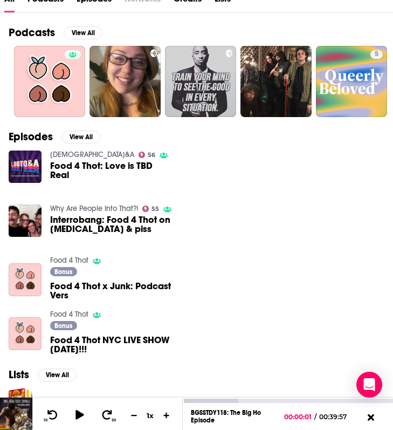
scroll to position [106, 0]
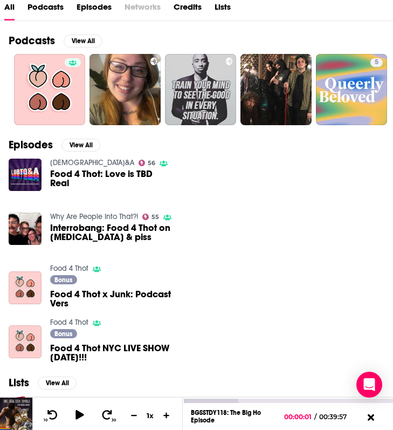
click at [69, 161] on link "LGBTQ&A" at bounding box center [92, 162] width 84 height 9
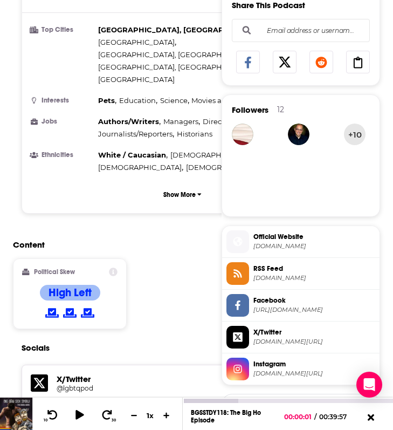
scroll to position [648, 0]
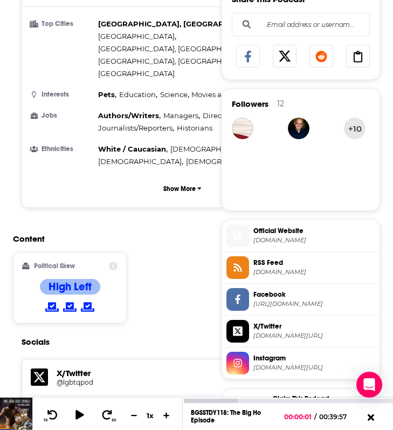
click at [303, 238] on span "lgbtqpodcast.com" at bounding box center [315, 240] width 122 height 8
click at [275, 363] on span "Instagram" at bounding box center [315, 358] width 122 height 10
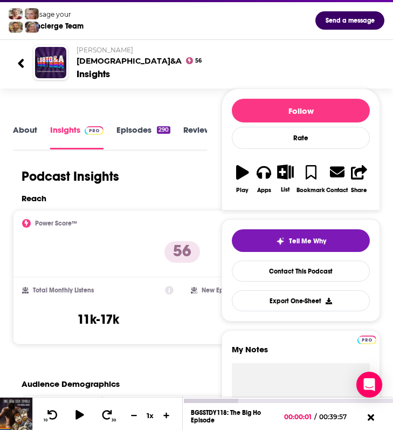
scroll to position [60, 0]
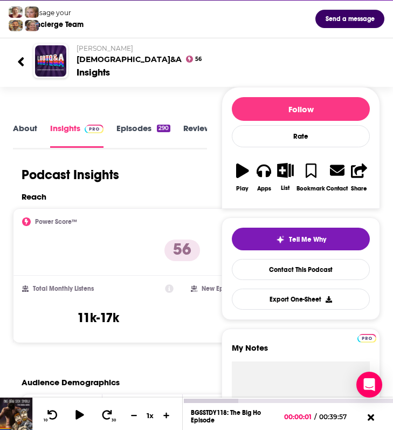
click at [23, 128] on link "About" at bounding box center [25, 135] width 24 height 24
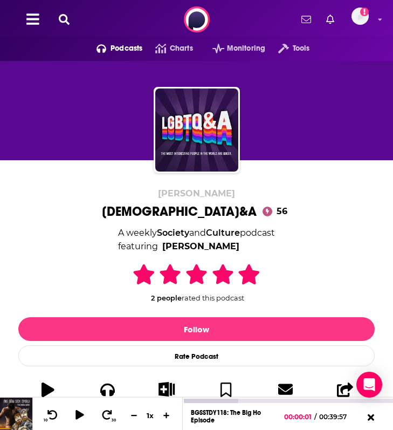
scroll to position [331, 0]
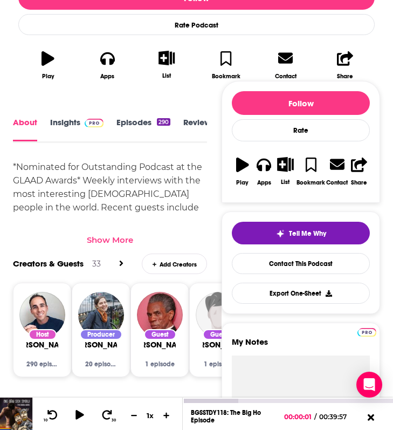
click at [116, 238] on div "Show More" at bounding box center [110, 240] width 46 height 10
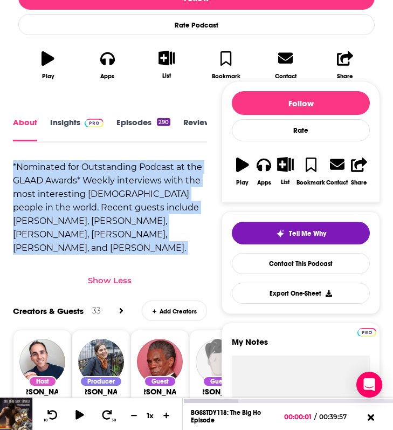
drag, startPoint x: 182, startPoint y: 251, endPoint x: 2, endPoint y: 172, distance: 196.3
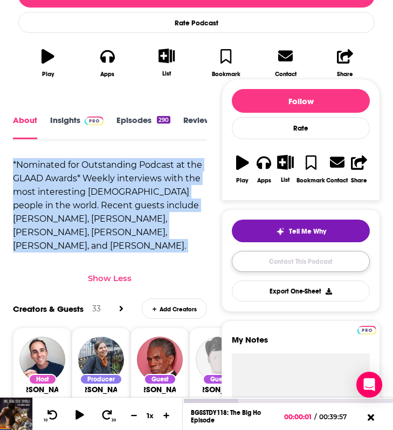
click at [269, 255] on link "Contact This Podcast" at bounding box center [301, 261] width 138 height 21
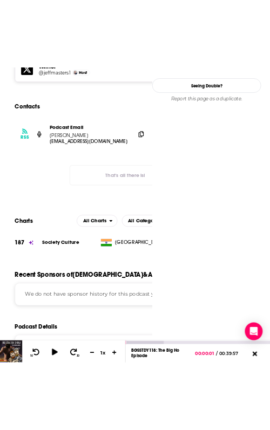
scroll to position [0, 17]
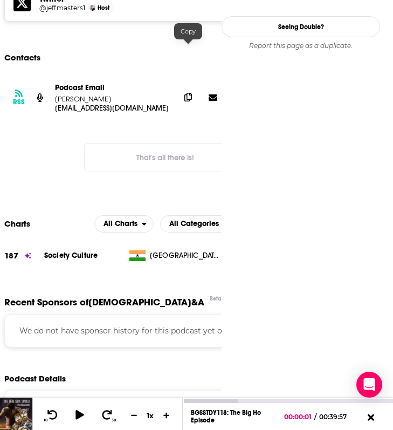
click at [190, 93] on icon at bounding box center [188, 97] width 8 height 9
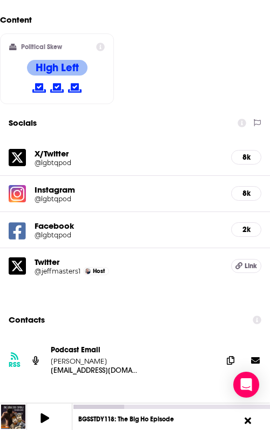
scroll to position [1115, 0]
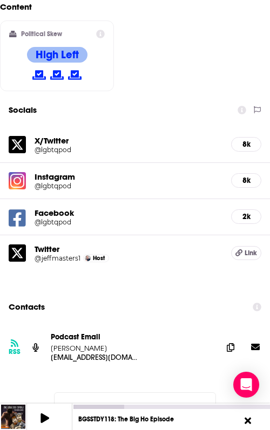
click at [255, 344] on icon at bounding box center [255, 347] width 9 height 6
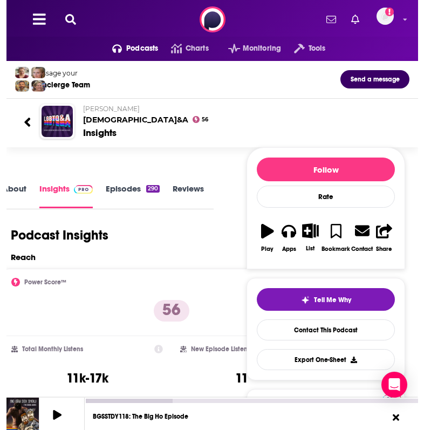
scroll to position [0, 0]
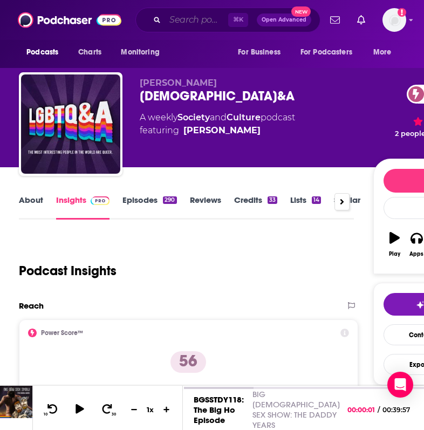
click at [187, 23] on input "Search podcasts, credits, & more..." at bounding box center [196, 19] width 63 height 17
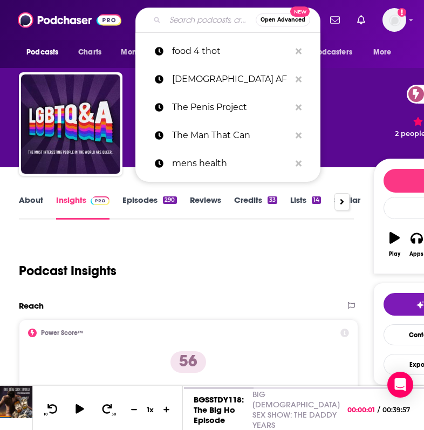
paste input "Gay Men Going Deeper"
type input "Gay Men Going Deeper"
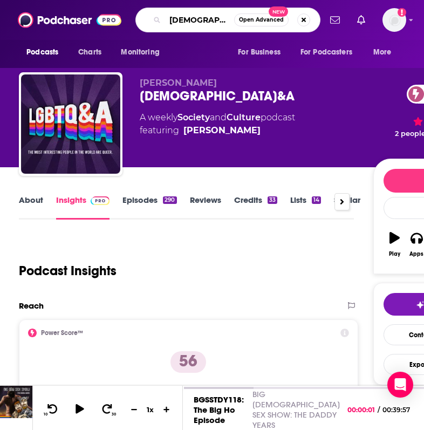
scroll to position [0, 31]
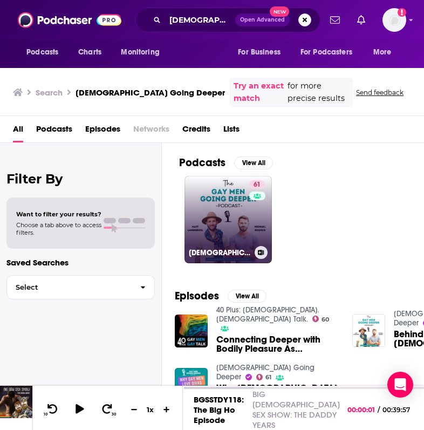
click at [221, 208] on link "61 Gay Men Going Deeper" at bounding box center [227, 219] width 87 height 87
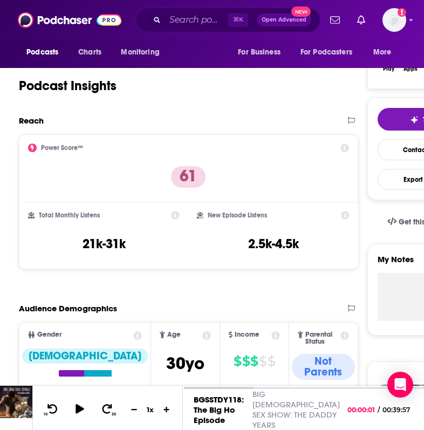
scroll to position [191, 0]
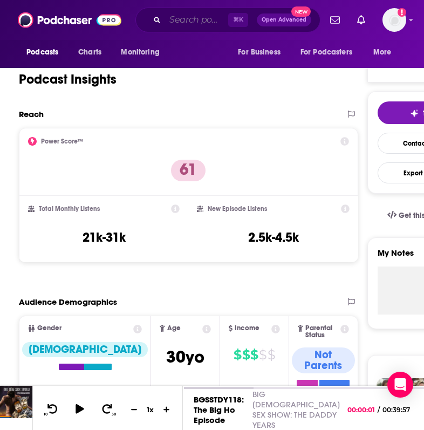
click at [196, 18] on input "Search podcasts, credits, & more..." at bounding box center [196, 19] width 63 height 17
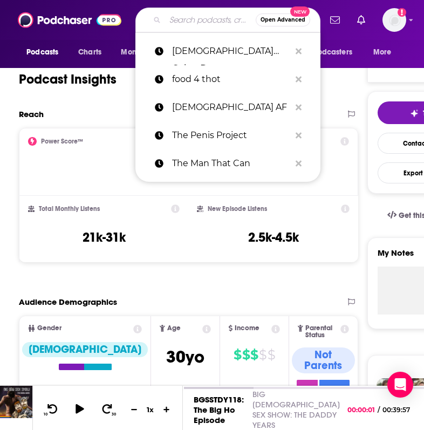
paste input "We're Having Gay Sex"
type input "We're Having Gay Sex"
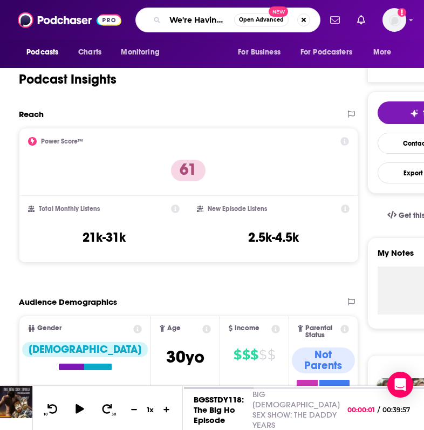
scroll to position [0, 26]
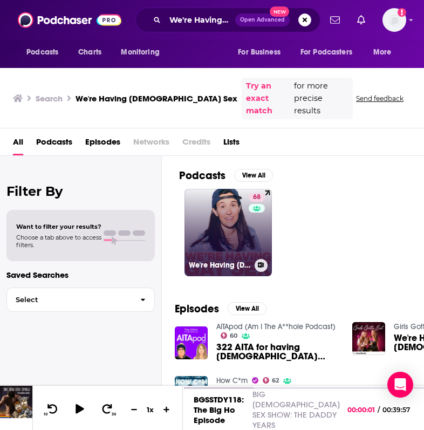
click at [232, 189] on link "68 We're Having Gay Sex" at bounding box center [227, 232] width 87 height 87
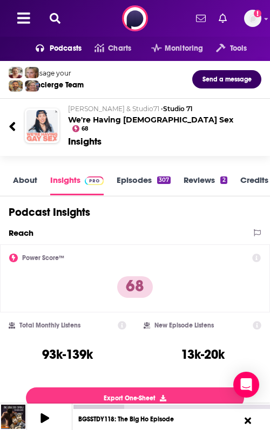
click at [60, 19] on button at bounding box center [54, 18] width 17 height 12
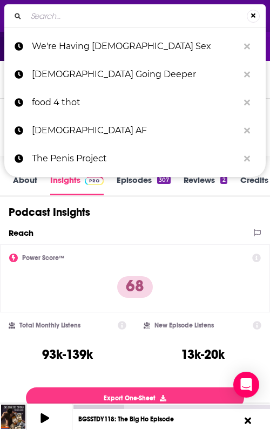
type input "Happy Healthy Homo"
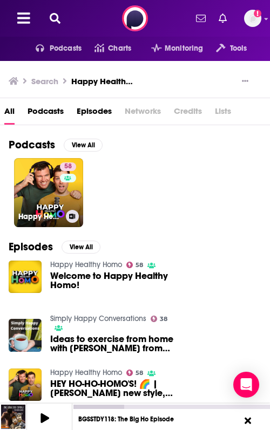
click at [61, 187] on div "58" at bounding box center [69, 185] width 19 height 47
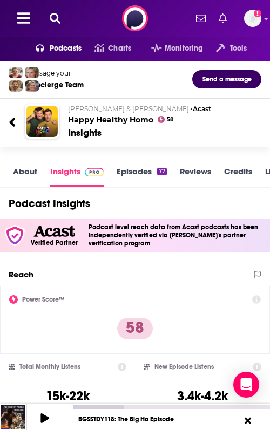
click at [56, 16] on icon at bounding box center [55, 18] width 11 height 11
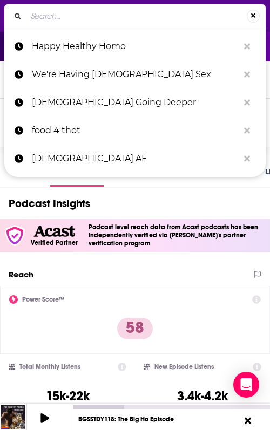
type input "Big Gay Sex Show"
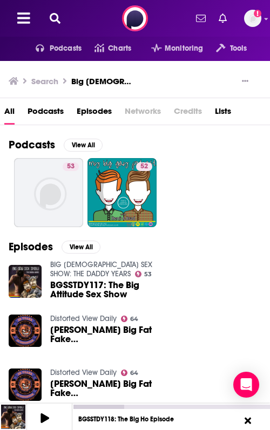
click at [127, 262] on link "BIG GAY SEX SHOW: THE DADDY YEARS" at bounding box center [101, 269] width 102 height 18
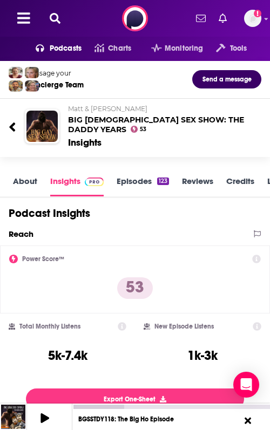
click at [51, 16] on icon at bounding box center [55, 18] width 11 height 11
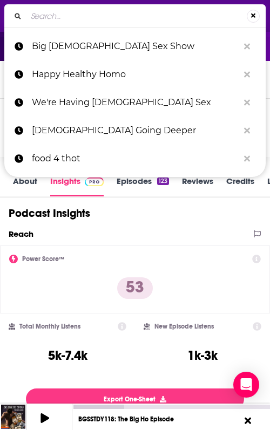
type input "An Older Gay Guy Show"
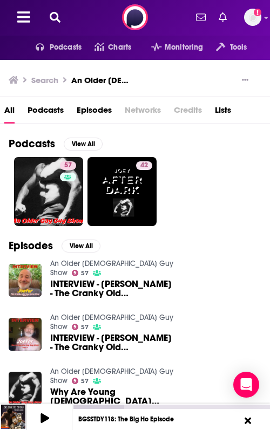
scroll to position [5, 0]
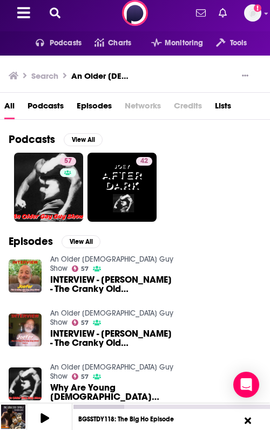
click at [105, 258] on link "An Older Gay Guy Show" at bounding box center [111, 264] width 123 height 18
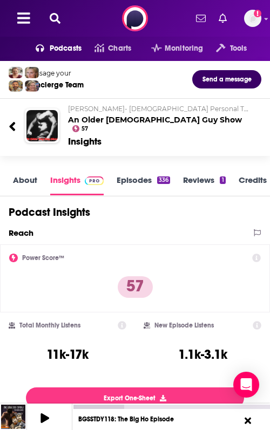
click at [57, 14] on icon at bounding box center [55, 18] width 11 height 11
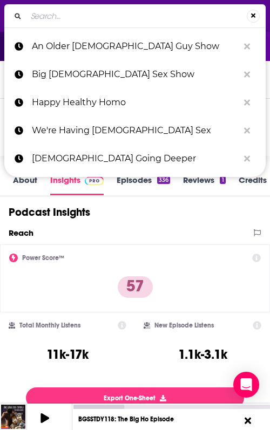
type input "A [DEMOGRAPHIC_DATA] and A NonGay"
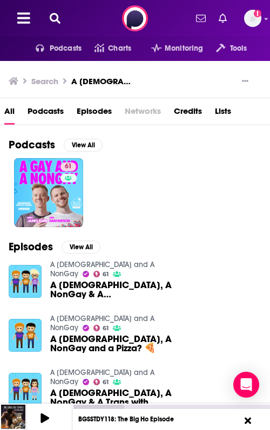
click at [106, 264] on link "A [DEMOGRAPHIC_DATA] and A NonGay" at bounding box center [102, 269] width 104 height 18
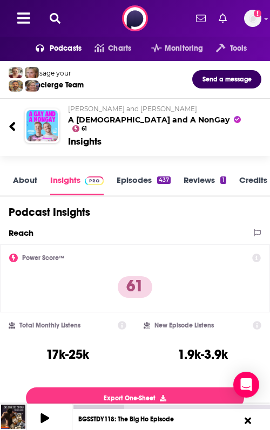
click at [51, 23] on icon at bounding box center [55, 18] width 11 height 11
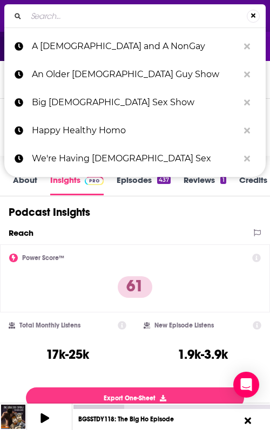
click at [57, 22] on input "Search..." at bounding box center [136, 16] width 220 height 17
type input "Coming Inside OUT"
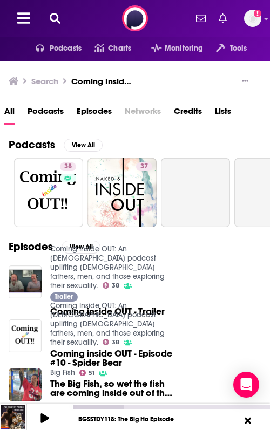
click at [126, 259] on link "Coming Inside OUT: An LGBTQ podcast uplifting gay fathers, men, and those explo…" at bounding box center [107, 267] width 114 height 46
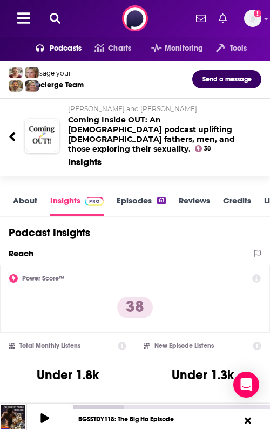
click at [51, 17] on icon at bounding box center [55, 18] width 11 height 11
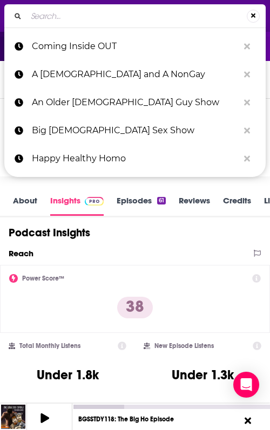
type input "40 Plus: Gay Men. Gay Talk."
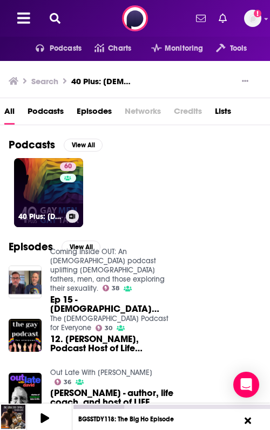
click at [47, 189] on link "60 40 Plus: Gay Men. Gay Talk." at bounding box center [48, 192] width 69 height 69
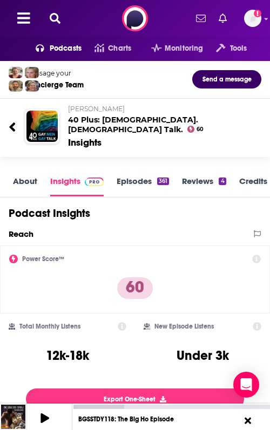
click at [47, 14] on button at bounding box center [54, 18] width 17 height 12
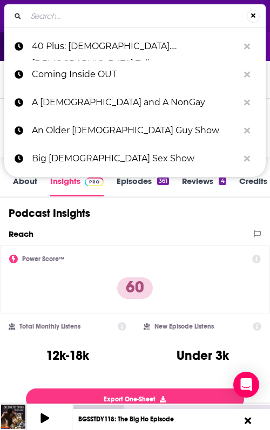
click at [54, 14] on input "Search..." at bounding box center [136, 16] width 220 height 17
type input "Sexual Heroes"
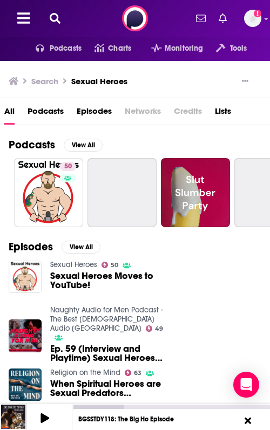
click at [79, 261] on link "Sexual Heroes" at bounding box center [73, 264] width 47 height 9
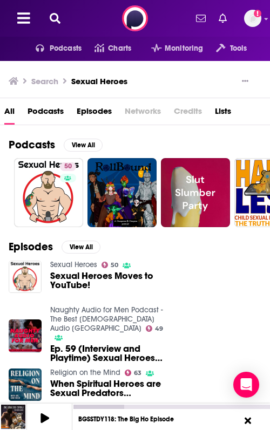
click at [74, 264] on link "Sexual Heroes" at bounding box center [73, 264] width 47 height 9
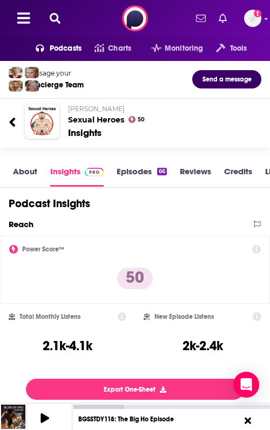
click at [56, 16] on icon at bounding box center [55, 18] width 11 height 11
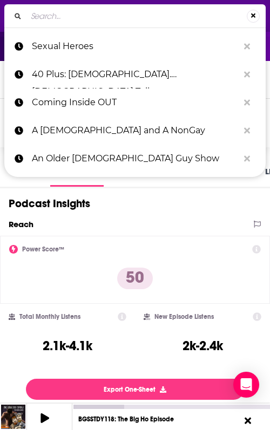
type input "Better Gay Dating"
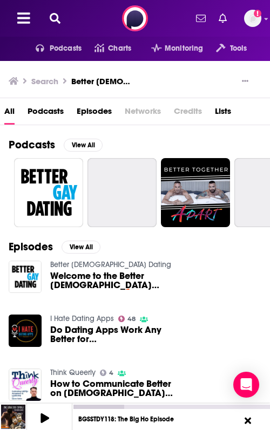
click at [89, 263] on link "Better Gay Dating" at bounding box center [110, 264] width 121 height 9
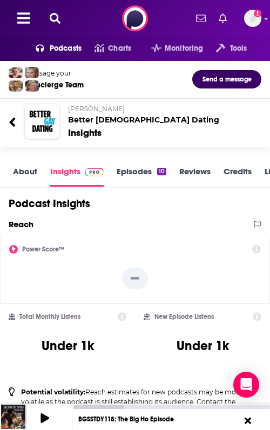
click at [59, 13] on icon at bounding box center [55, 18] width 11 height 11
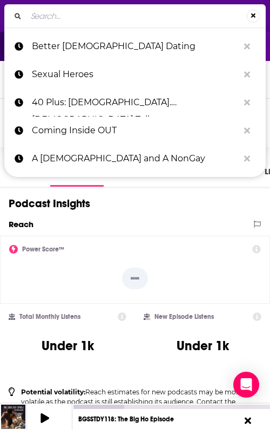
type input "Over 40: Freakin Awesome"
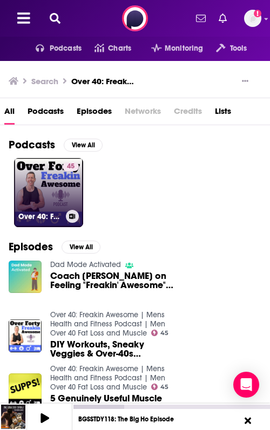
click at [44, 167] on link "45 Over 40: Freakin Awesome | Mens Health and Fitness Podcast | Men Over 40 Fat…" at bounding box center [48, 192] width 69 height 69
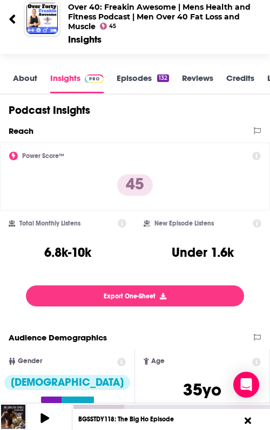
scroll to position [114, 0]
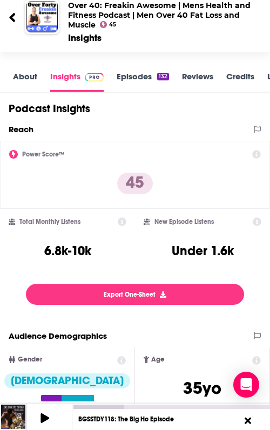
click at [13, 19] on icon at bounding box center [12, 17] width 6 height 9
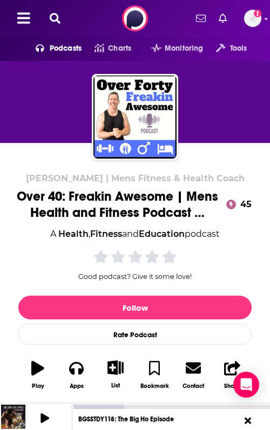
click at [54, 19] on icon at bounding box center [55, 18] width 11 height 11
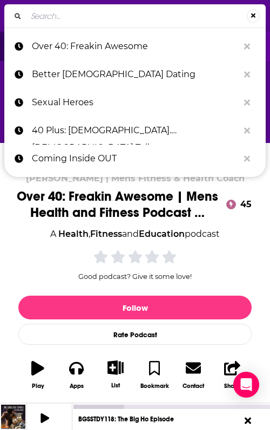
type input "For The Good of Man"
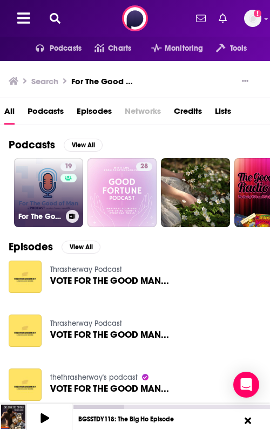
click at [53, 203] on link "19 For The Good of Man - All Things Men’s Health" at bounding box center [48, 192] width 69 height 69
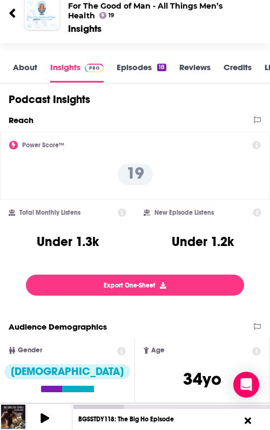
scroll to position [137, 0]
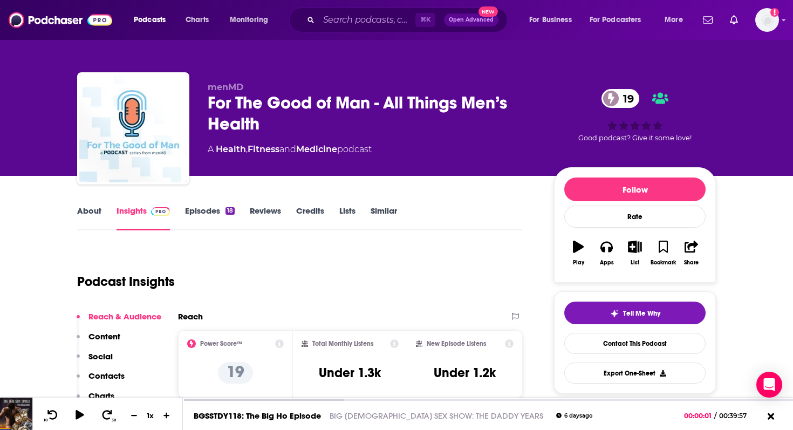
scroll to position [137, 0]
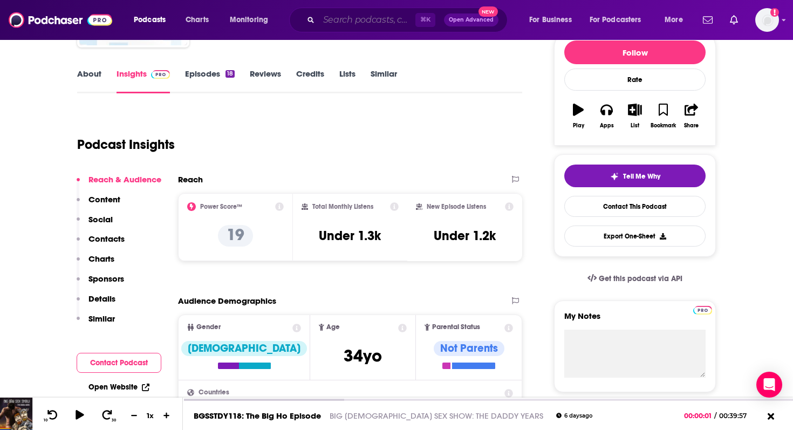
click at [347, 17] on input "Search podcasts, credits, & more..." at bounding box center [367, 19] width 97 height 17
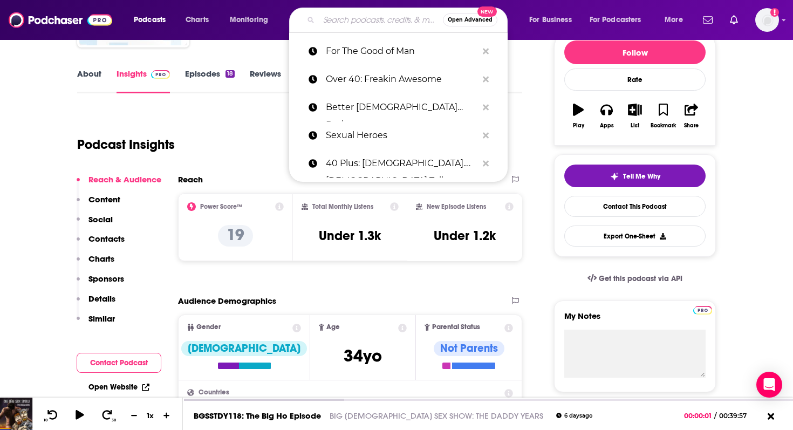
paste input "The Gays are Revolting"
type input "The Gays are Revolting"
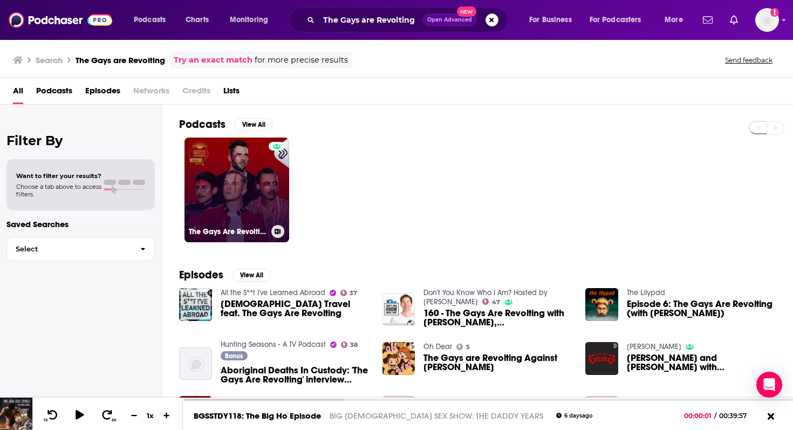
click at [254, 165] on link "The Gays Are Revolting" at bounding box center [236, 190] width 105 height 105
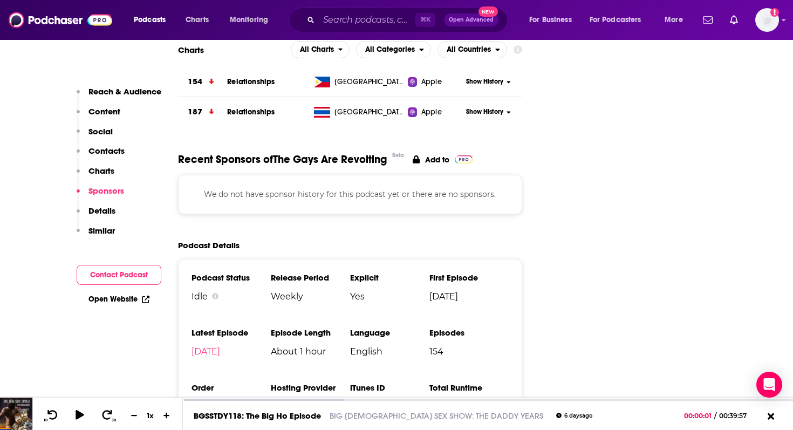
scroll to position [1323, 0]
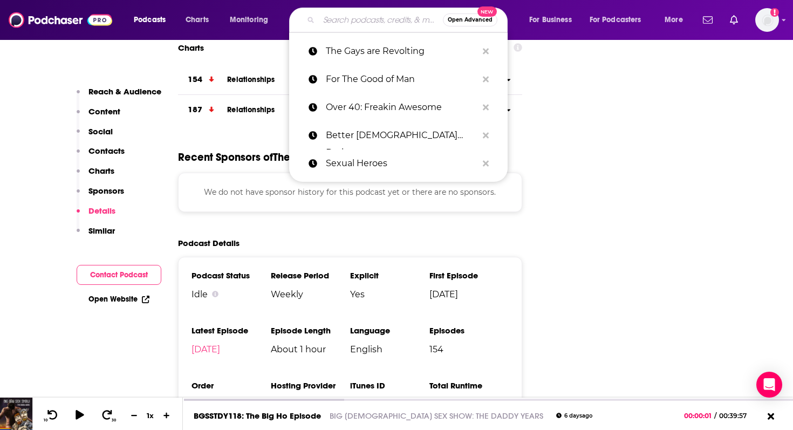
click at [380, 17] on input "Search podcasts, credits, & more..." at bounding box center [381, 19] width 124 height 17
paste input "Food 4 Thot"
type input "Food 4 Thot"
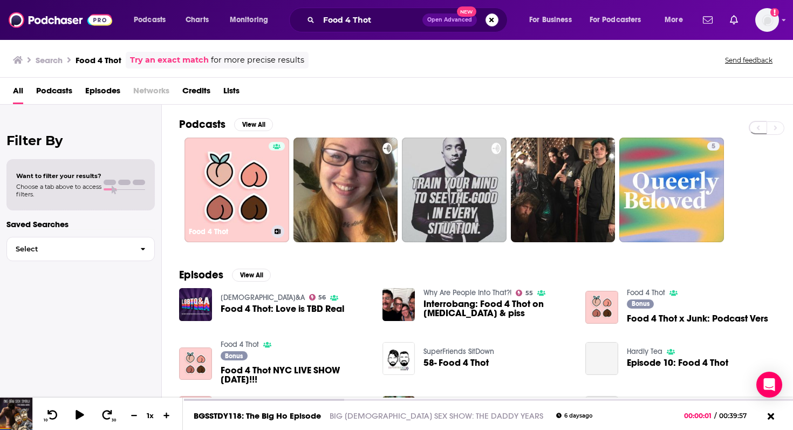
click at [230, 172] on link "Food 4 Thot" at bounding box center [236, 190] width 105 height 105
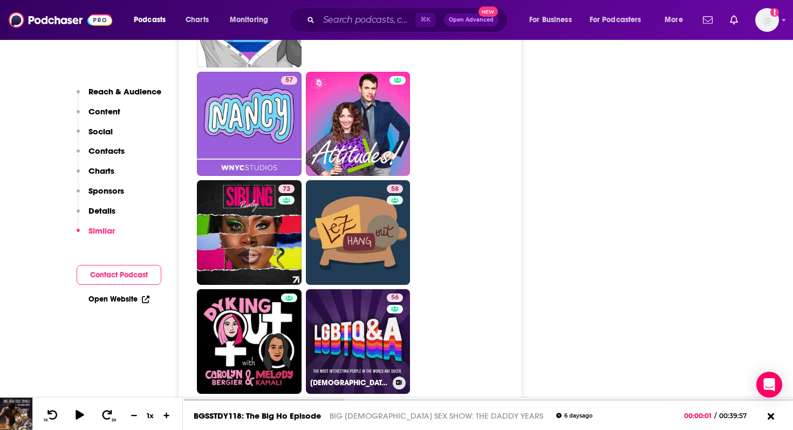
scroll to position [2507, 0]
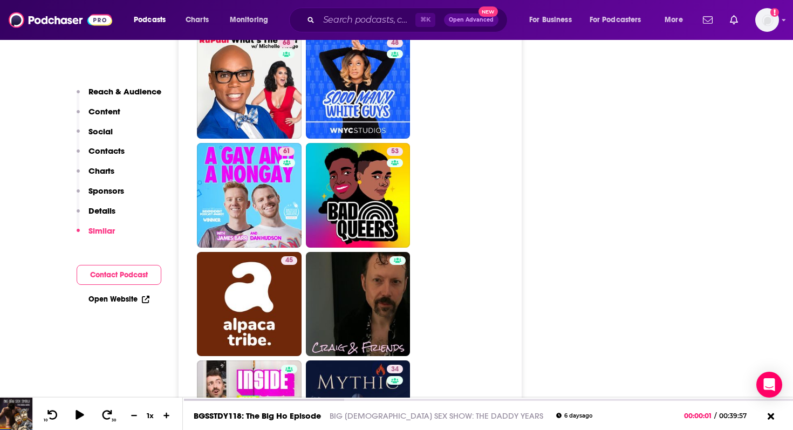
scroll to position [3039, 0]
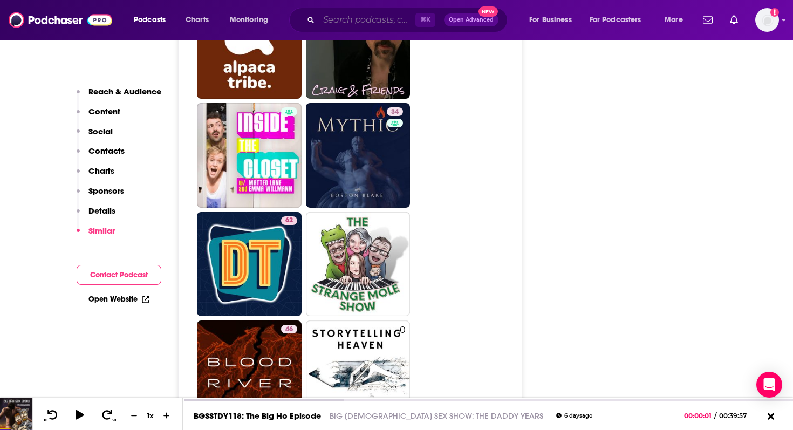
click at [350, 18] on input "Search podcasts, credits, & more..." at bounding box center [367, 19] width 97 height 17
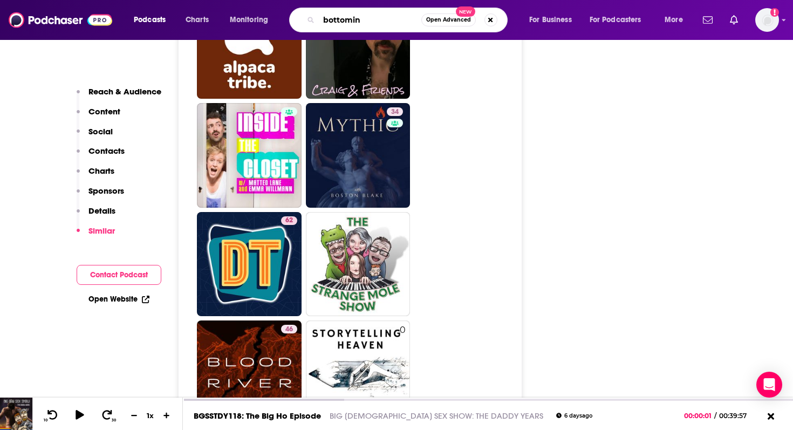
type input "bottoming"
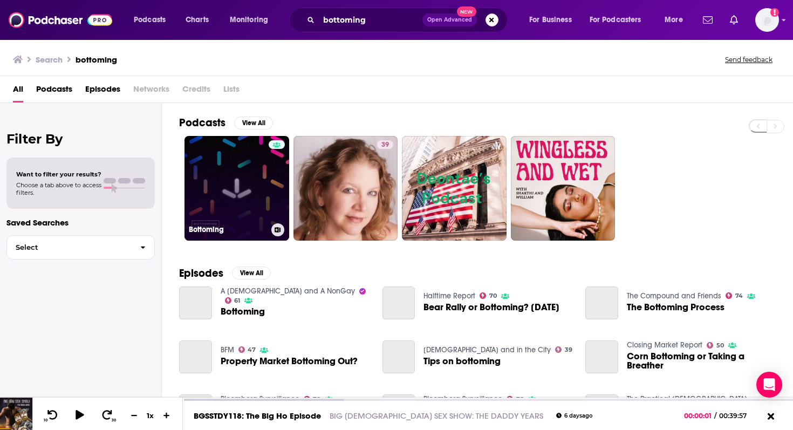
click at [228, 183] on link "Bottoming" at bounding box center [236, 188] width 105 height 105
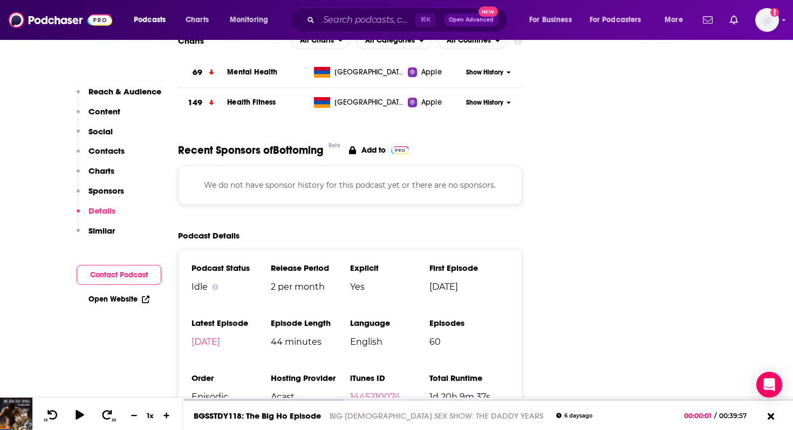
scroll to position [1424, 0]
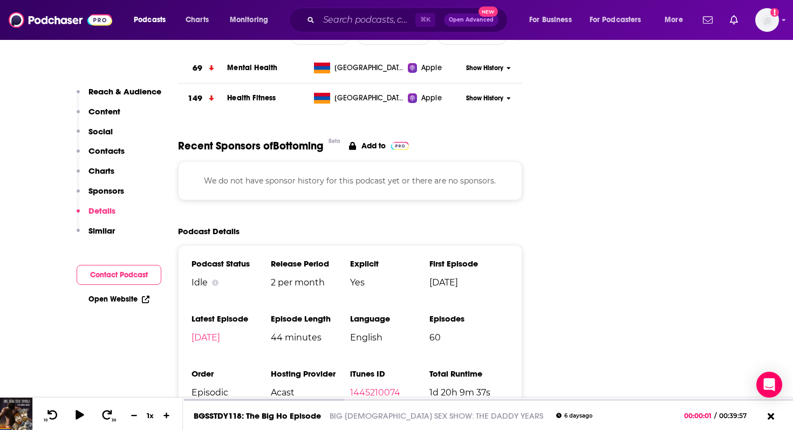
click at [323, 30] on div "⌘ K Open Advanced New" at bounding box center [398, 20] width 218 height 25
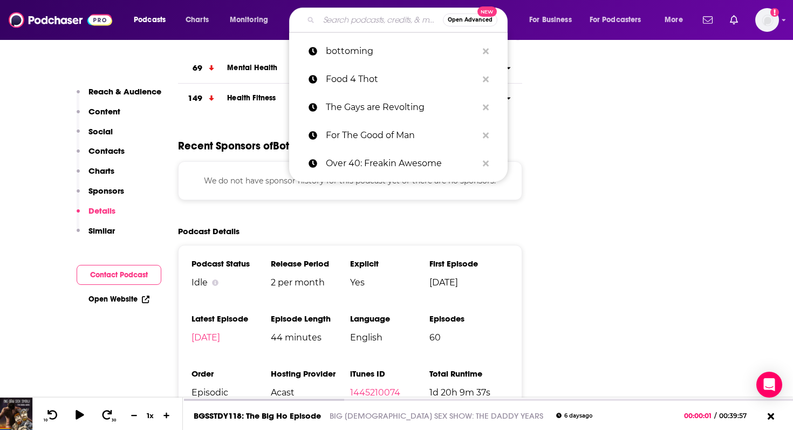
click at [324, 28] on input "Search podcasts, credits, & more..." at bounding box center [381, 19] width 124 height 17
paste input "My Big [DEMOGRAPHIC_DATA] Podcast"
type input "My Big [DEMOGRAPHIC_DATA] Podcast"
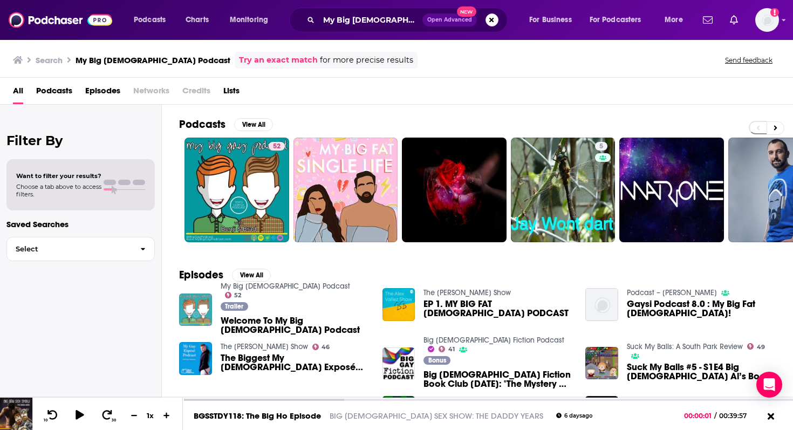
click at [197, 303] on img "Welcome To My Big Gay Podcast" at bounding box center [195, 309] width 33 height 33
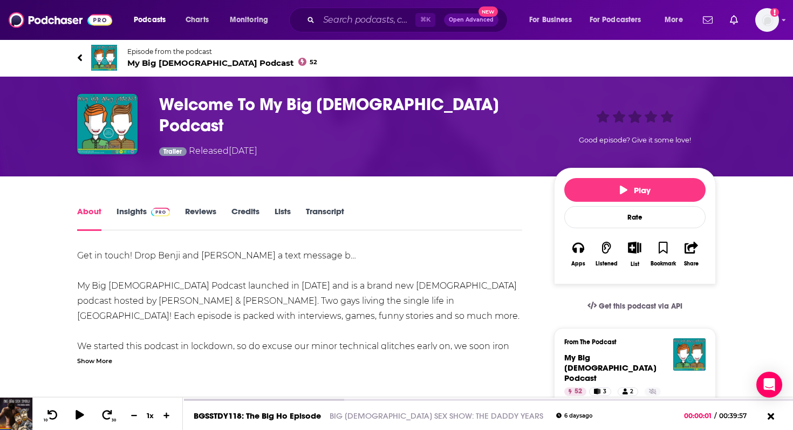
drag, startPoint x: 125, startPoint y: 59, endPoint x: 135, endPoint y: 59, distance: 9.7
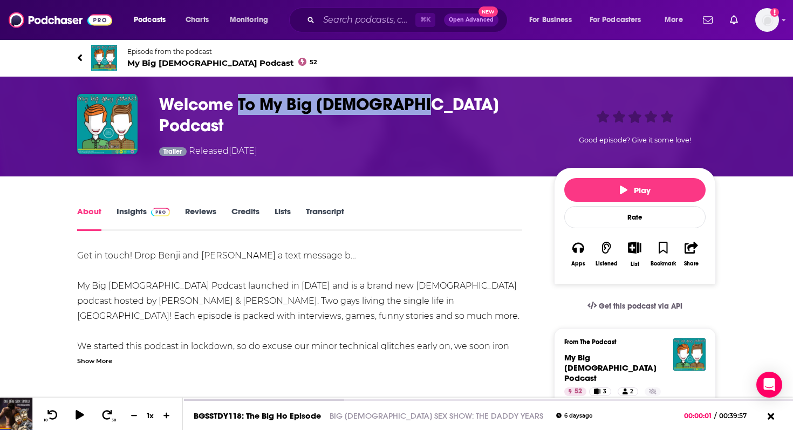
drag, startPoint x: 238, startPoint y: 110, endPoint x: 430, endPoint y: 110, distance: 191.5
click at [430, 110] on h1 "Welcome To My Big Gay Podcast" at bounding box center [348, 115] width 378 height 42
copy h1 "To My Big Gay Podcast"
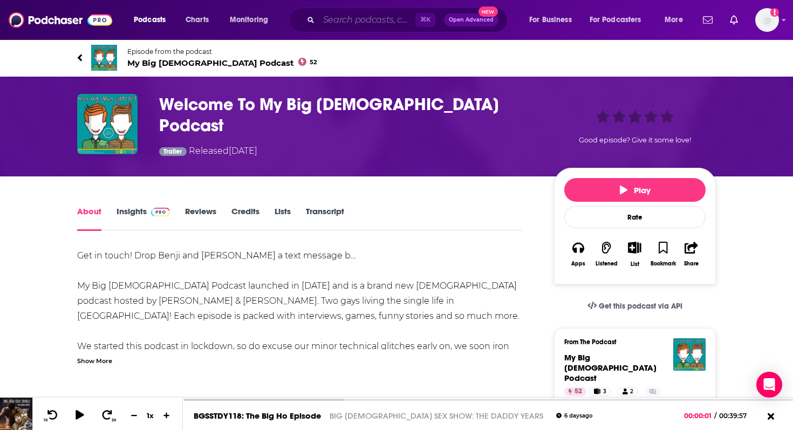
click at [337, 23] on input "Search podcasts, credits, & more..." at bounding box center [367, 19] width 97 height 17
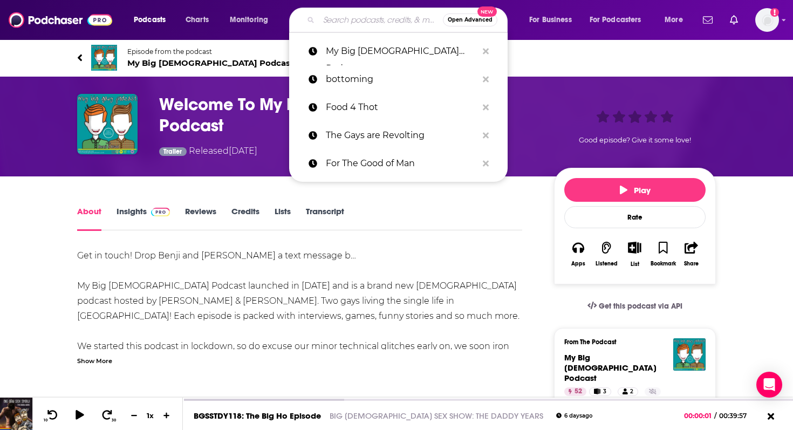
paste input "Private Parts Unknown: Sex & Love Around the World"
type input "Private Parts Unknown: Sex & Love Around the World"
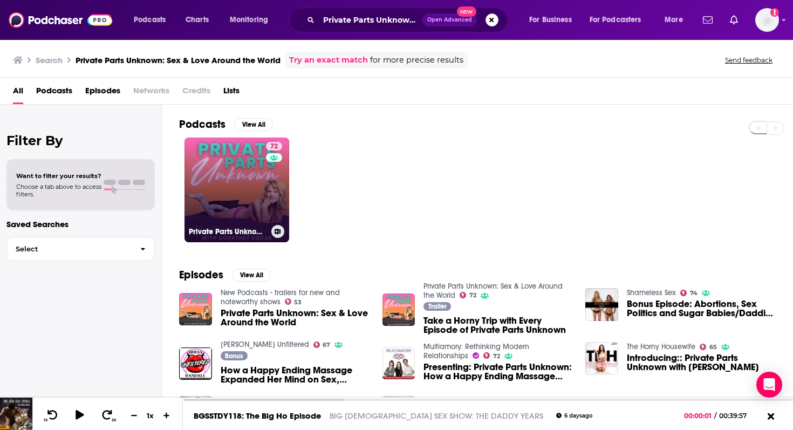
click at [242, 147] on link "72 Private Parts Unknown: Sex & Love Around the World" at bounding box center [236, 190] width 105 height 105
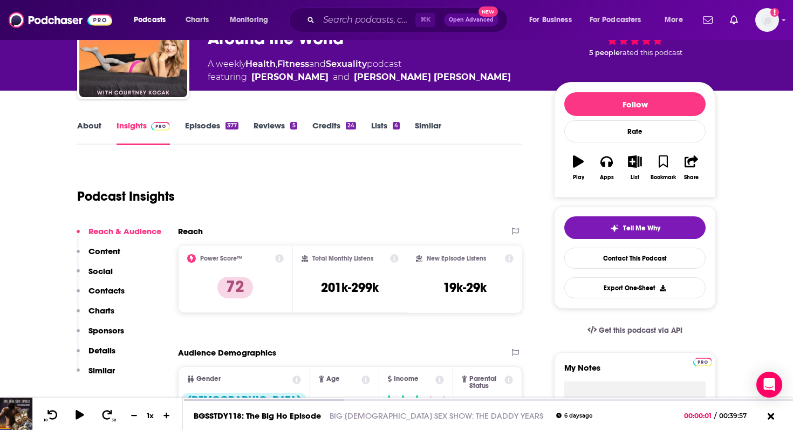
scroll to position [80, 0]
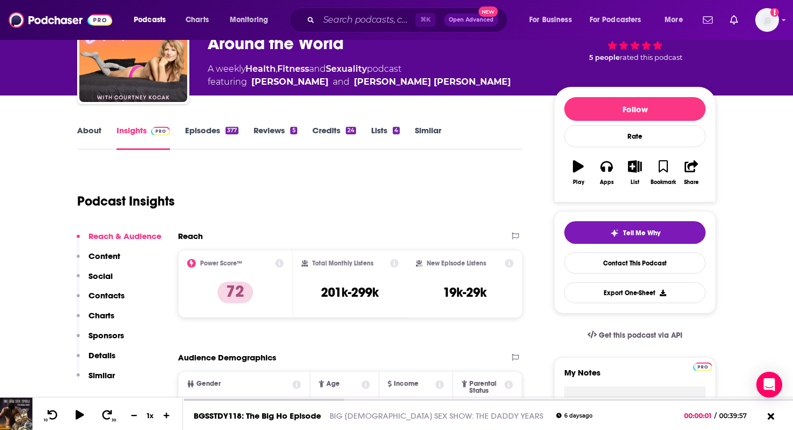
click at [87, 129] on link "About" at bounding box center [89, 137] width 24 height 25
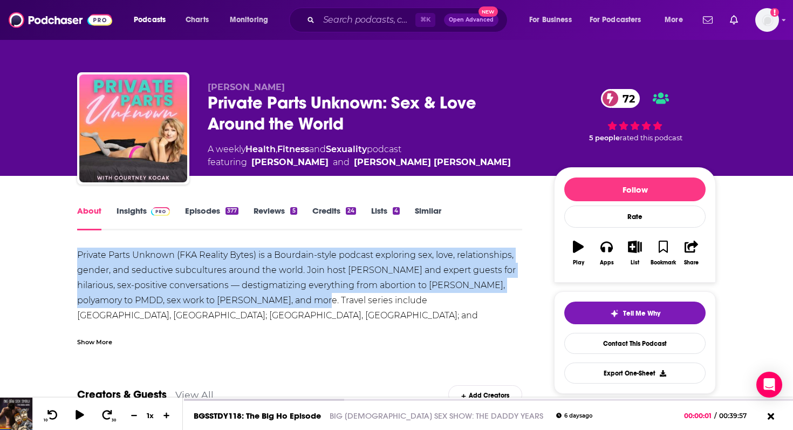
drag, startPoint x: 71, startPoint y: 250, endPoint x: 300, endPoint y: 303, distance: 235.9
copy div "Private Parts Unknown (FKA Reality Bytes) is a Bourdain-style podcast exploring…"
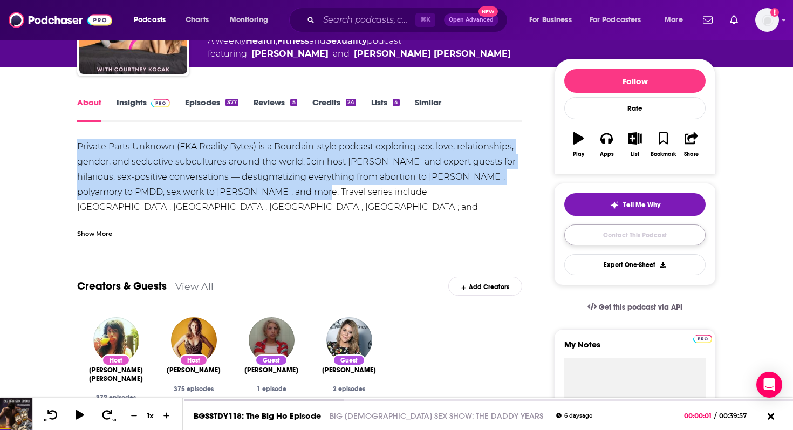
click at [614, 239] on link "Contact This Podcast" at bounding box center [634, 234] width 141 height 21
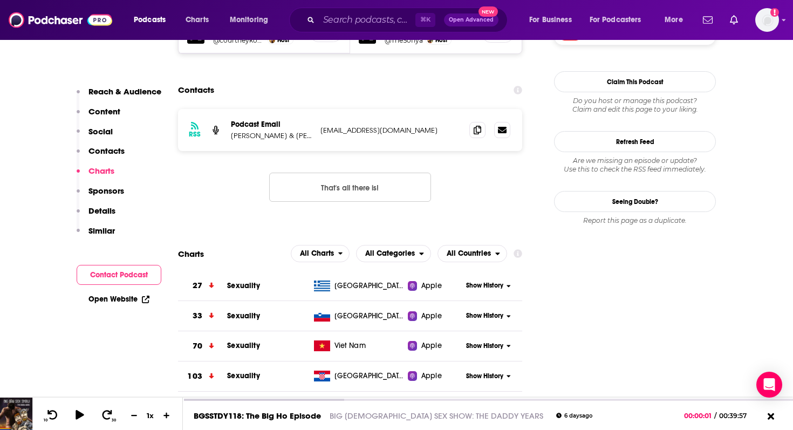
scroll to position [1059, 0]
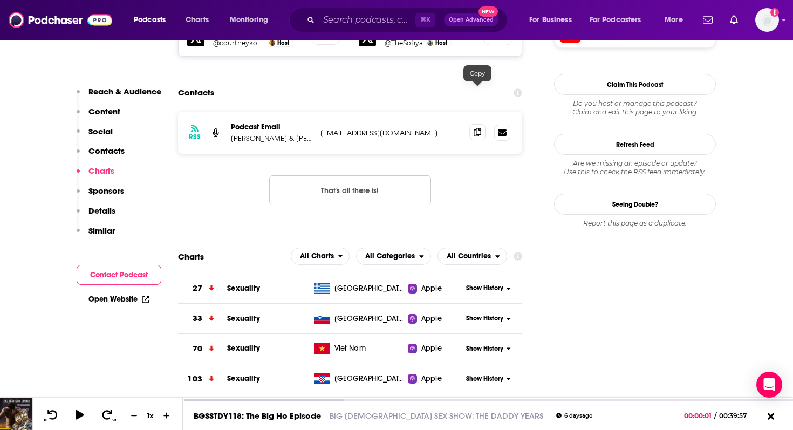
click at [479, 128] on icon at bounding box center [478, 132] width 8 height 9
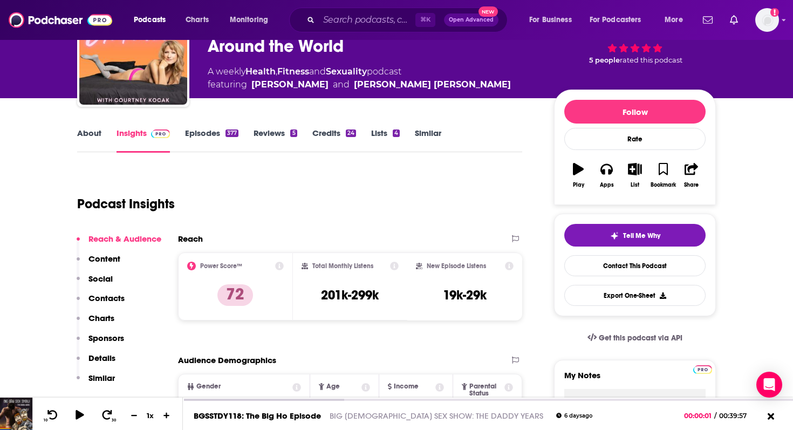
scroll to position [94, 0]
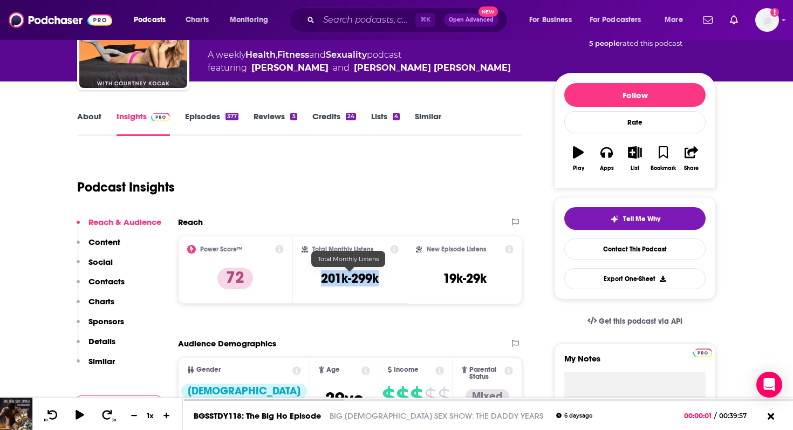
drag, startPoint x: 313, startPoint y: 277, endPoint x: 384, endPoint y: 277, distance: 70.7
click at [384, 277] on div "Total Monthly Listens 201k-299k" at bounding box center [351, 270] width 98 height 50
copy h3 "201k-299k"
click at [237, 163] on div "Podcast Insights" at bounding box center [295, 180] width 436 height 55
click at [332, 60] on div "A weekly Health , Fitness and Sexuality podcast featuring Courtney Kocak and So…" at bounding box center [359, 62] width 303 height 26
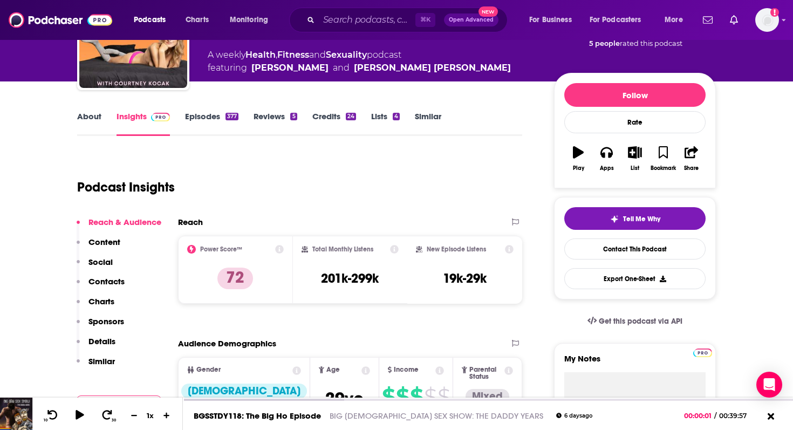
click at [326, 67] on span "featuring Courtney Kocak and Sofiya Alexandra" at bounding box center [359, 67] width 303 height 13
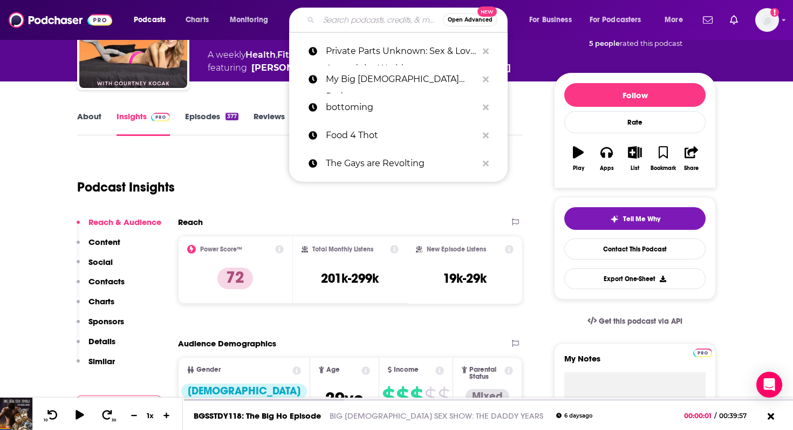
click at [354, 21] on input "Search podcasts, credits, & more..." at bounding box center [381, 19] width 124 height 17
paste input "Two [PERSON_NAME] And A Mic"
type input "Two [PERSON_NAME] And A Mic"
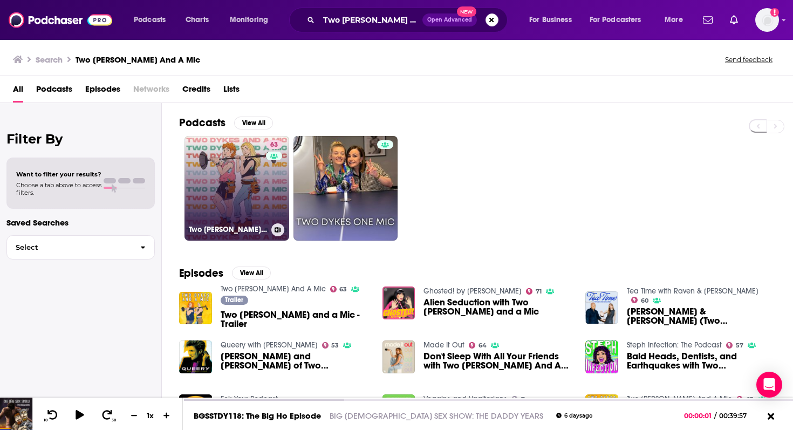
click at [222, 197] on link "63 Two Dykes And A Mic" at bounding box center [236, 188] width 105 height 105
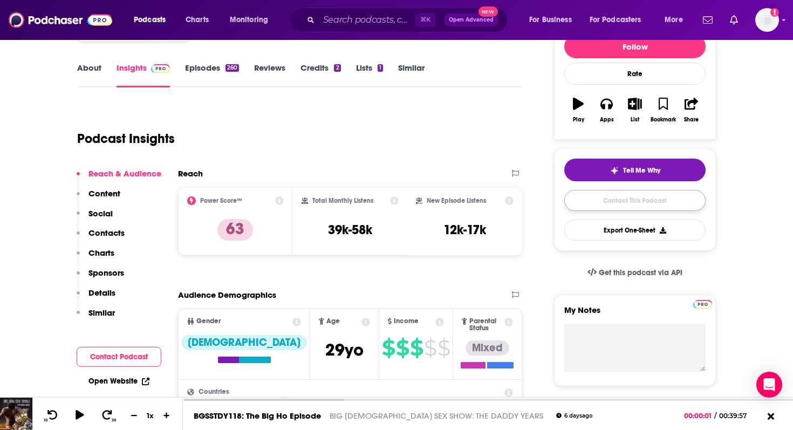
click at [594, 206] on link "Contact This Podcast" at bounding box center [634, 200] width 141 height 21
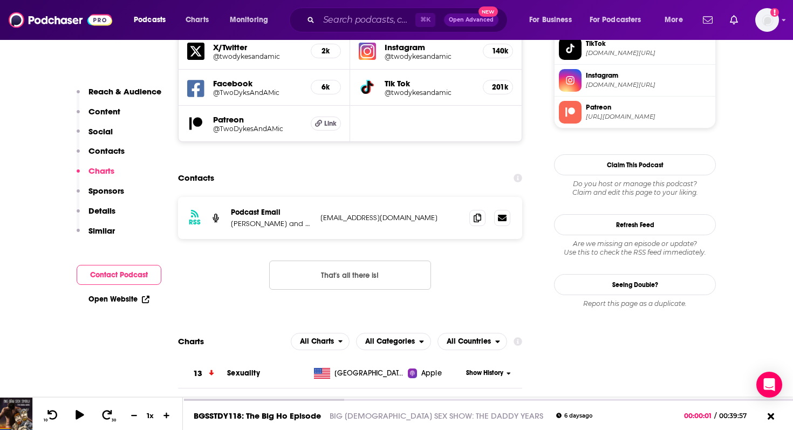
scroll to position [1011, 0]
click at [478, 213] on icon at bounding box center [478, 217] width 8 height 9
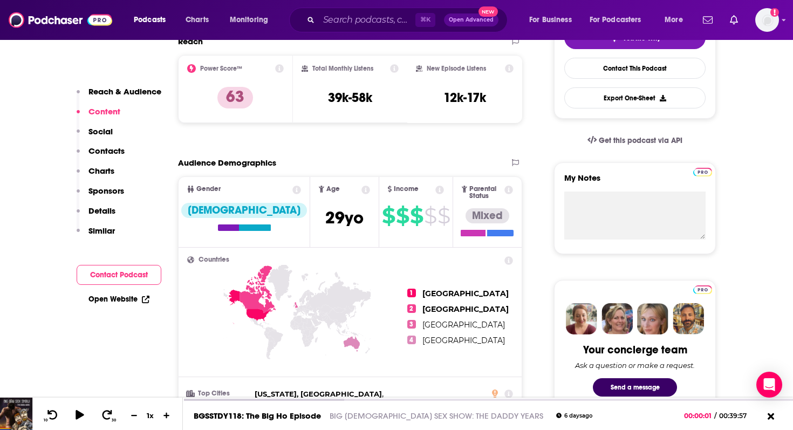
scroll to position [274, 0]
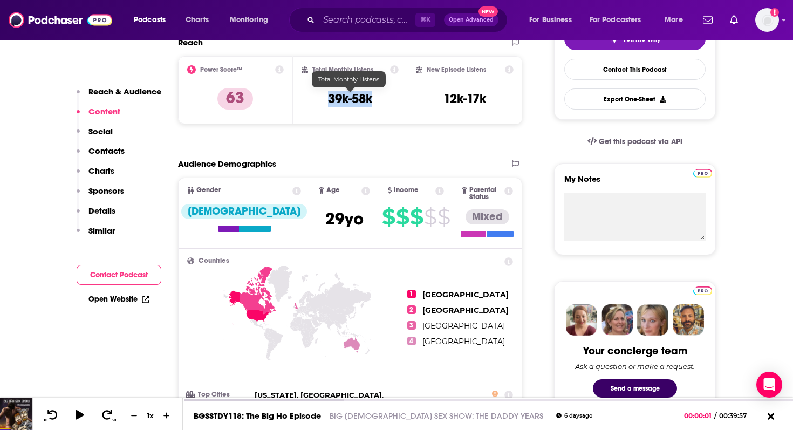
drag, startPoint x: 316, startPoint y: 103, endPoint x: 384, endPoint y: 102, distance: 68.0
click at [384, 102] on div "Total Monthly Listens 39k-58k" at bounding box center [351, 90] width 98 height 50
copy h3 "39k-58k"
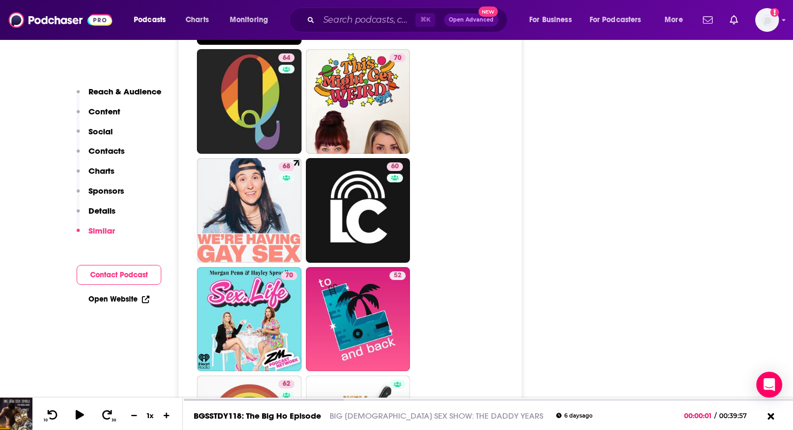
scroll to position [2600, 0]
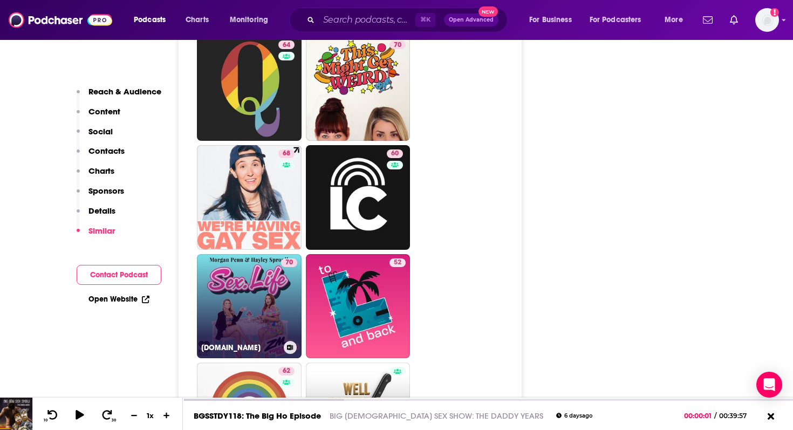
click at [238, 254] on link "70 Sex.Life" at bounding box center [249, 306] width 105 height 105
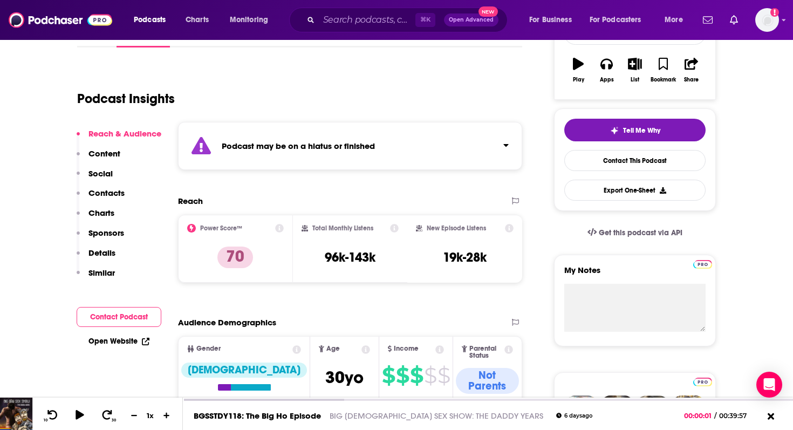
scroll to position [186, 0]
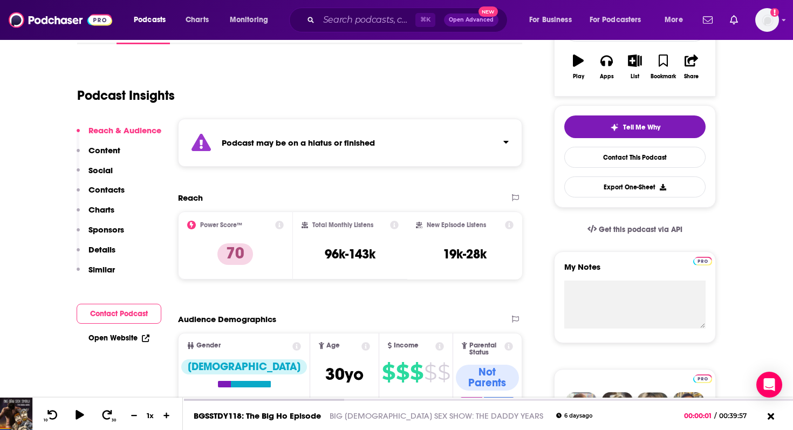
type input "https://www.podchaser.com/podcasts/two-dykes-and-a-mic-592673"
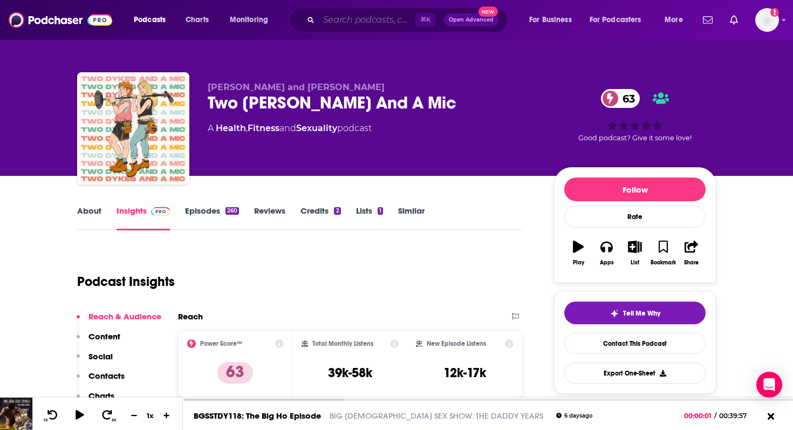
click at [355, 24] on input "Search podcasts, credits, & more..." at bounding box center [367, 19] width 97 height 17
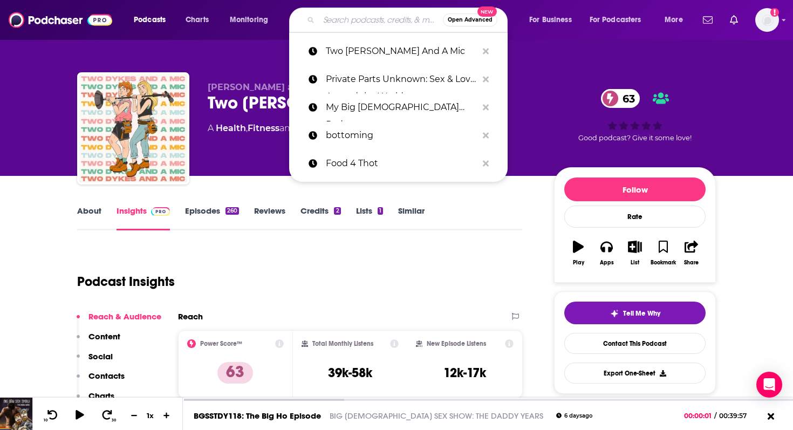
click at [345, 22] on input "Search podcasts, credits, & more..." at bounding box center [381, 19] width 124 height 17
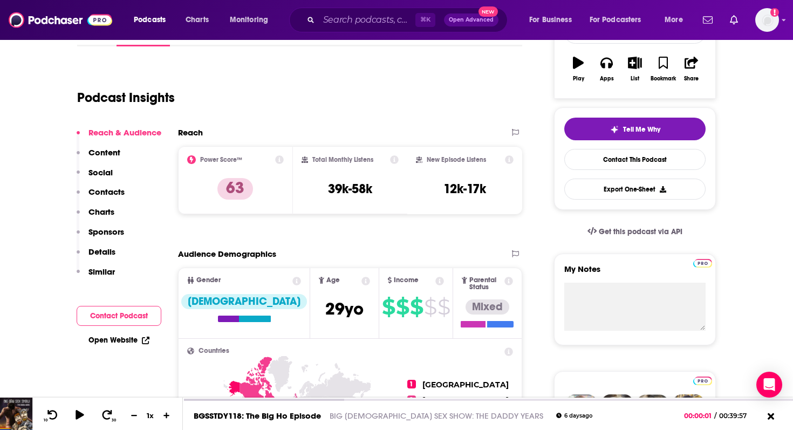
click at [96, 273] on p "Similar" at bounding box center [101, 271] width 26 height 10
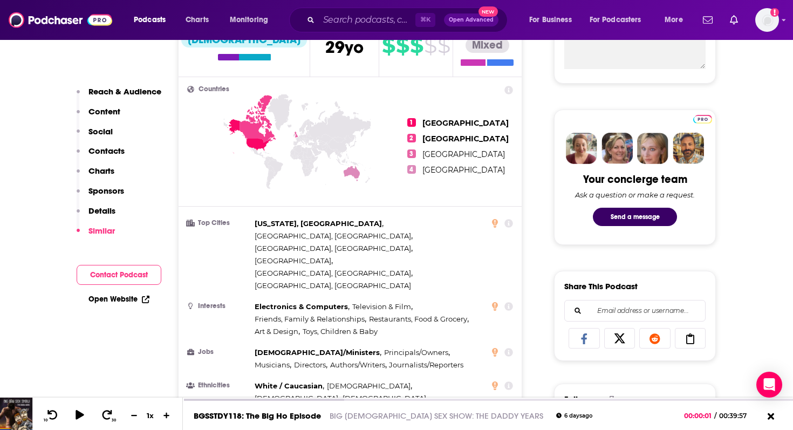
scroll to position [2027, 0]
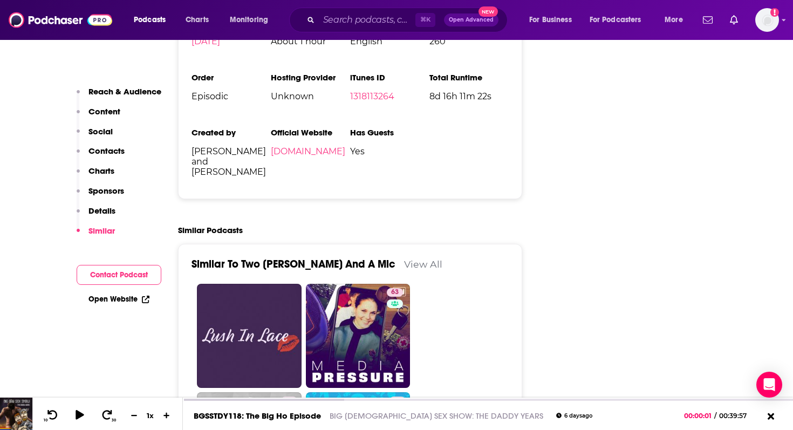
click at [404, 258] on link "View All" at bounding box center [423, 263] width 38 height 11
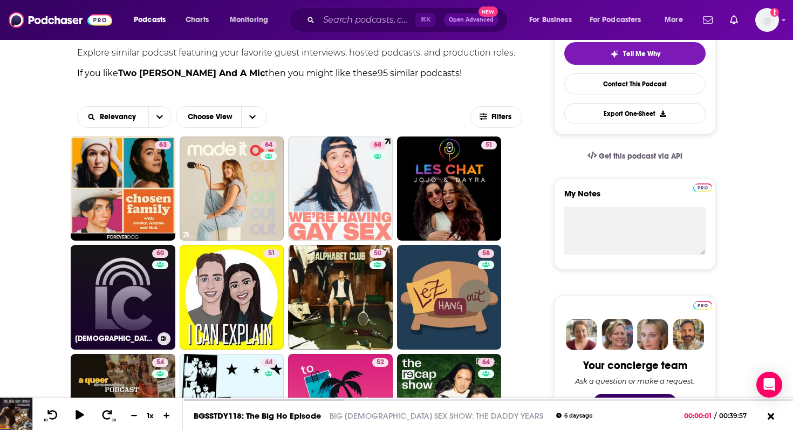
scroll to position [263, 0]
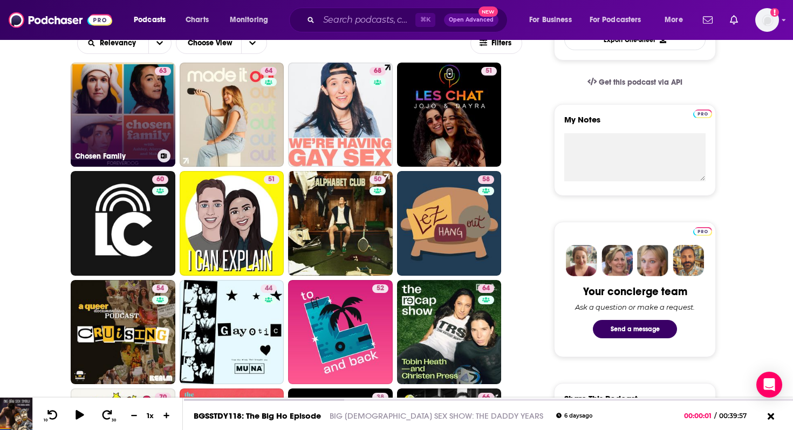
scroll to position [0, 0]
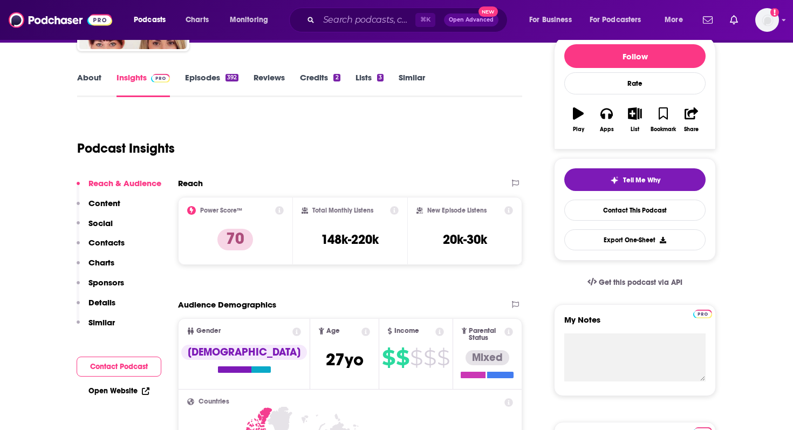
scroll to position [183, 0]
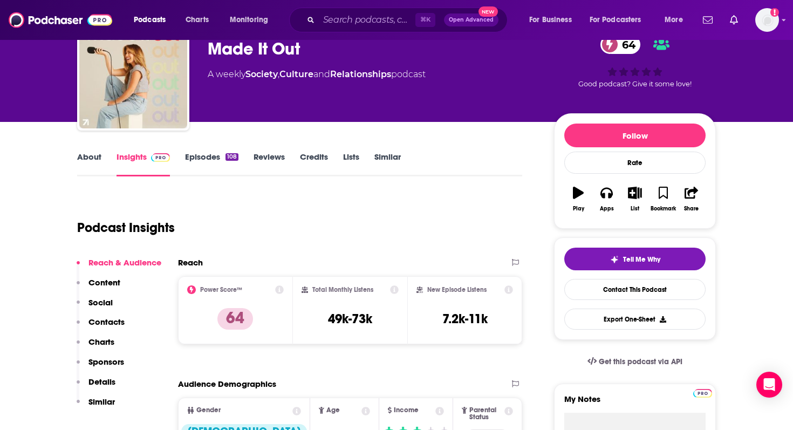
scroll to position [59, 0]
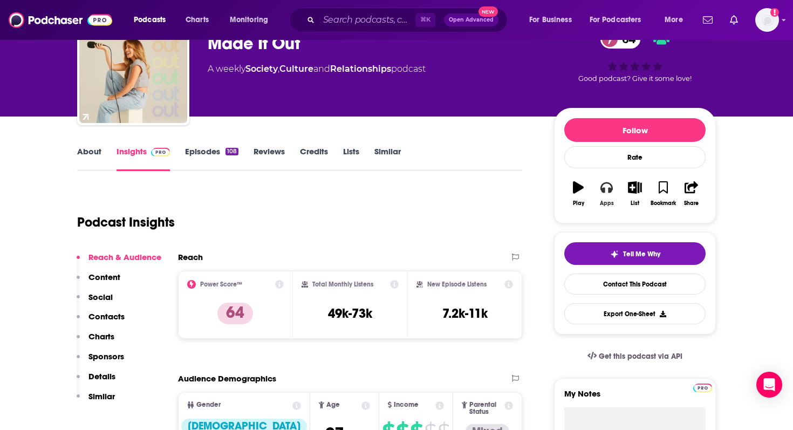
click at [605, 196] on button "Apps" at bounding box center [606, 193] width 28 height 39
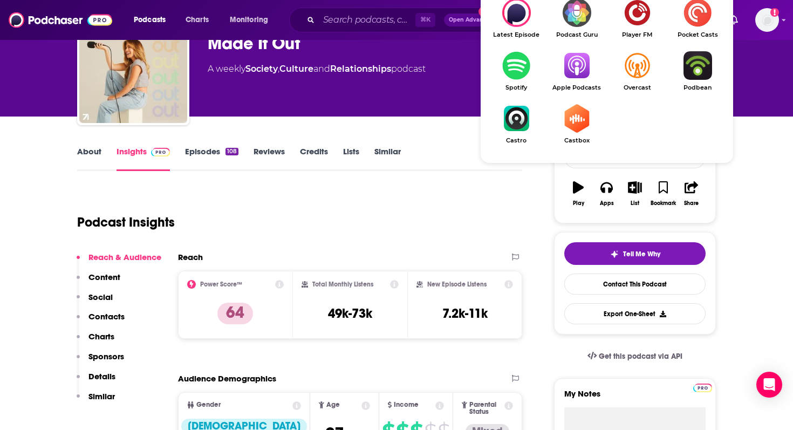
click at [508, 70] on img "Show Listen On dropdown" at bounding box center [516, 65] width 60 height 29
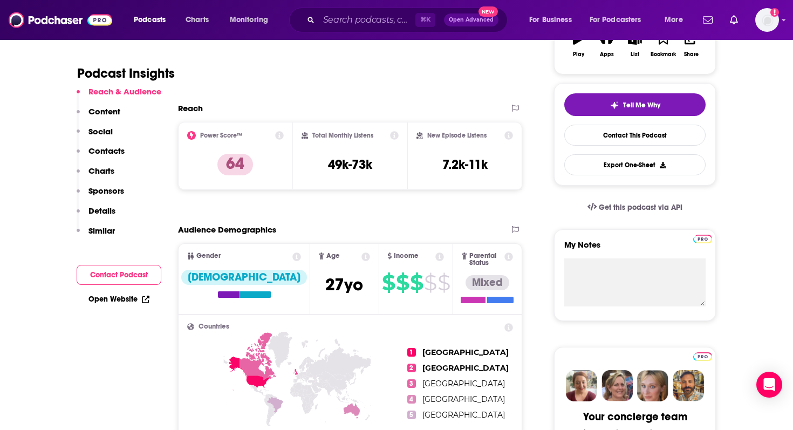
click at [103, 233] on p "Similar" at bounding box center [101, 230] width 26 height 10
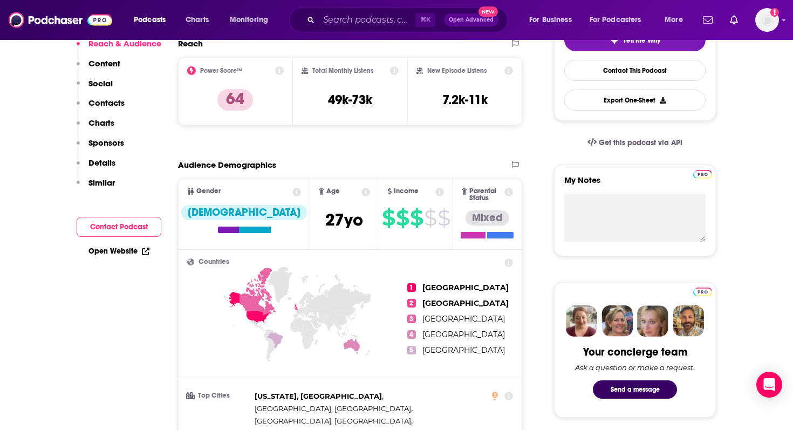
scroll to position [0, 0]
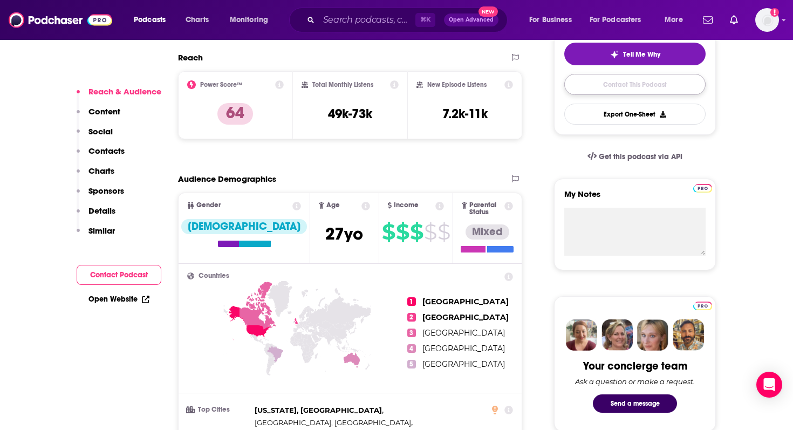
click at [617, 84] on link "Contact This Podcast" at bounding box center [634, 84] width 141 height 21
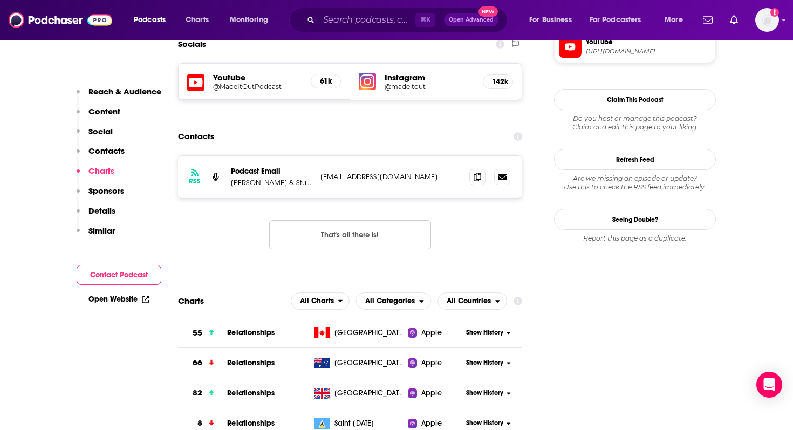
scroll to position [979, 0]
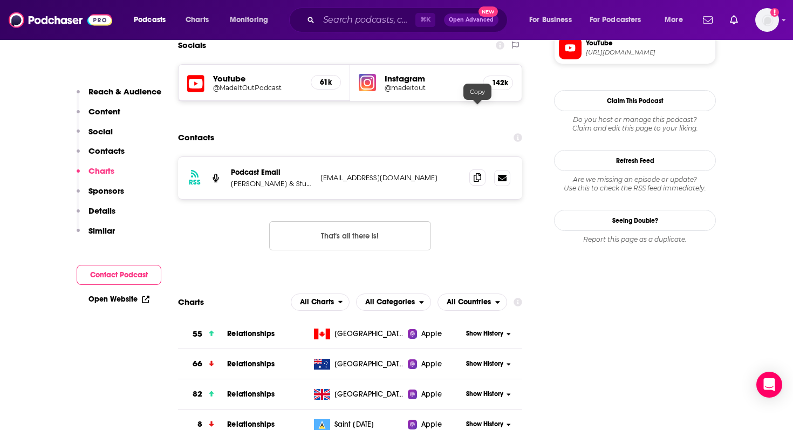
click at [478, 173] on icon at bounding box center [478, 177] width 8 height 9
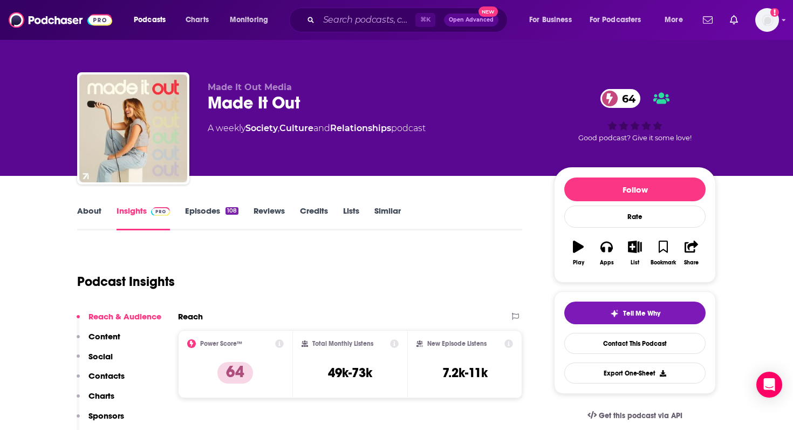
scroll to position [172, 0]
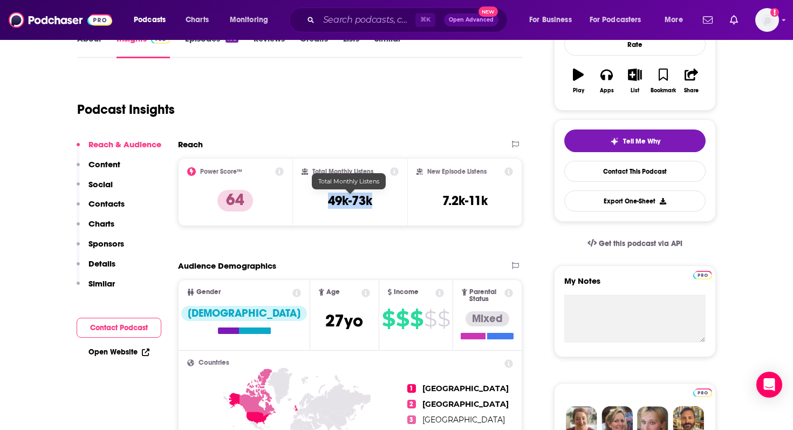
drag, startPoint x: 325, startPoint y: 199, endPoint x: 373, endPoint y: 201, distance: 48.1
click at [373, 201] on div "Total Monthly Listens 49k-73k" at bounding box center [351, 192] width 98 height 50
copy h3 "49k-73k"
click at [339, 10] on div "⌘ K Open Advanced New" at bounding box center [398, 20] width 218 height 25
click at [340, 17] on input "Search podcasts, credits, & more..." at bounding box center [367, 19] width 97 height 17
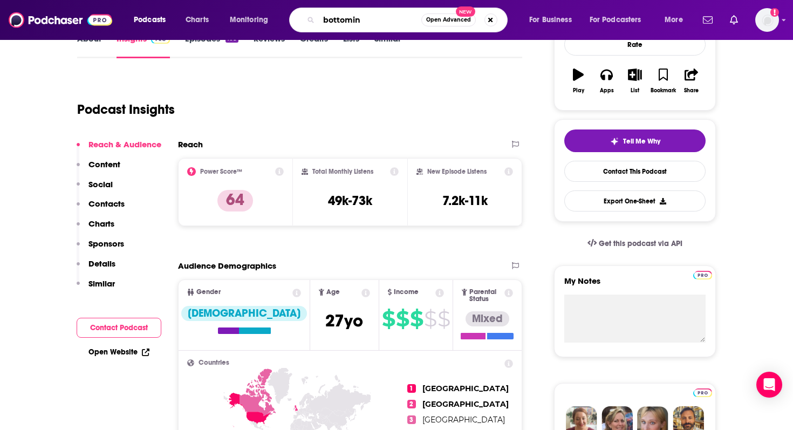
type input "bottoming"
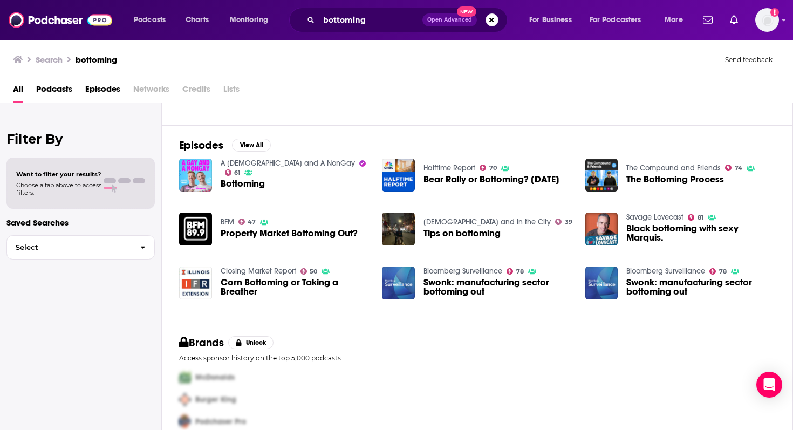
scroll to position [143, 0]
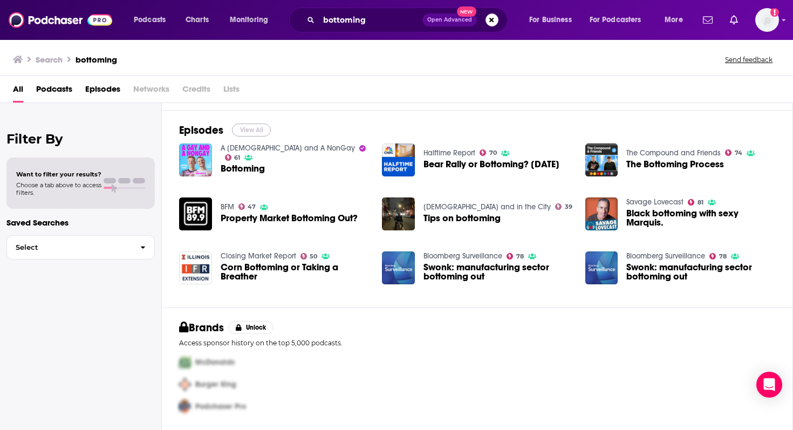
click at [256, 127] on button "View All" at bounding box center [251, 130] width 39 height 13
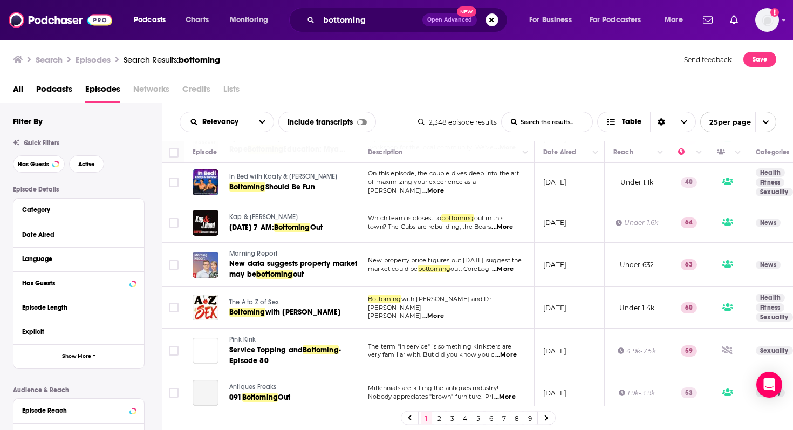
scroll to position [513, 0]
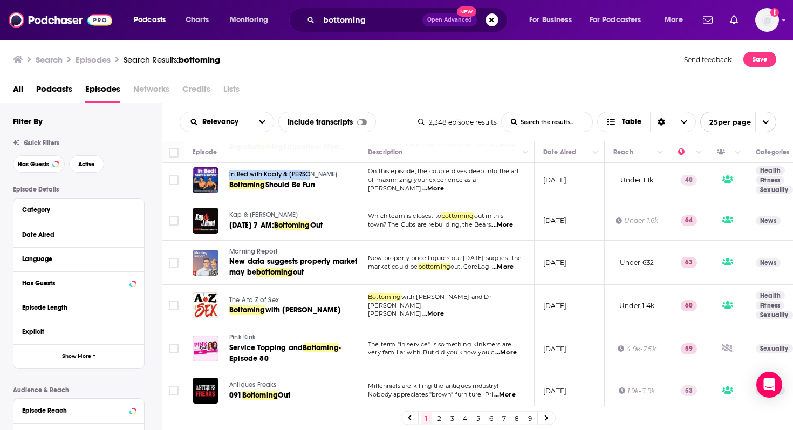
click at [291, 174] on span "In Bed with Koaty & [PERSON_NAME]" at bounding box center [283, 174] width 108 height 8
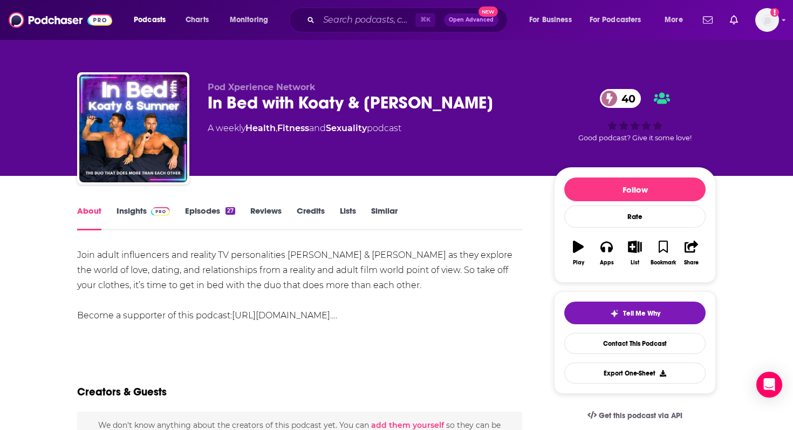
click at [147, 215] on span at bounding box center [158, 211] width 23 height 10
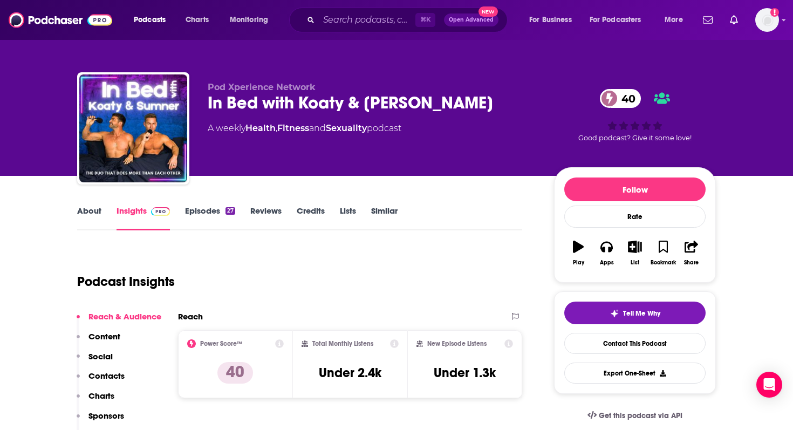
click at [90, 212] on link "About" at bounding box center [89, 218] width 24 height 25
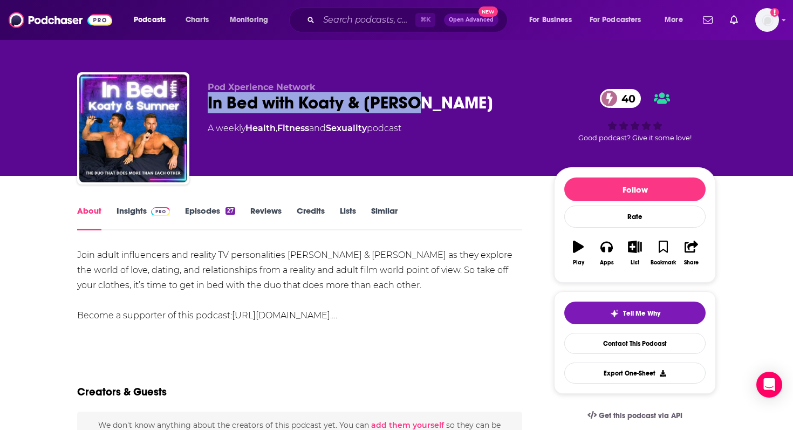
drag, startPoint x: 204, startPoint y: 104, endPoint x: 425, endPoint y: 106, distance: 220.6
click at [425, 106] on div "Pod Xperience Network In Bed with Koaty & [PERSON_NAME] 40 A weekly Health , Fi…" at bounding box center [396, 130] width 639 height 117
copy h1 "In Bed with Koaty & [PERSON_NAME]"
click at [144, 218] on link "Insights" at bounding box center [143, 218] width 53 height 25
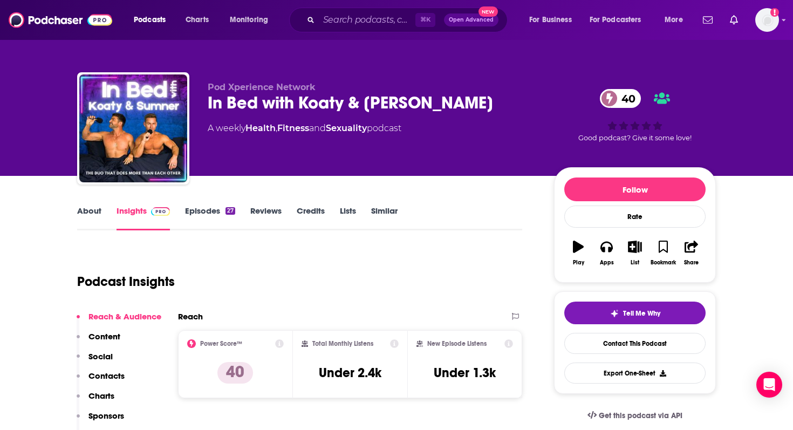
click at [91, 216] on link "About" at bounding box center [89, 218] width 24 height 25
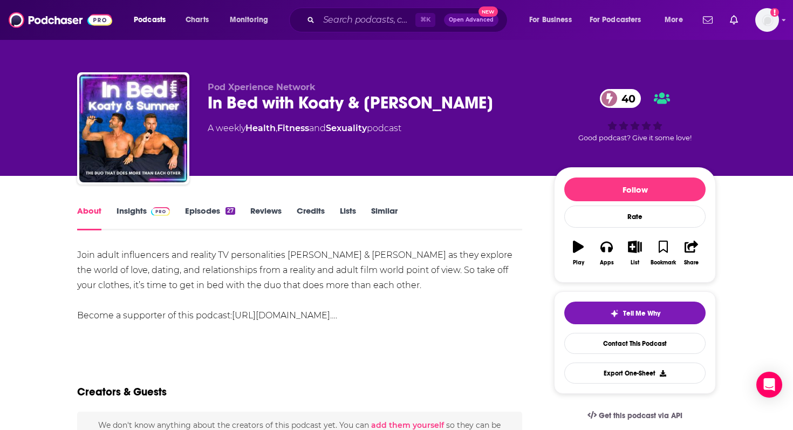
scroll to position [16, 0]
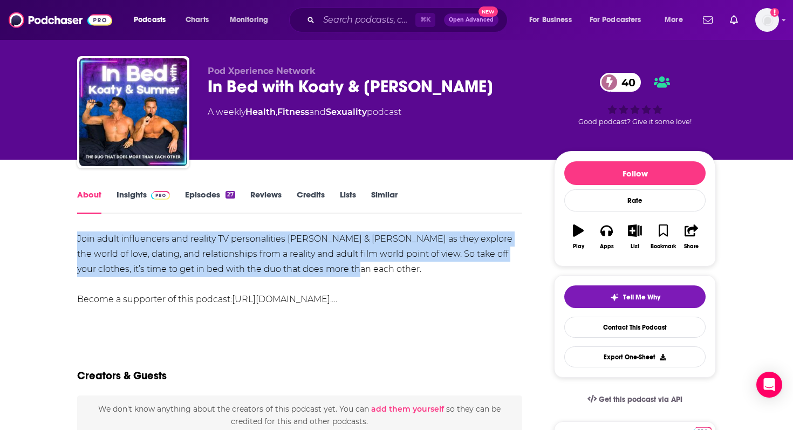
drag, startPoint x: 73, startPoint y: 236, endPoint x: 397, endPoint y: 265, distance: 325.5
copy div "Join adult influencers and reality TV personalities [PERSON_NAME] & [PERSON_NAM…"
click at [609, 236] on icon "button" at bounding box center [606, 230] width 12 height 12
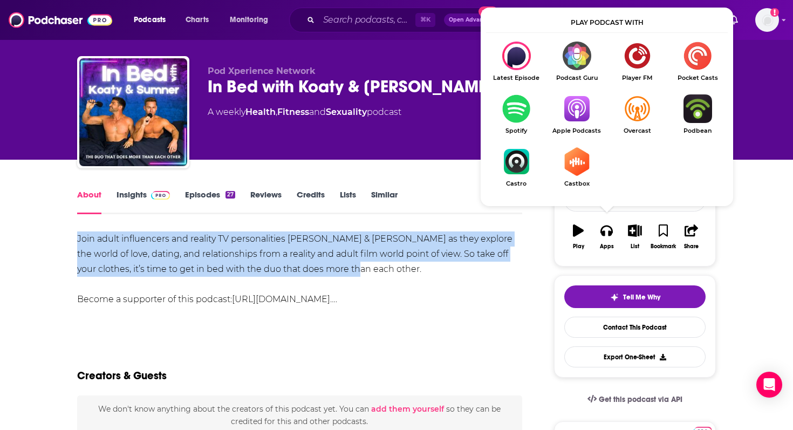
click at [510, 111] on img "Show Listen On dropdown" at bounding box center [516, 108] width 60 height 29
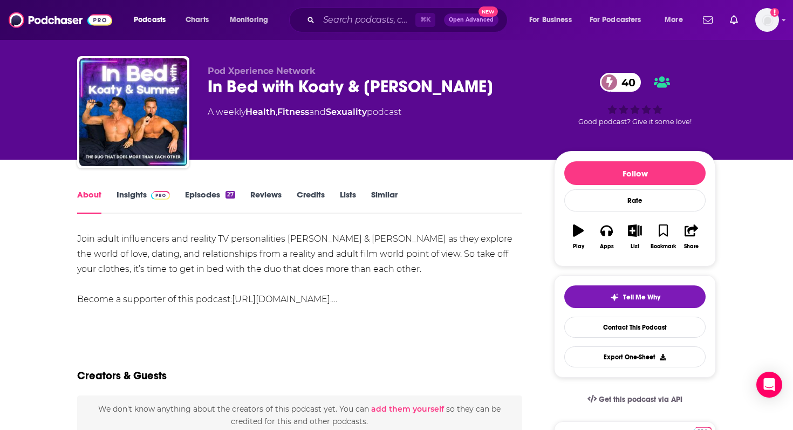
click at [135, 201] on link "Insights" at bounding box center [143, 201] width 53 height 25
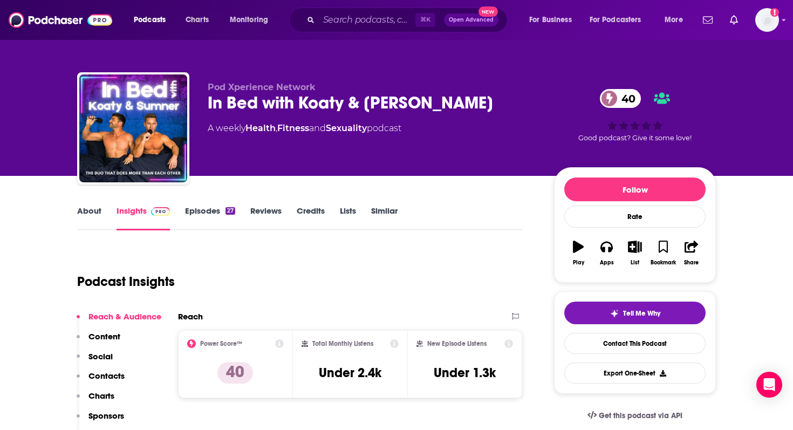
click at [89, 207] on link "About" at bounding box center [89, 218] width 24 height 25
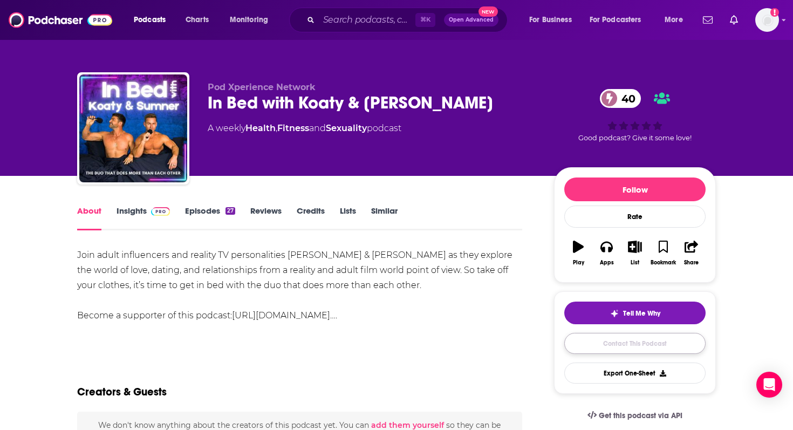
click at [668, 340] on link "Contact This Podcast" at bounding box center [634, 343] width 141 height 21
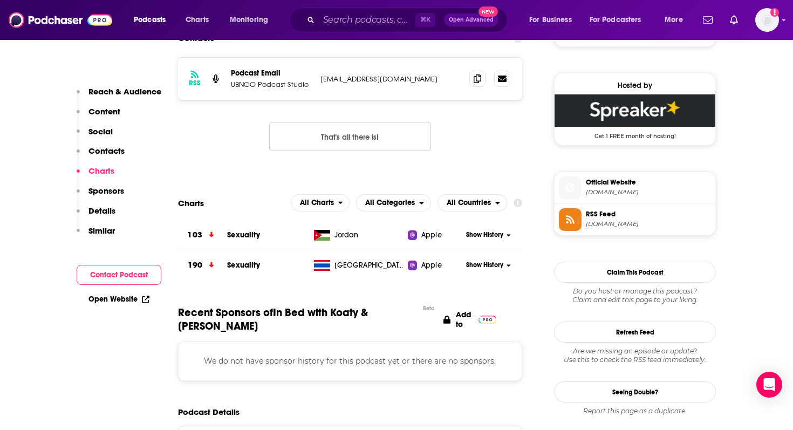
scroll to position [840, 0]
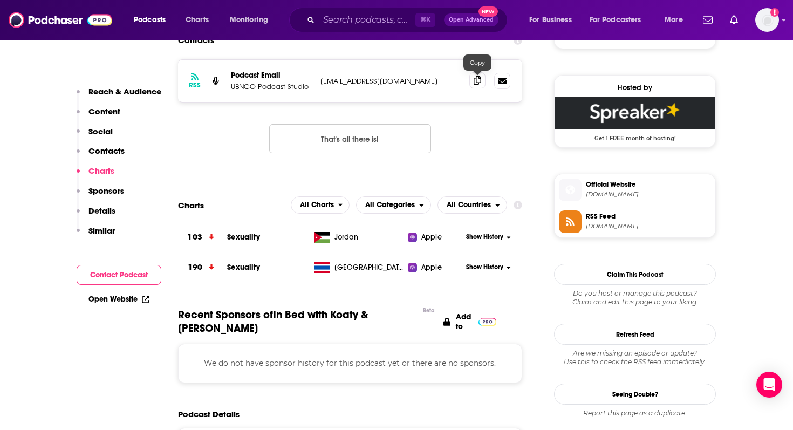
click at [476, 84] on icon at bounding box center [478, 80] width 8 height 9
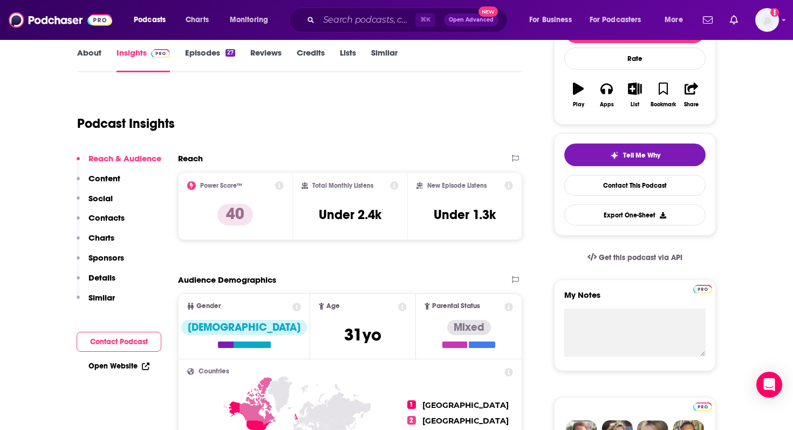
scroll to position [0, 0]
